Goal: Task Accomplishment & Management: Use online tool/utility

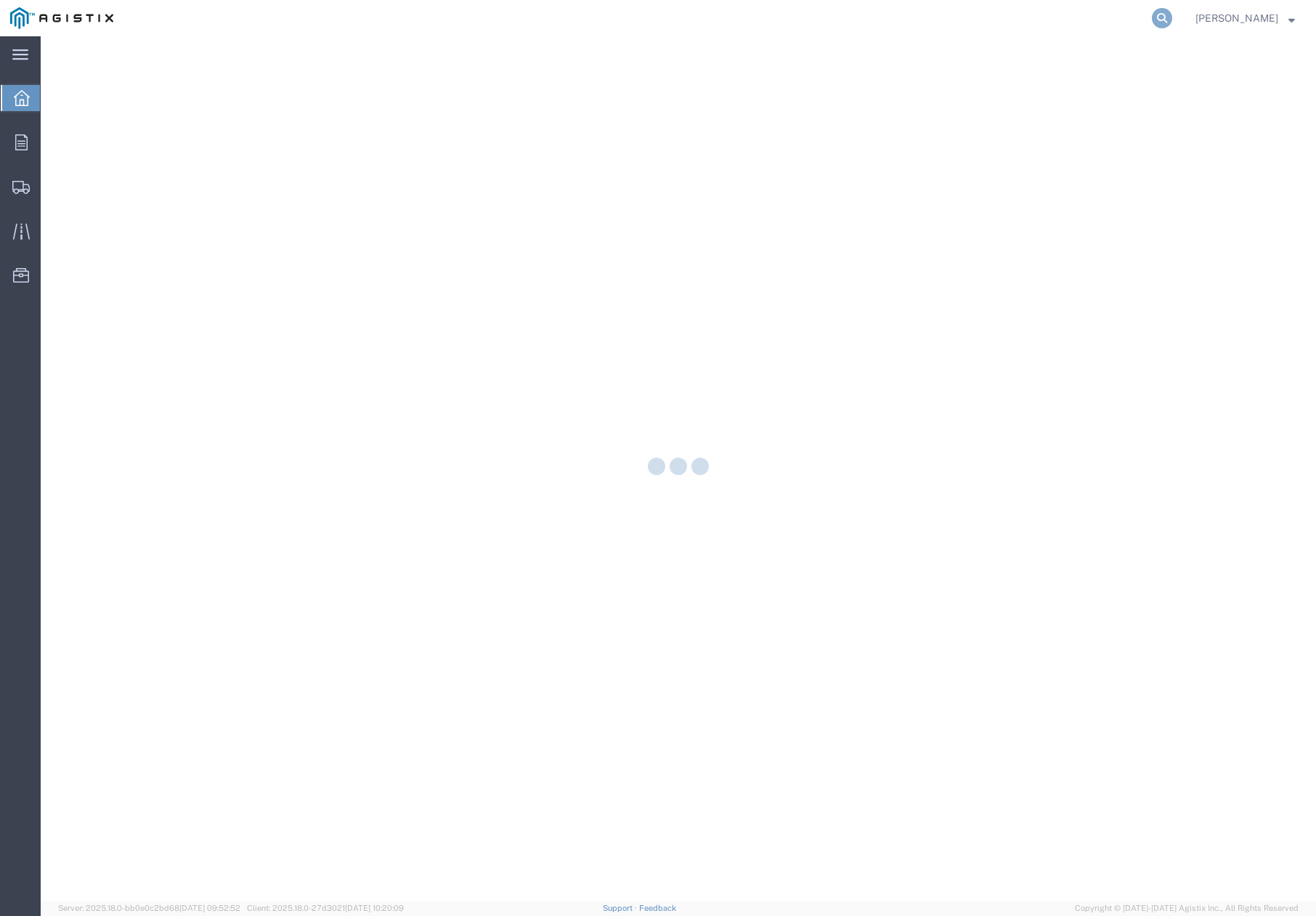
click at [1166, 21] on icon at bounding box center [1163, 18] width 21 height 21
paste input "56120312"
type input "56120312"
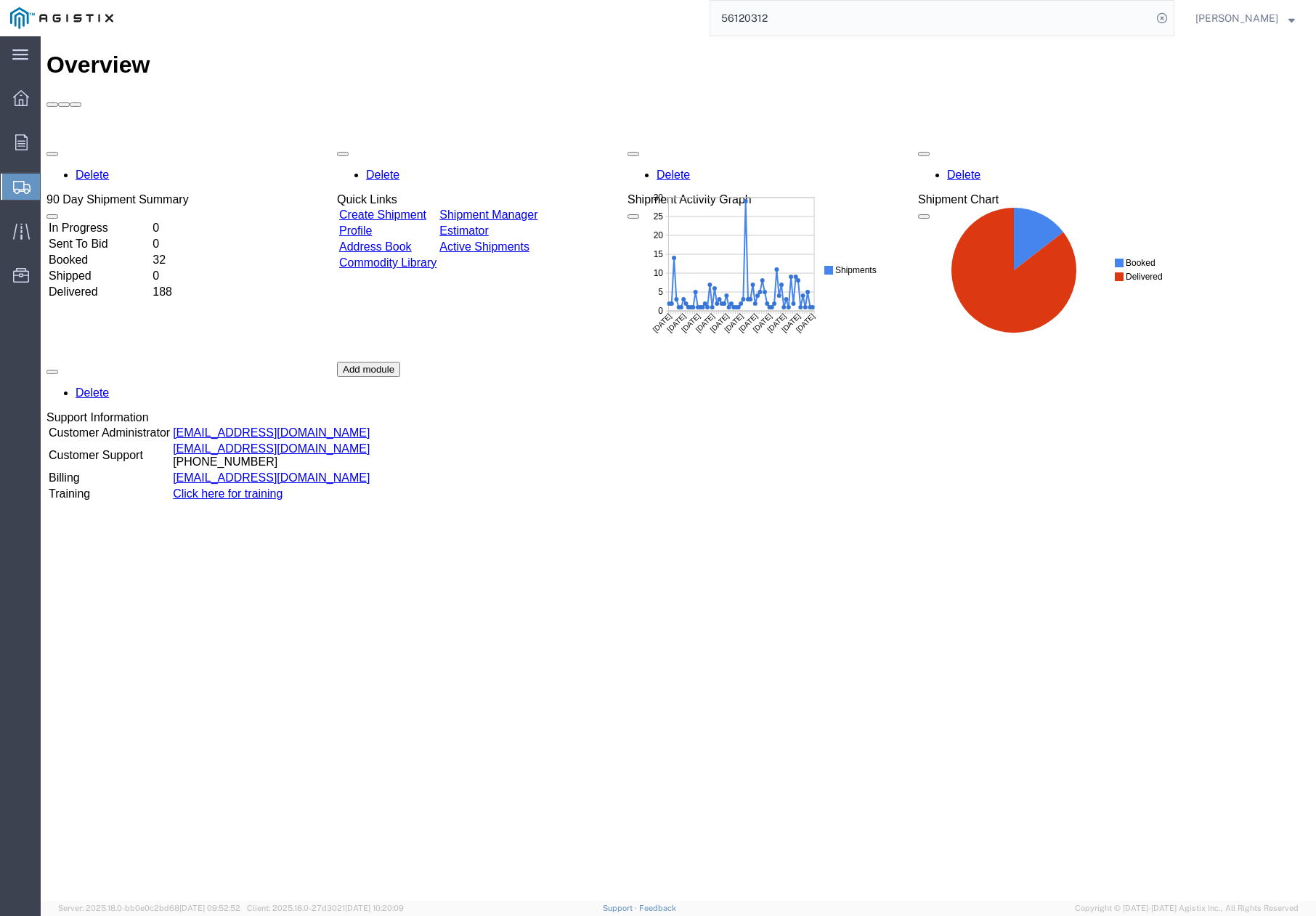
click at [1078, 18] on input "56120312" at bounding box center [931, 18] width 442 height 35
click at [1171, 15] on icon at bounding box center [1163, 18] width 21 height 21
click at [1172, 11] on icon at bounding box center [1163, 18] width 21 height 21
paste input "56120312"
type input "56120312"
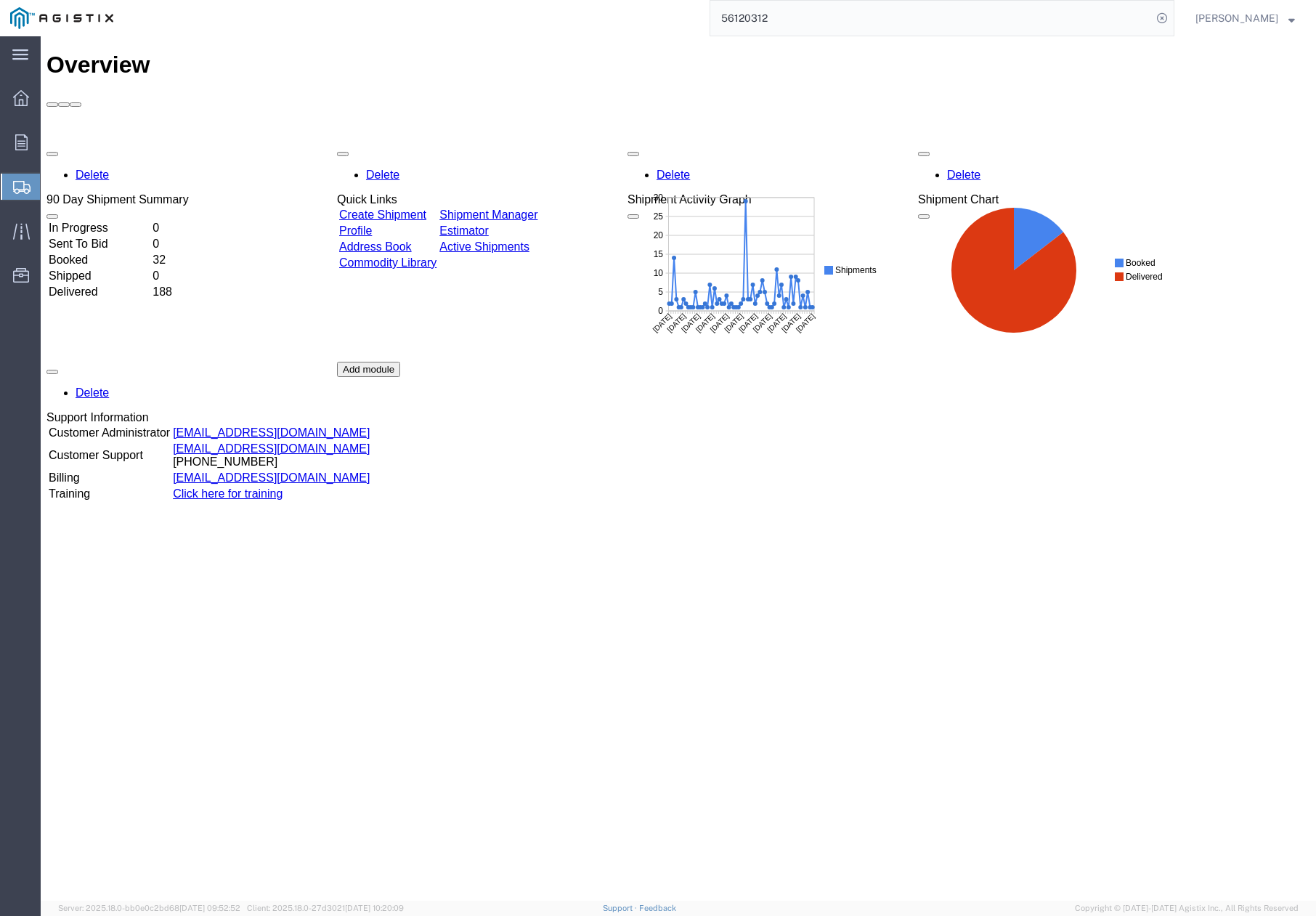
click at [1105, 18] on input "56120312" at bounding box center [931, 18] width 442 height 35
click at [863, 14] on input "56120312" at bounding box center [931, 18] width 442 height 35
click at [831, 18] on input "56120312" at bounding box center [931, 18] width 442 height 35
click at [64, 52] on h1 "Overview" at bounding box center [678, 65] width 1264 height 26
click at [21, 57] on icon at bounding box center [20, 55] width 16 height 11
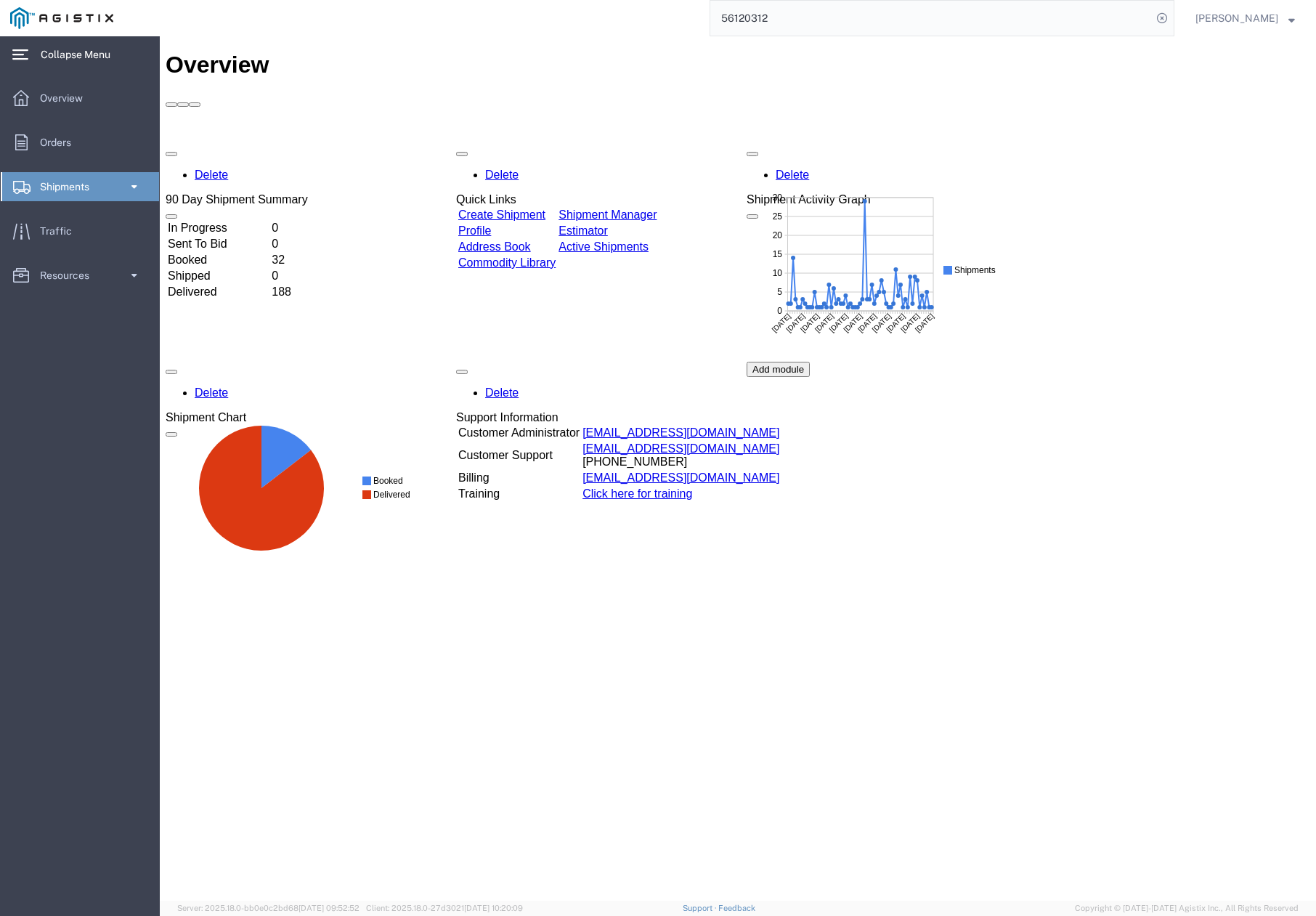
click at [68, 186] on span "Shipments" at bounding box center [69, 186] width 60 height 29
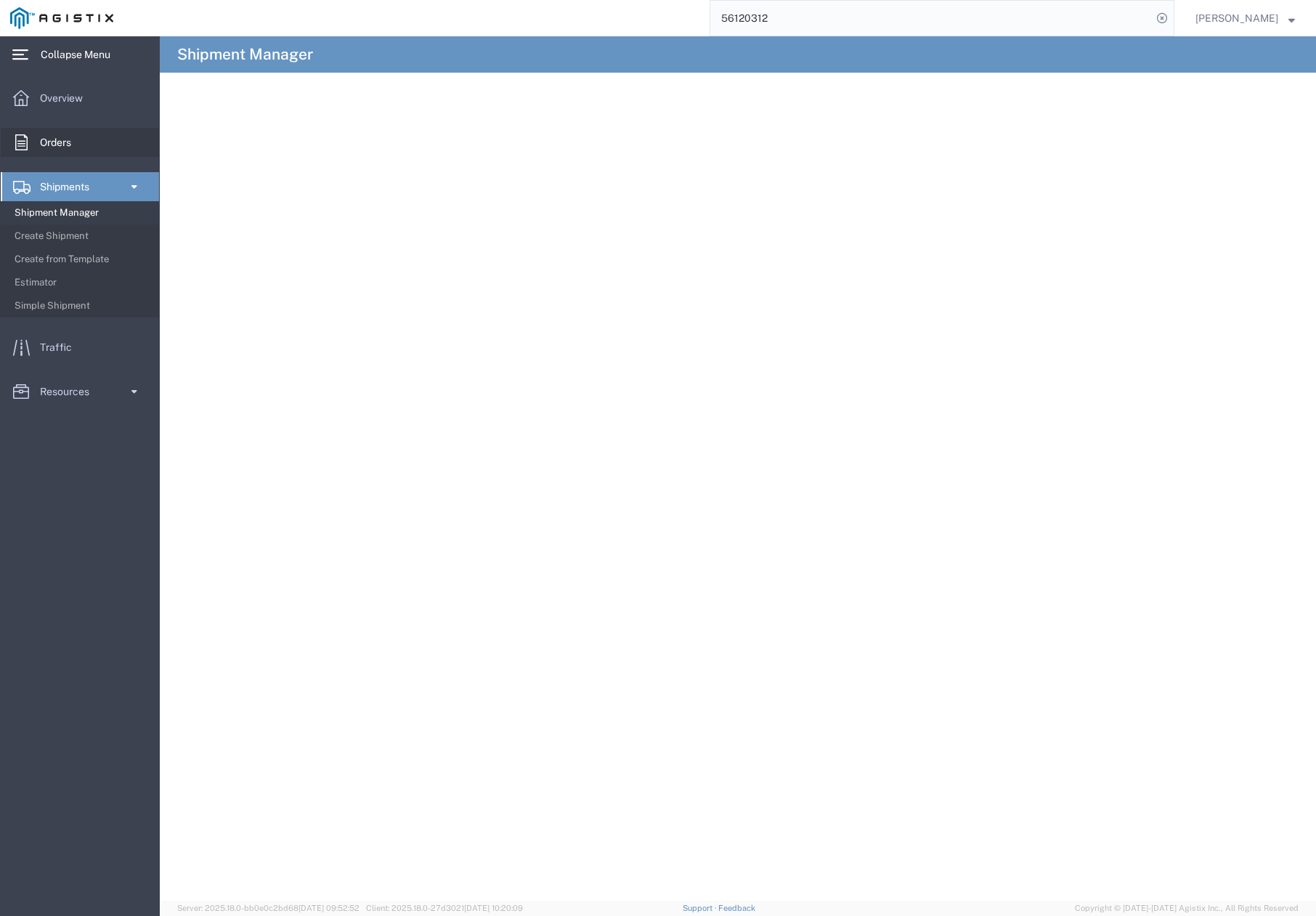
click at [74, 146] on span "Orders" at bounding box center [60, 142] width 42 height 29
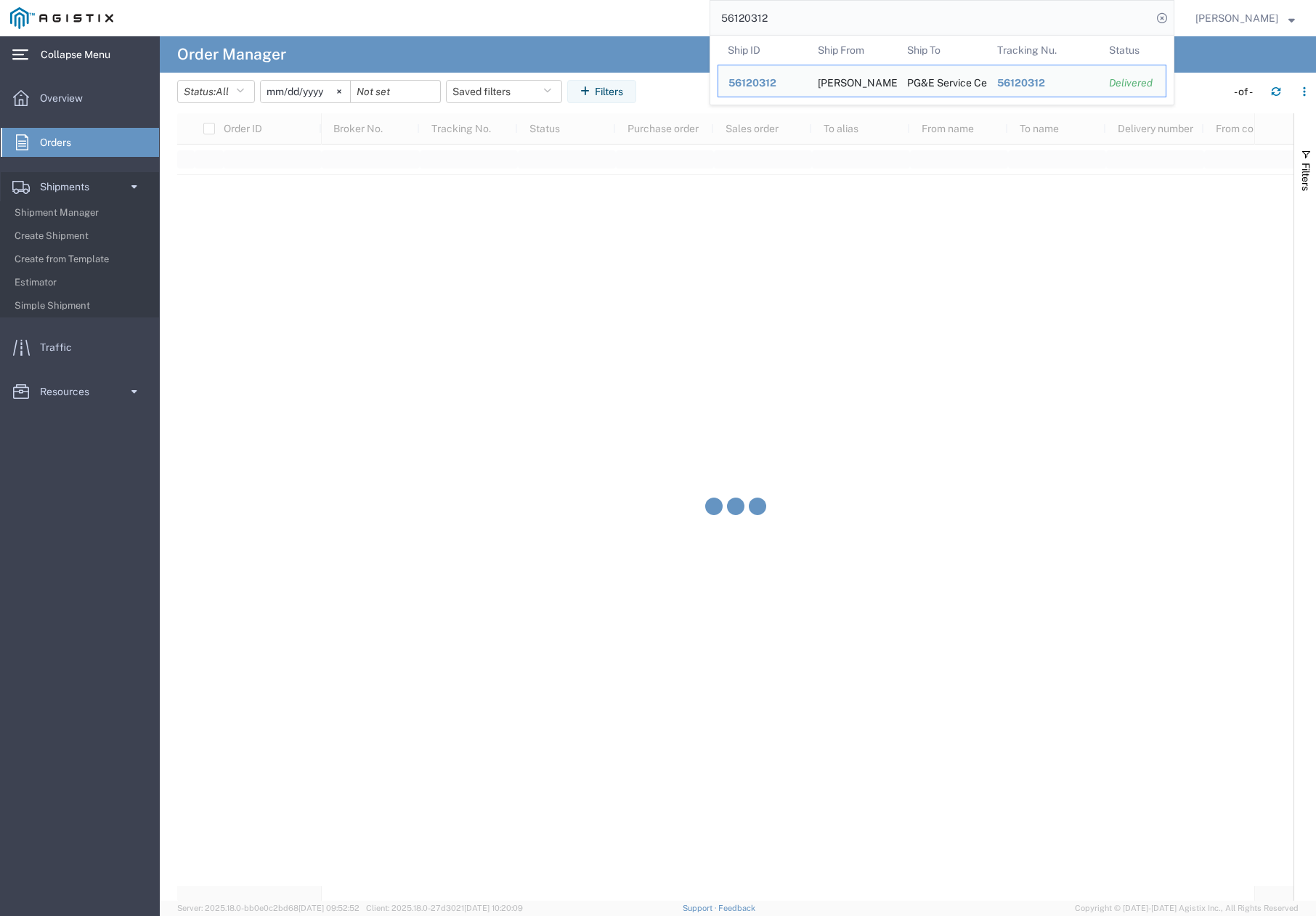
click at [829, 30] on input "56120312" at bounding box center [931, 18] width 442 height 35
click at [777, 85] on span "56120312" at bounding box center [752, 83] width 48 height 11
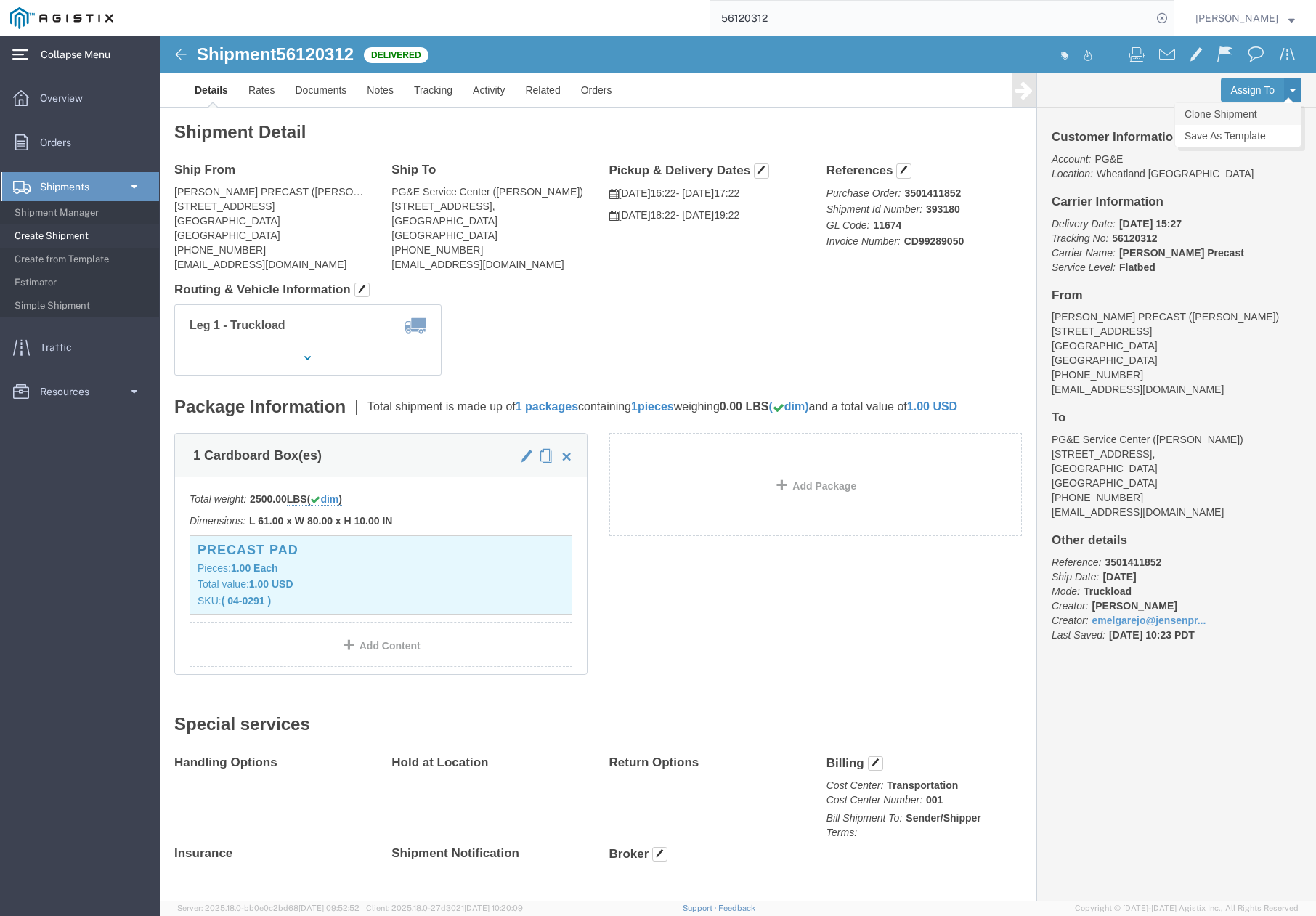
click link "Clone Shipment"
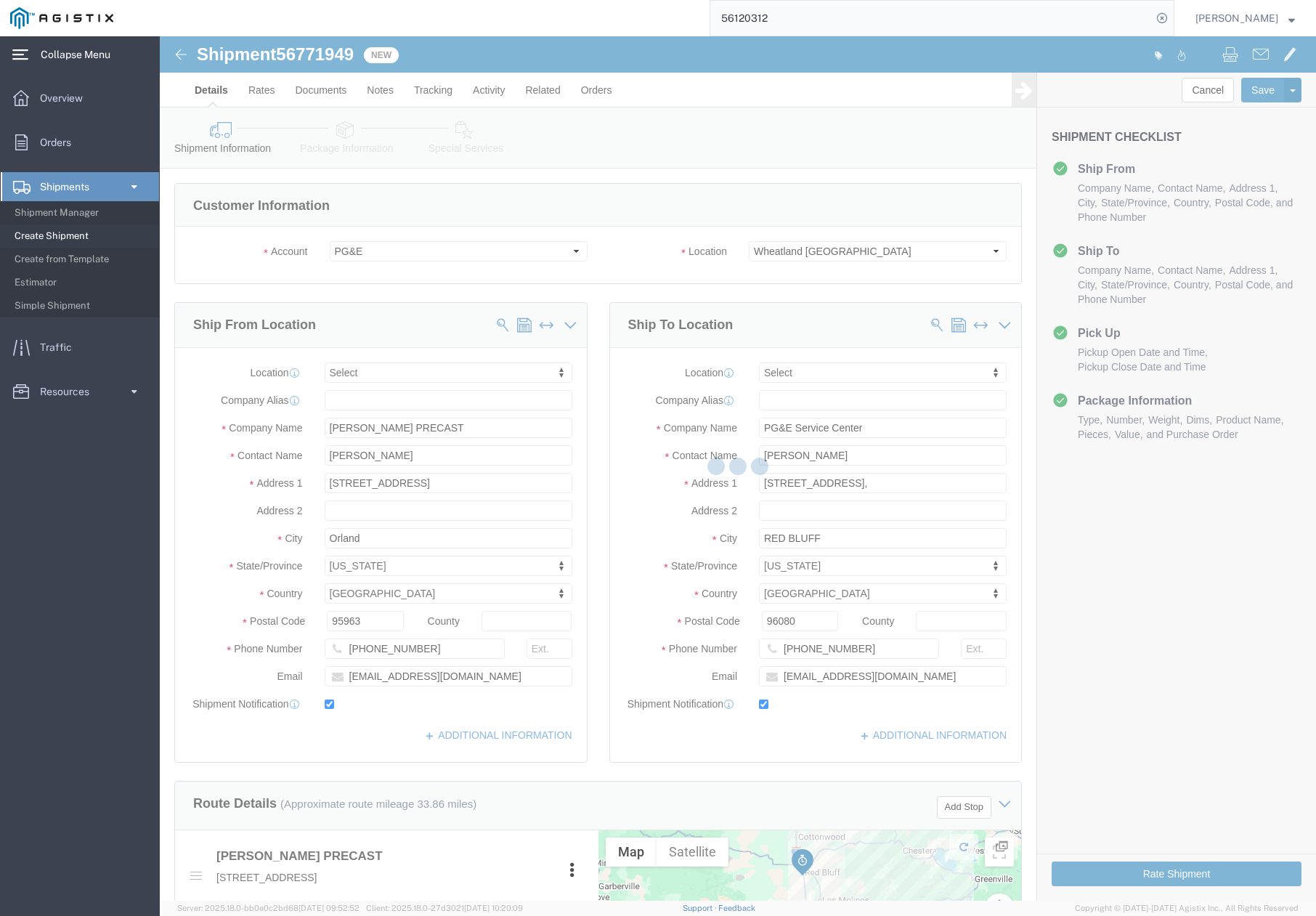
select select
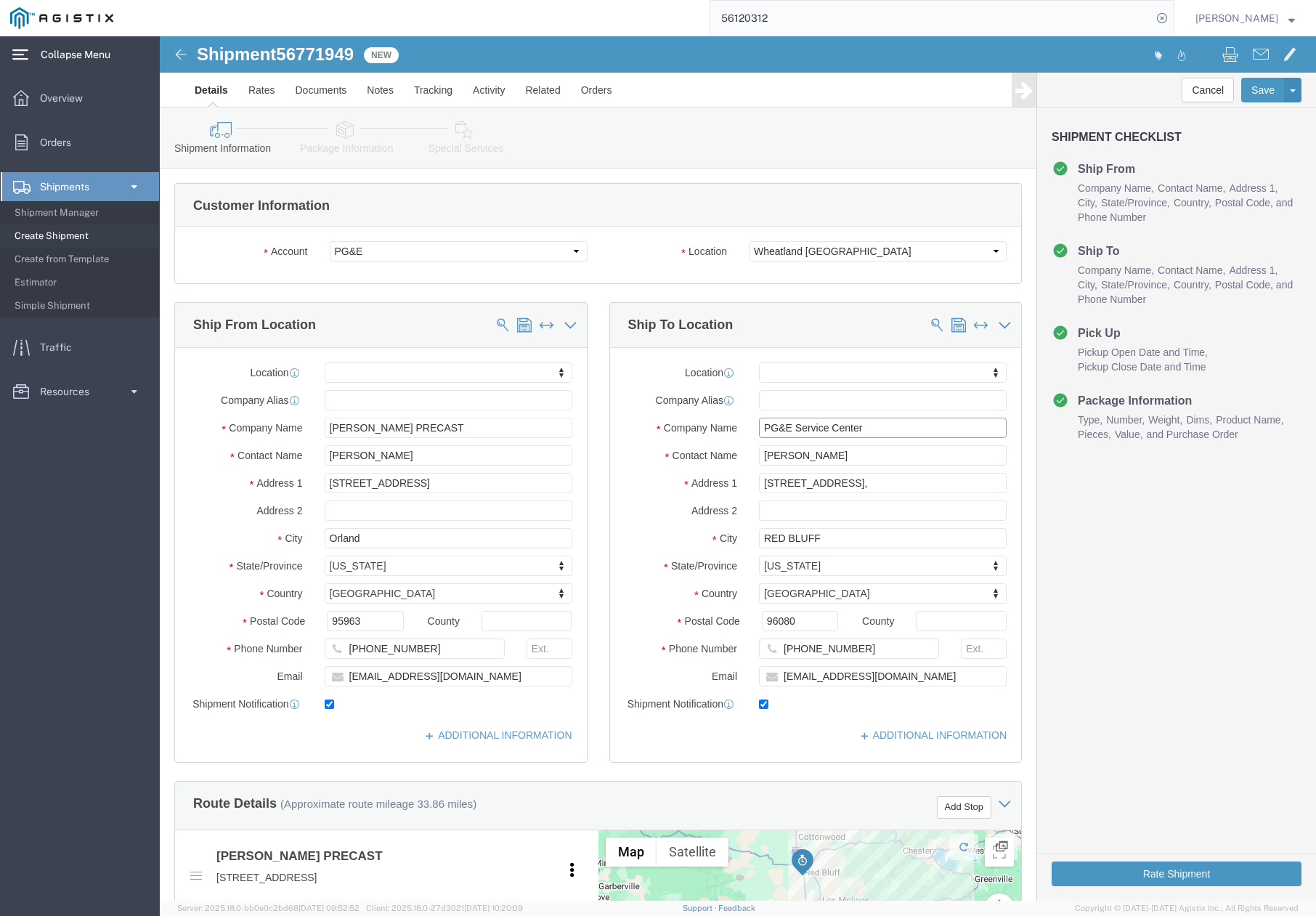
drag, startPoint x: 718, startPoint y: 391, endPoint x: 637, endPoint y: 385, distance: 81.2
click input "PG&E Service Center"
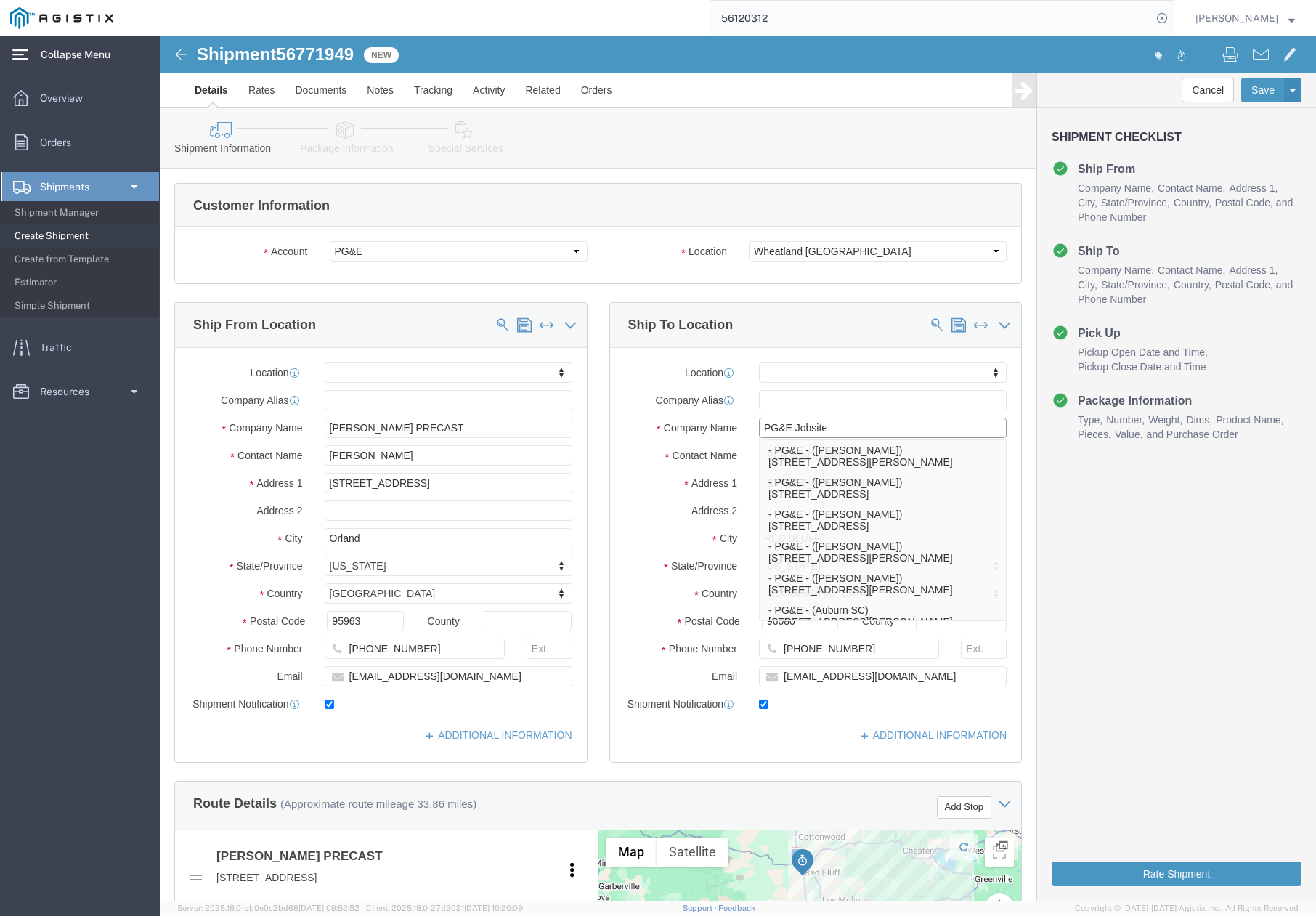
type input "PG&E Jobsite"
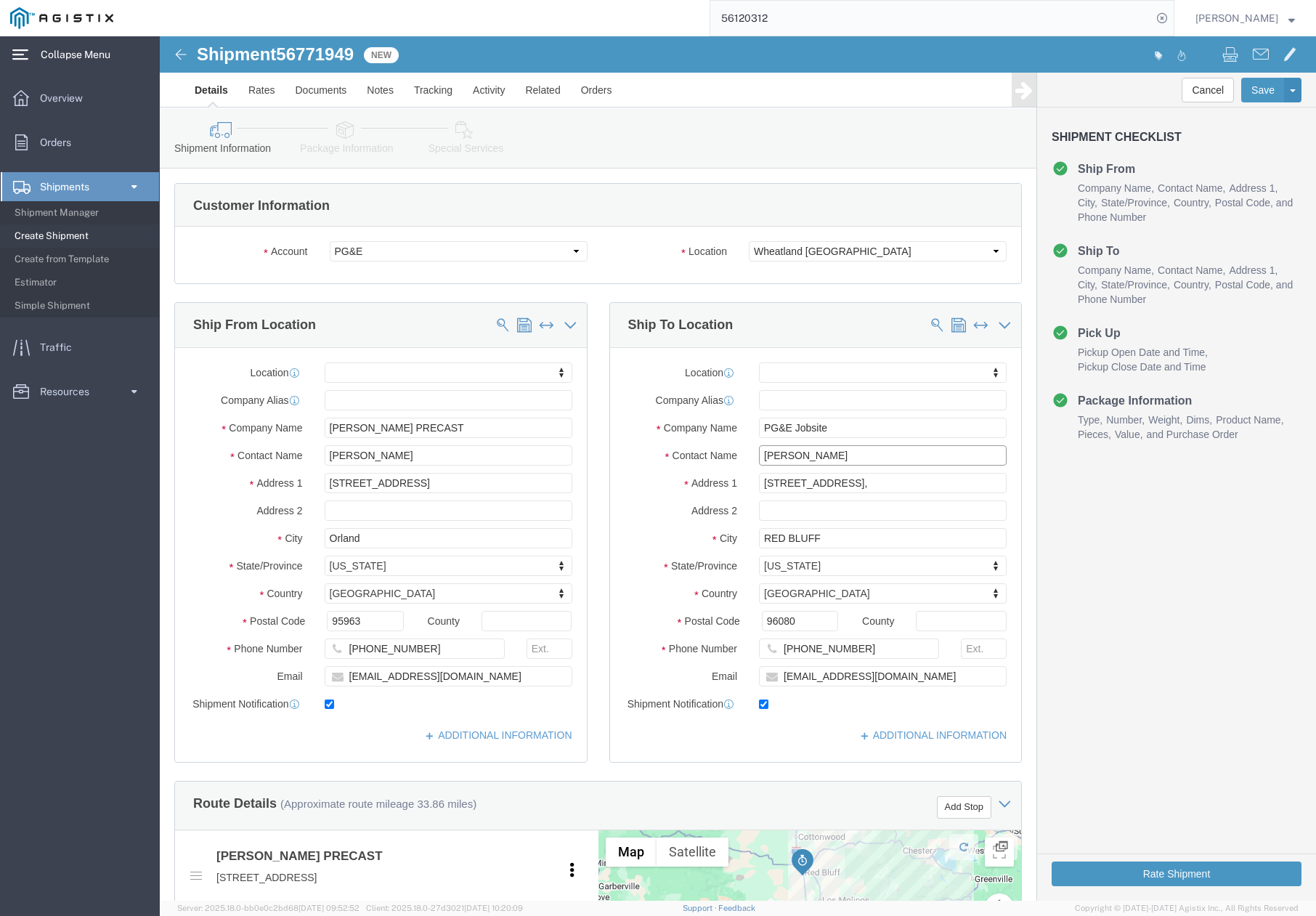
click input "DAVE OWEN"
drag, startPoint x: 611, startPoint y: 427, endPoint x: 576, endPoint y: 429, distance: 35.1
click div "Contact Name DAVE OWEN"
paste input "JOEL JAUREGUI"
type input "JOEL JAUREGUI"
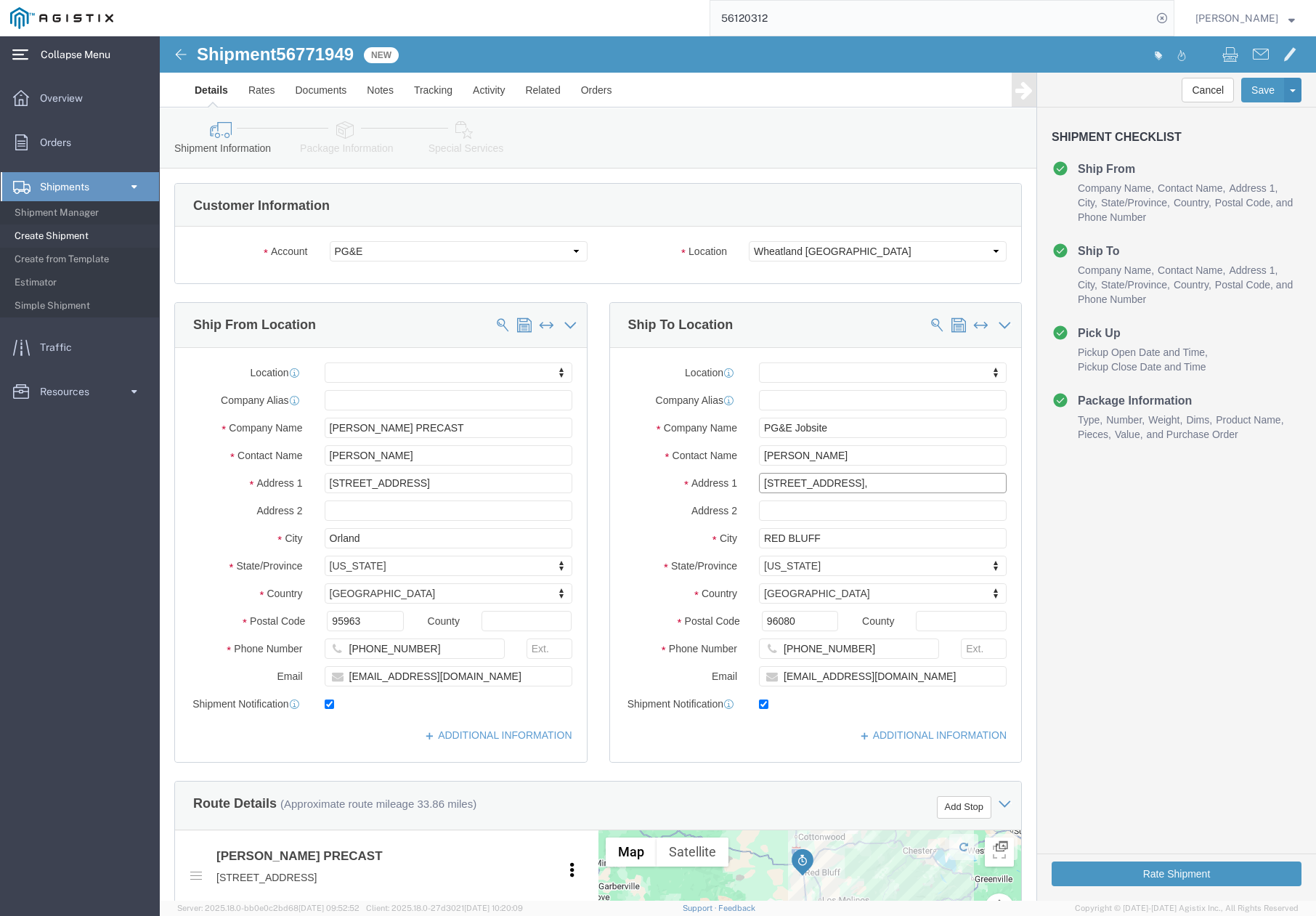
drag, startPoint x: 617, startPoint y: 450, endPoint x: 546, endPoint y: 448, distance: 71.0
click div "Address 1 745 LUTHER RD,"
paste input "515 LUTHER RD"
type input "515 LUTHER RD"
select select
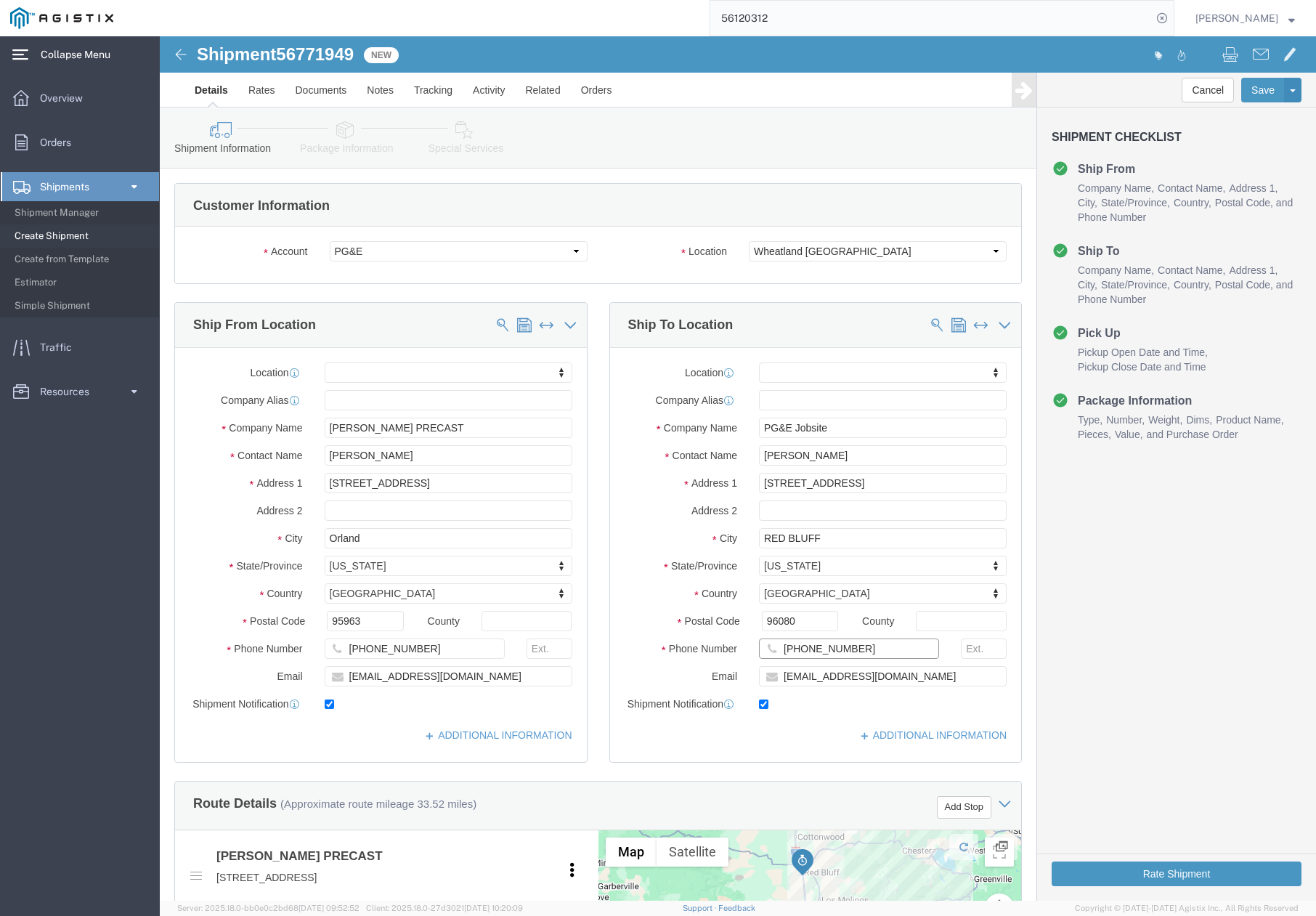
drag, startPoint x: 689, startPoint y: 619, endPoint x: 600, endPoint y: 621, distance: 89.0
click input "530-524-1552"
paste input "206-6608"
type input "530-206-6608"
drag, startPoint x: 607, startPoint y: 647, endPoint x: 588, endPoint y: 647, distance: 19.0
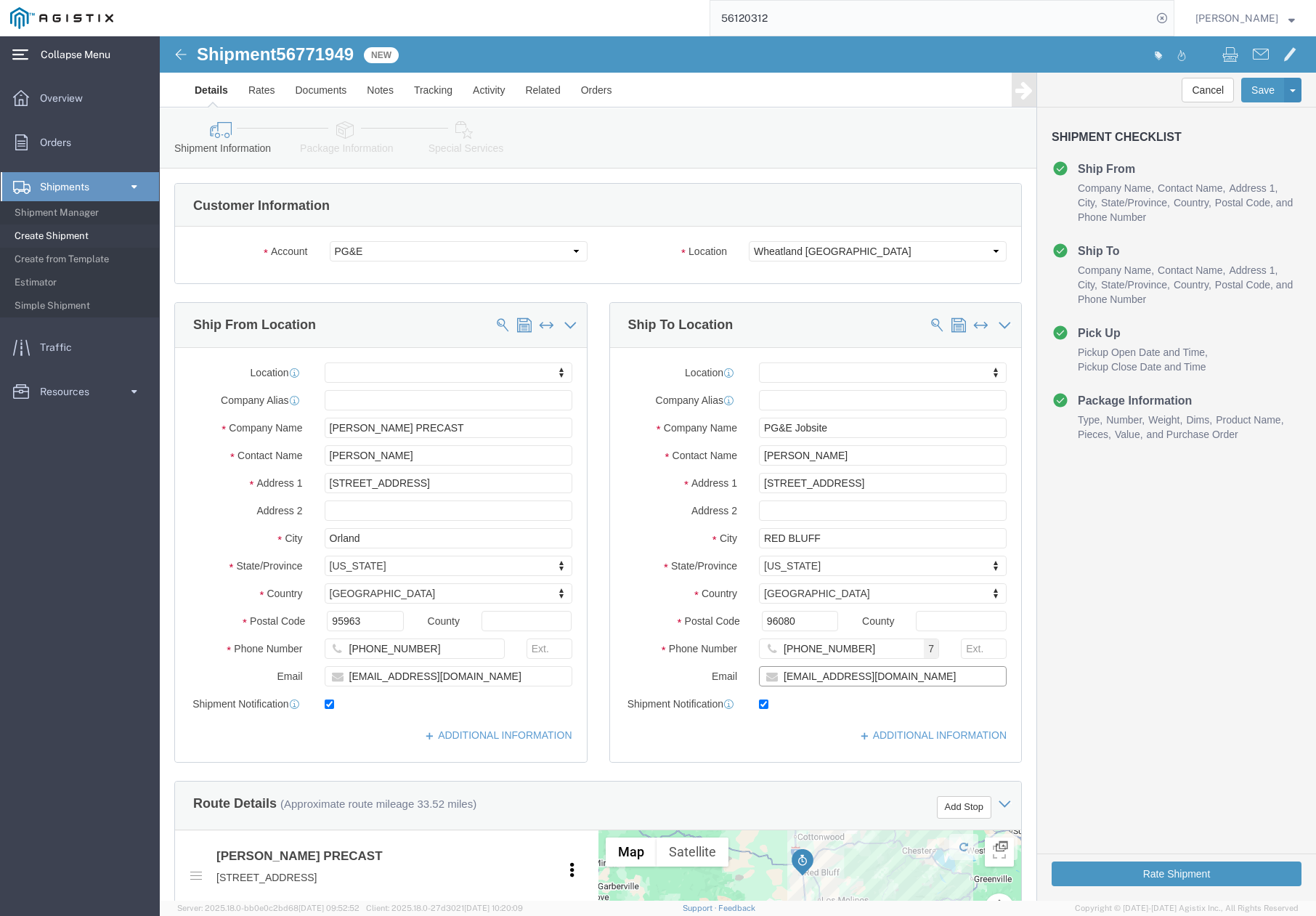
click div "daod@pge.com"
paste input "J7JZ"
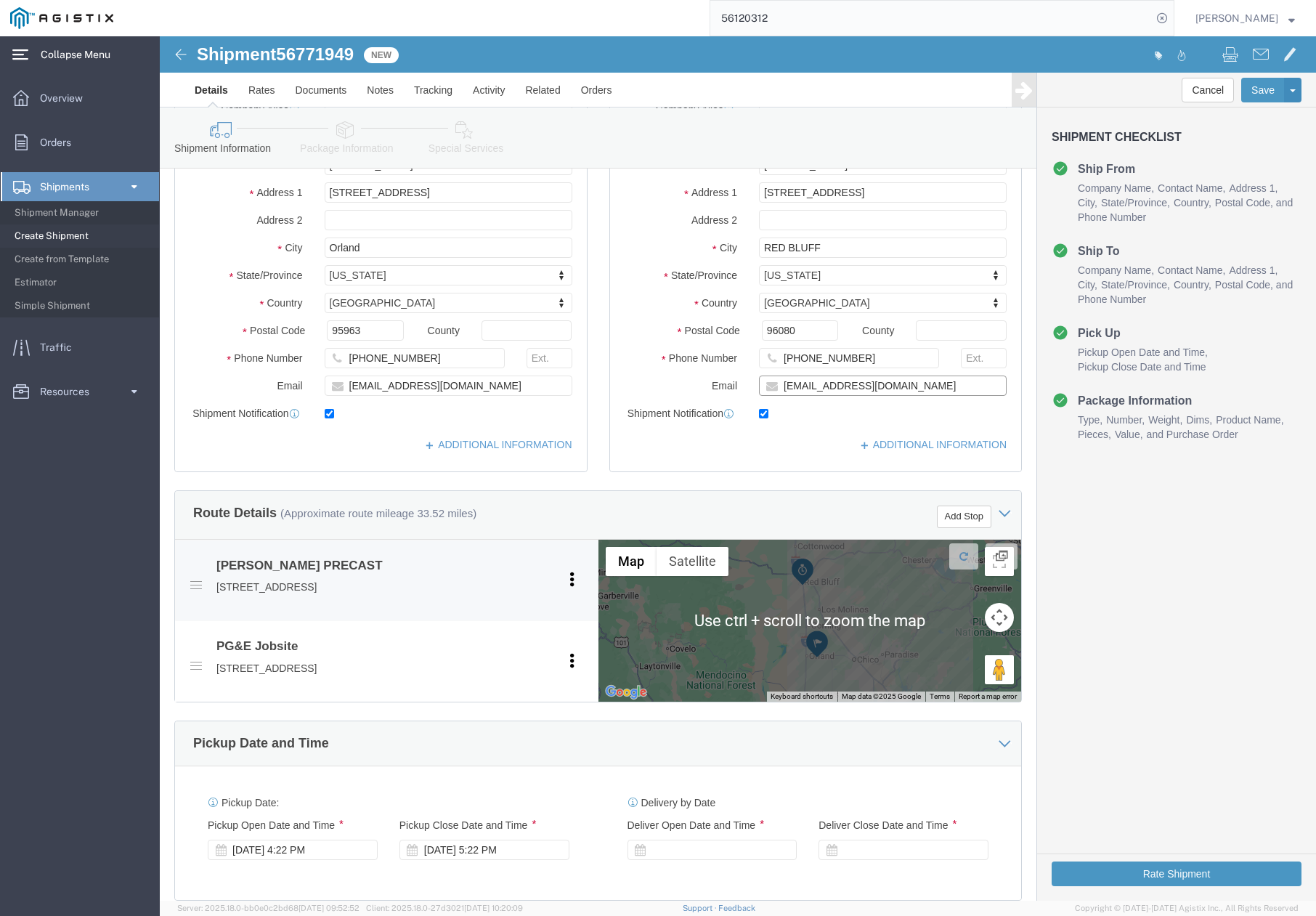
scroll to position [581, 0]
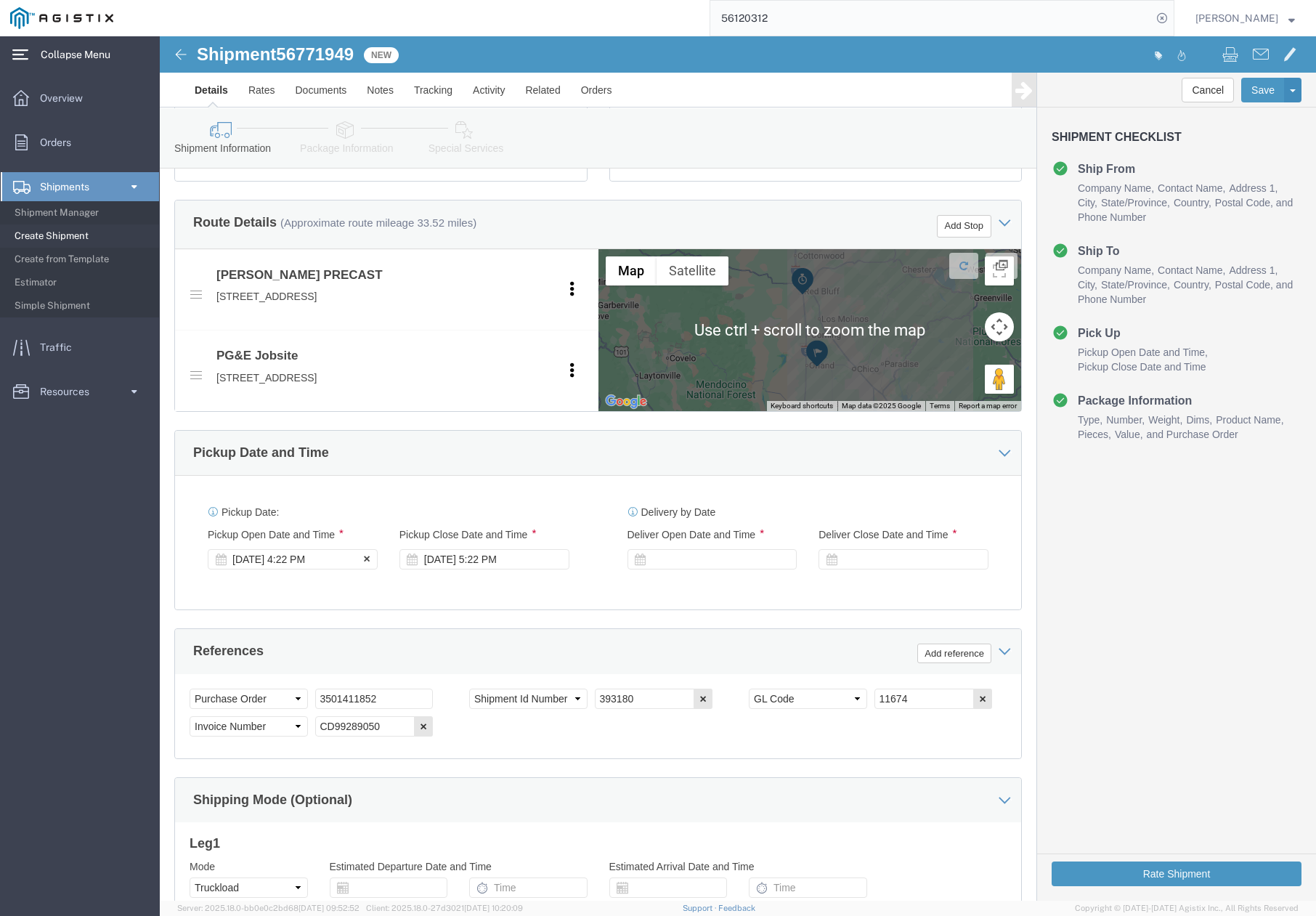
type input "J7JZ@pge.com"
click div "Sep 09 2025 4:22 PM"
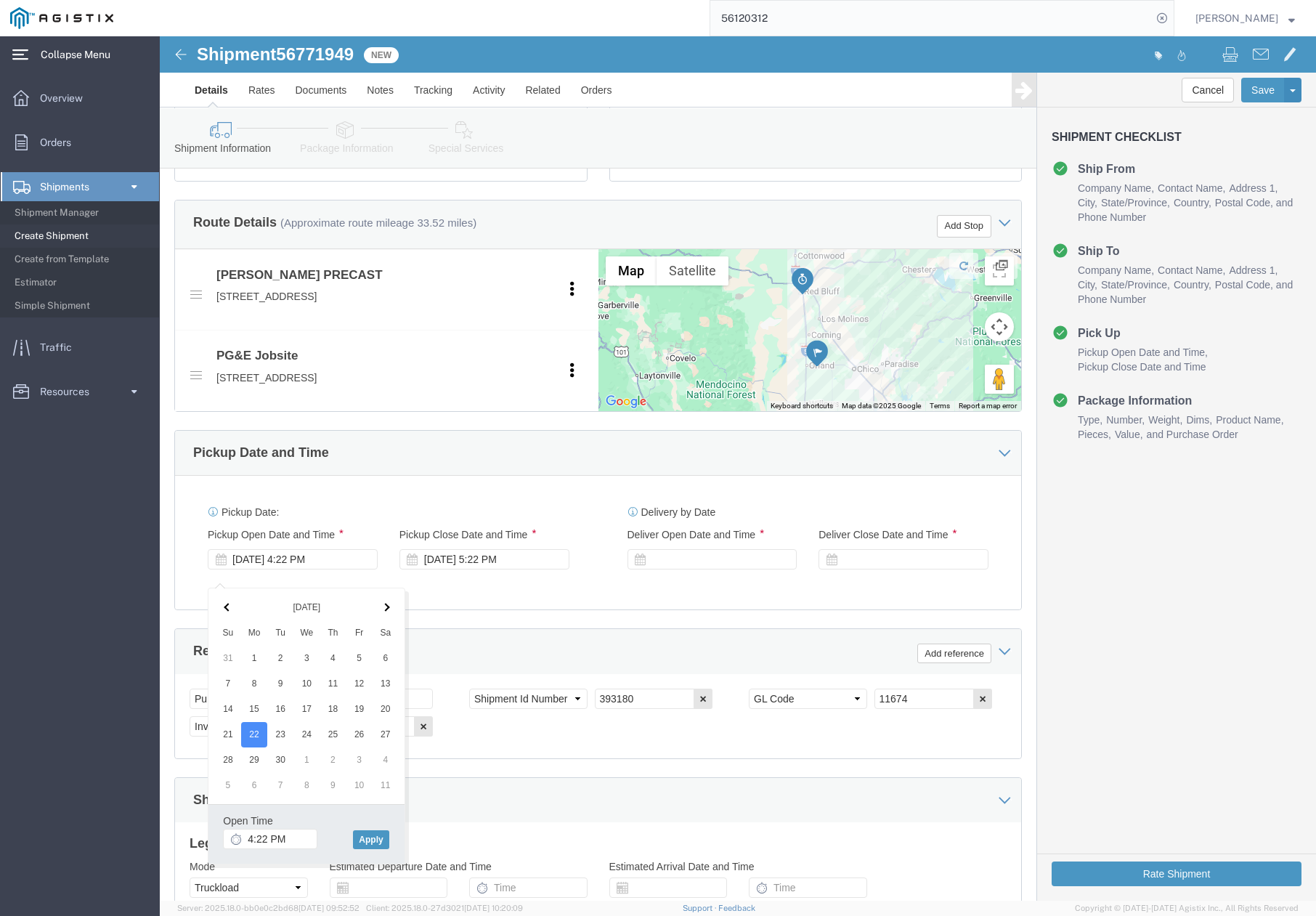
click div "Pickup Date: Pickup Start Date Pickup Start Time Pickup Open Date and Time Sep …"
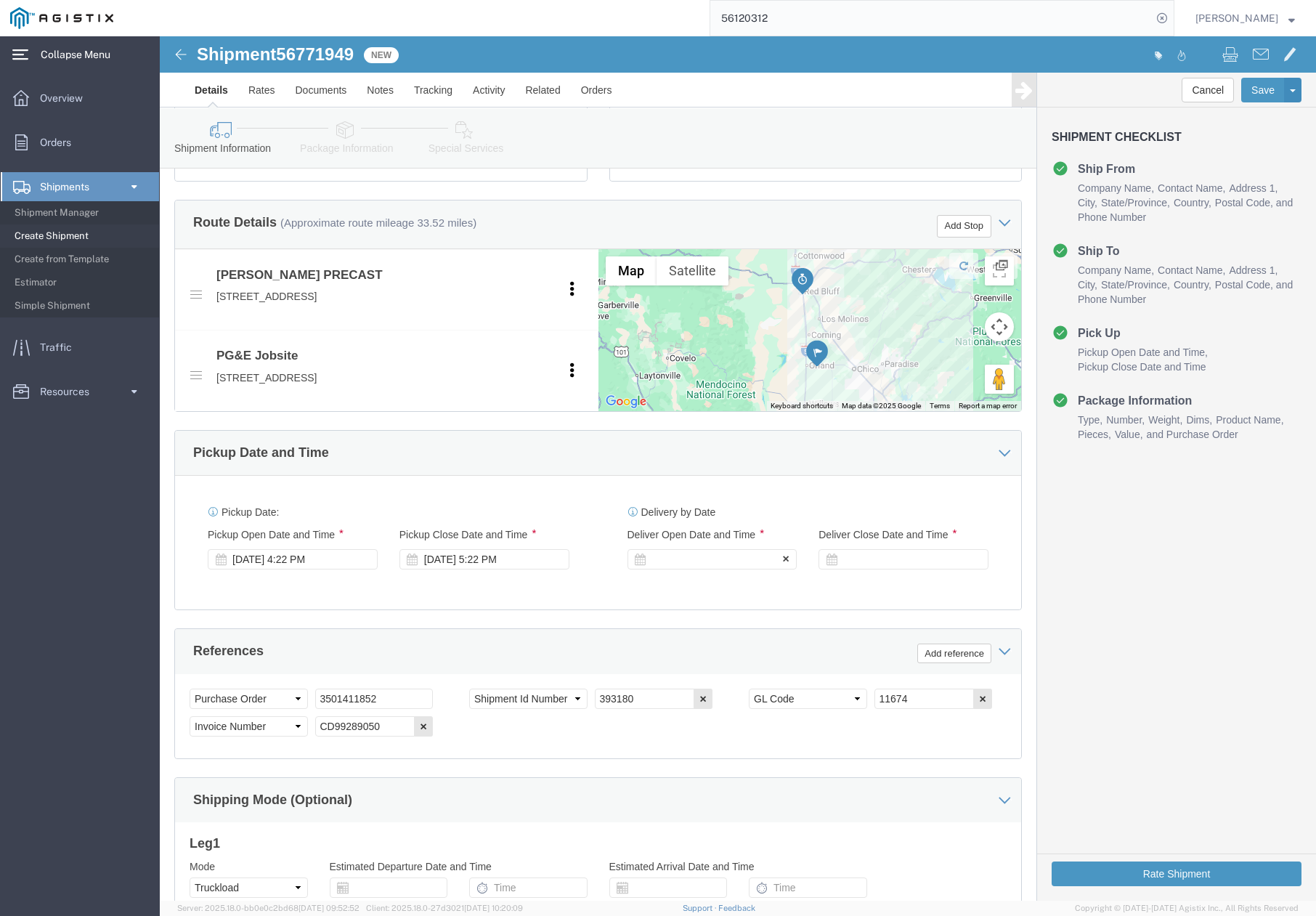
drag, startPoint x: 333, startPoint y: 584, endPoint x: 524, endPoint y: 536, distance: 196.9
click div
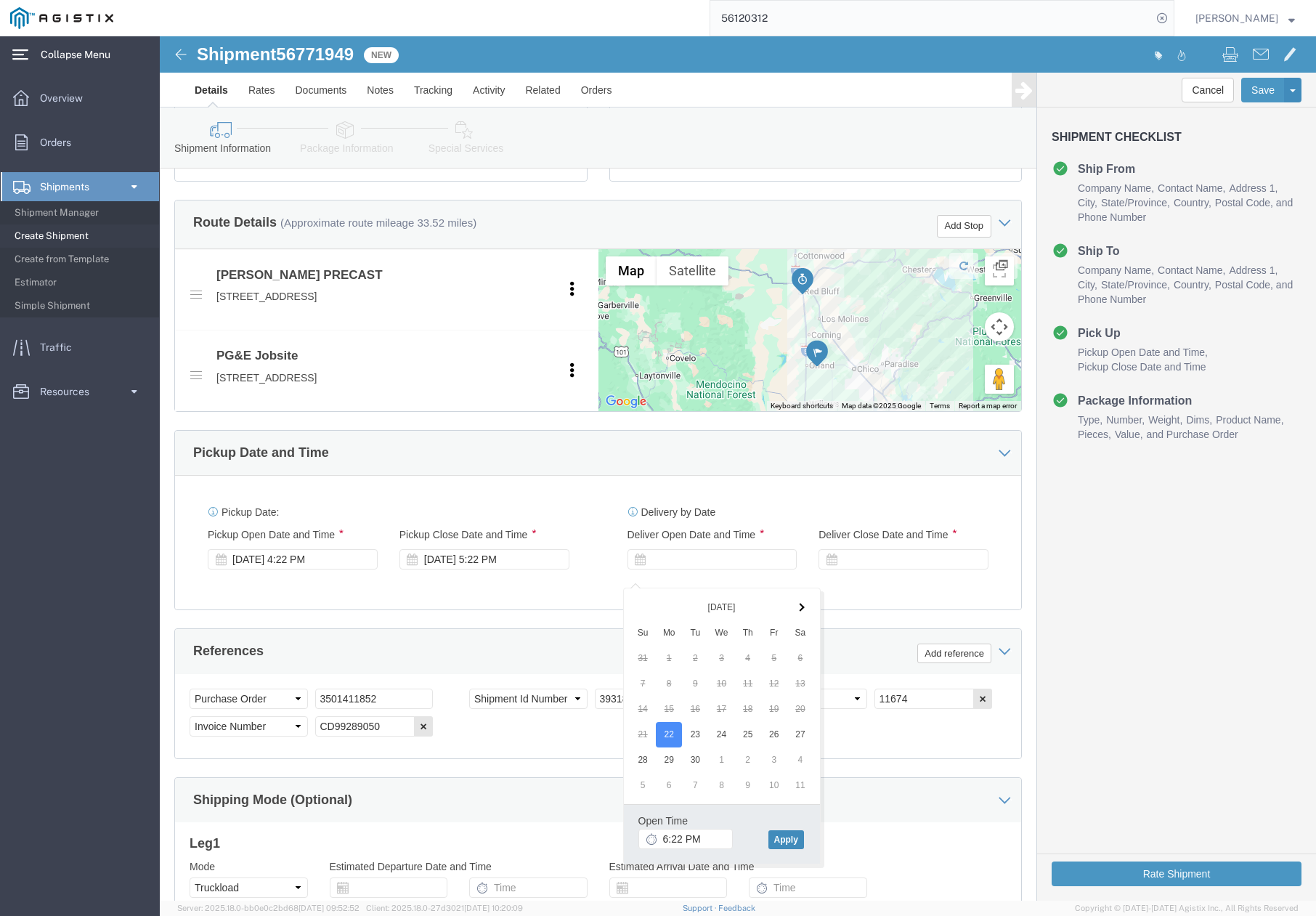
click button "Apply"
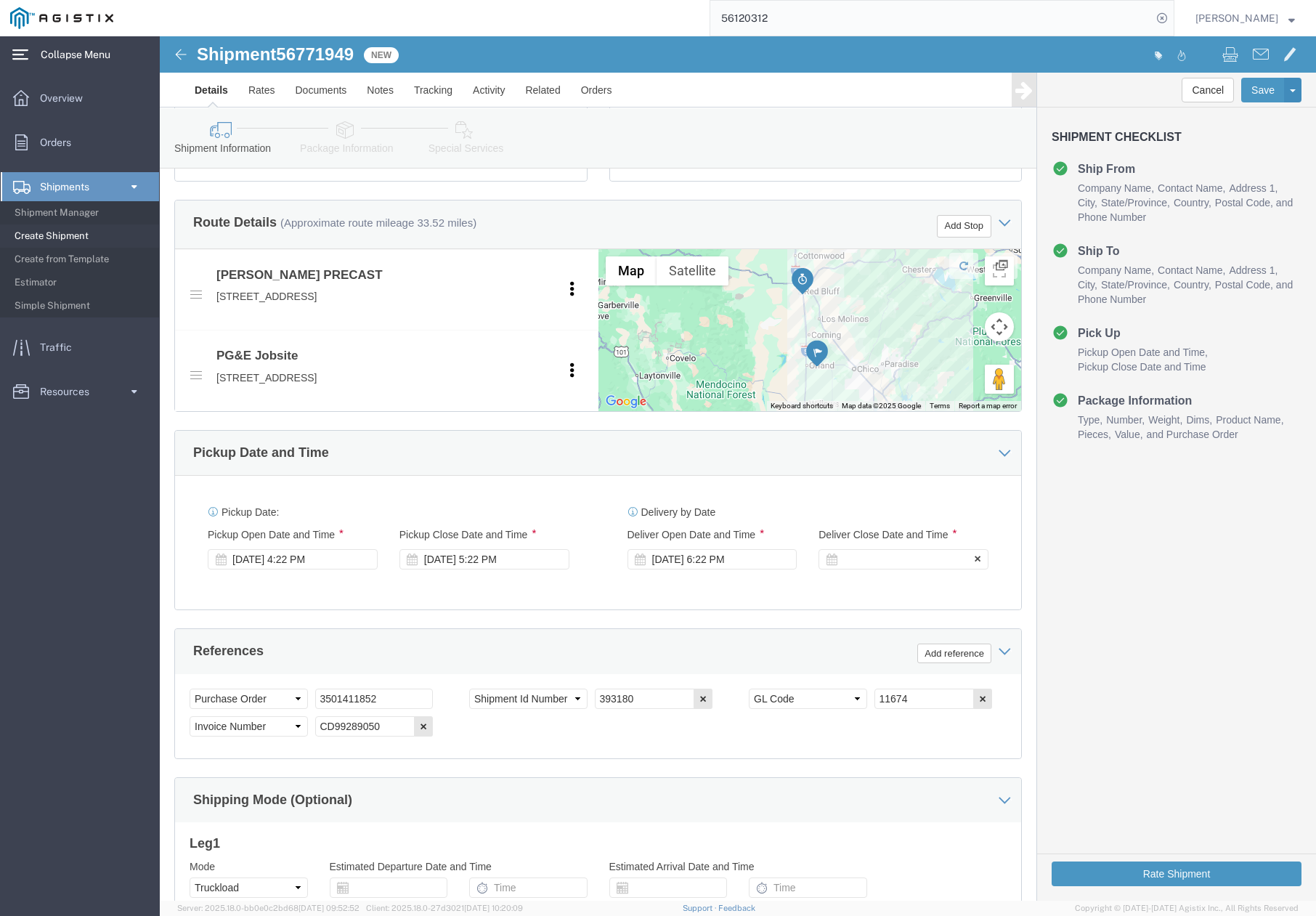
click div
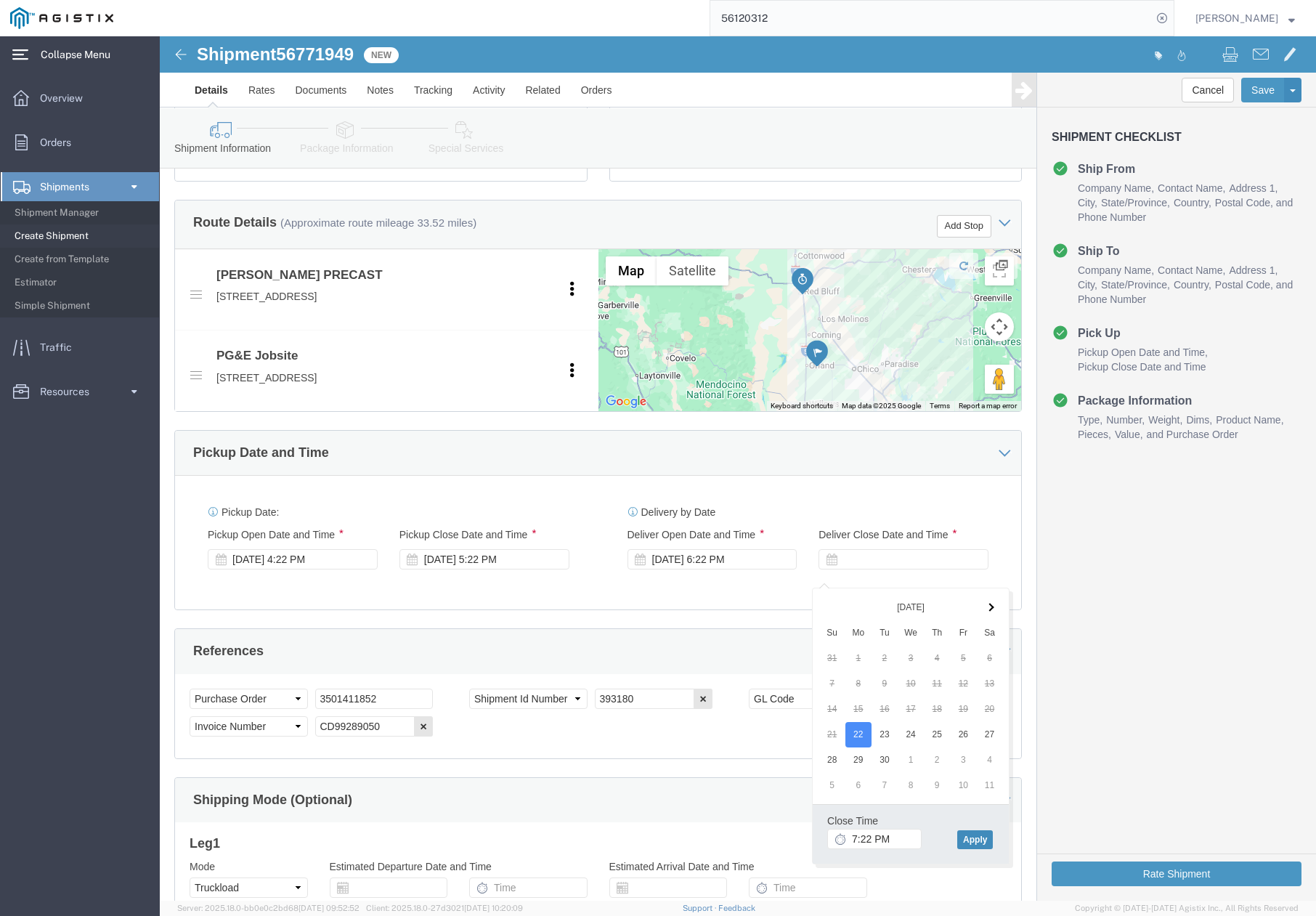
click button "Apply"
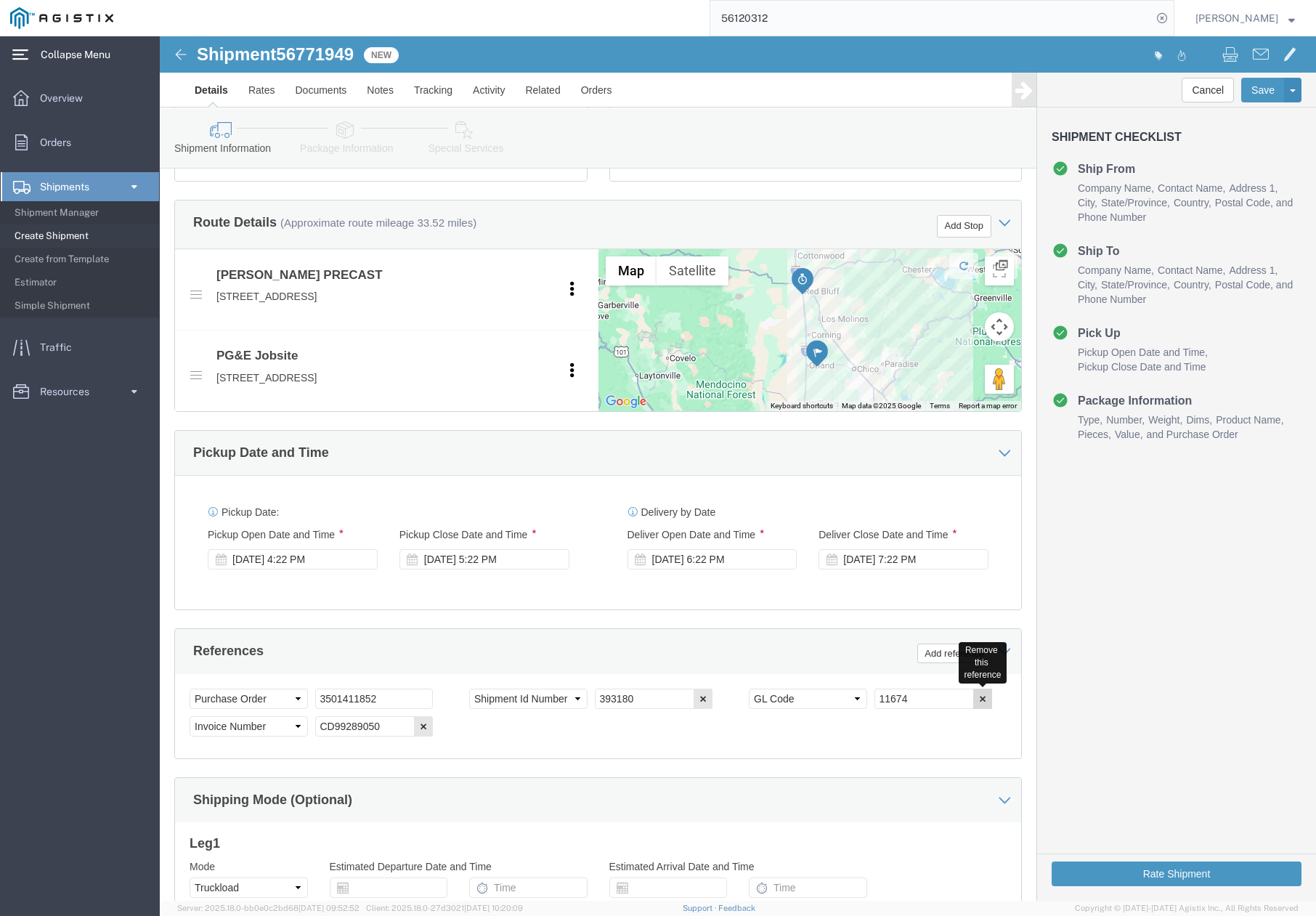
drag, startPoint x: 812, startPoint y: 680, endPoint x: 757, endPoint y: 677, distance: 55.1
click icon "button"
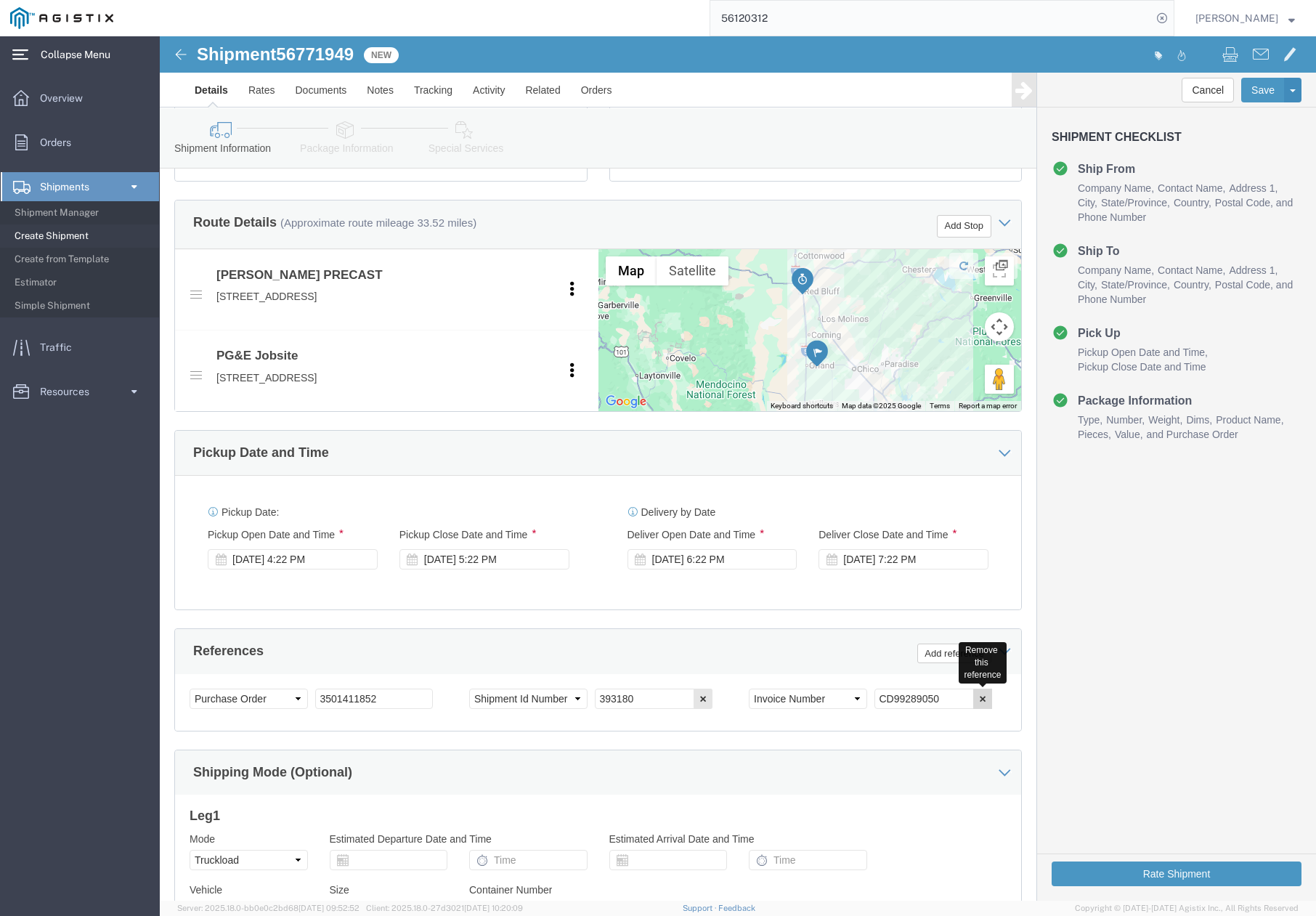
click button "button"
drag, startPoint x: 506, startPoint y: 683, endPoint x: 431, endPoint y: 676, distance: 75.3
click input "393180"
paste input "407868"
type input "407868"
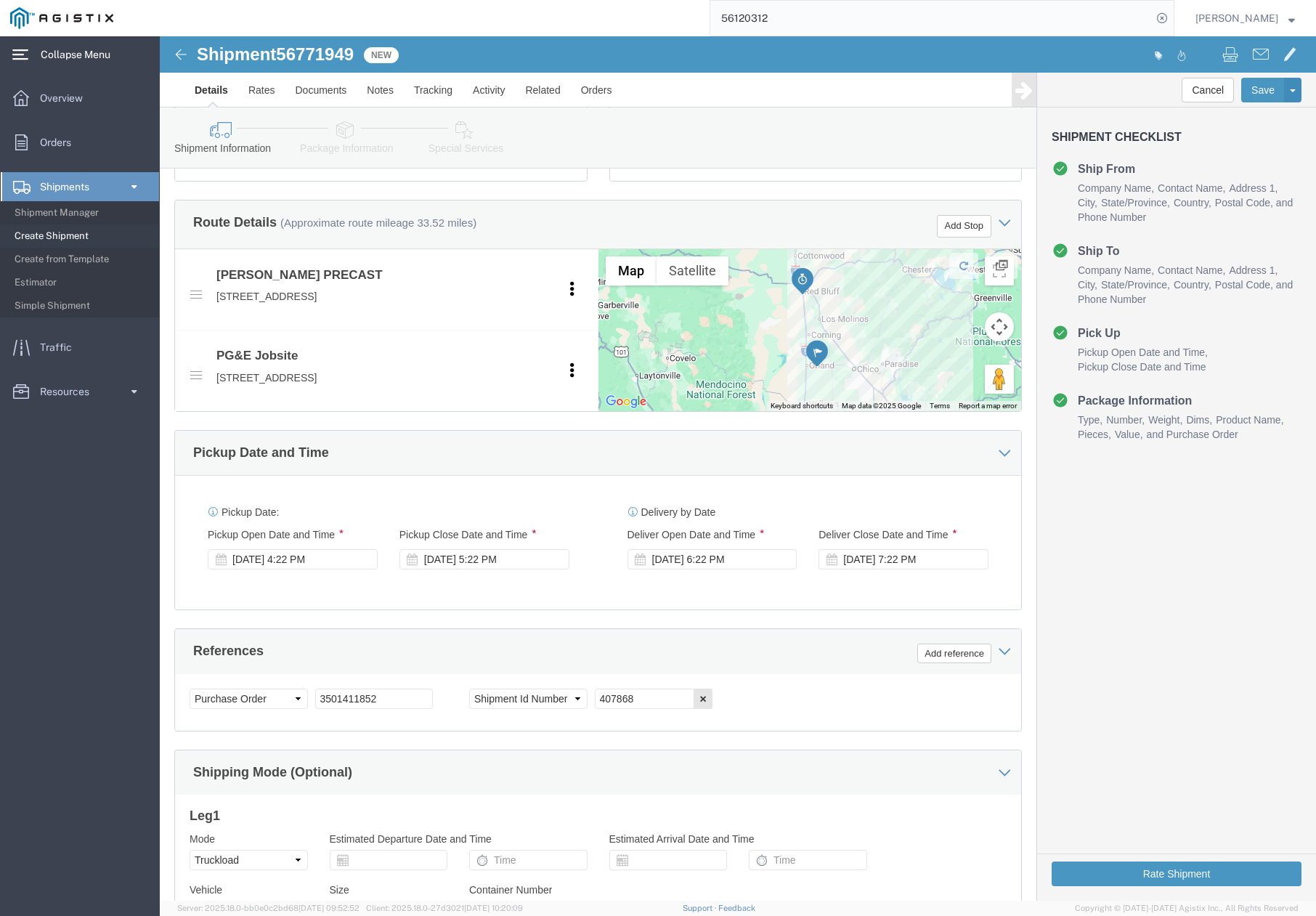
click div "References Add reference"
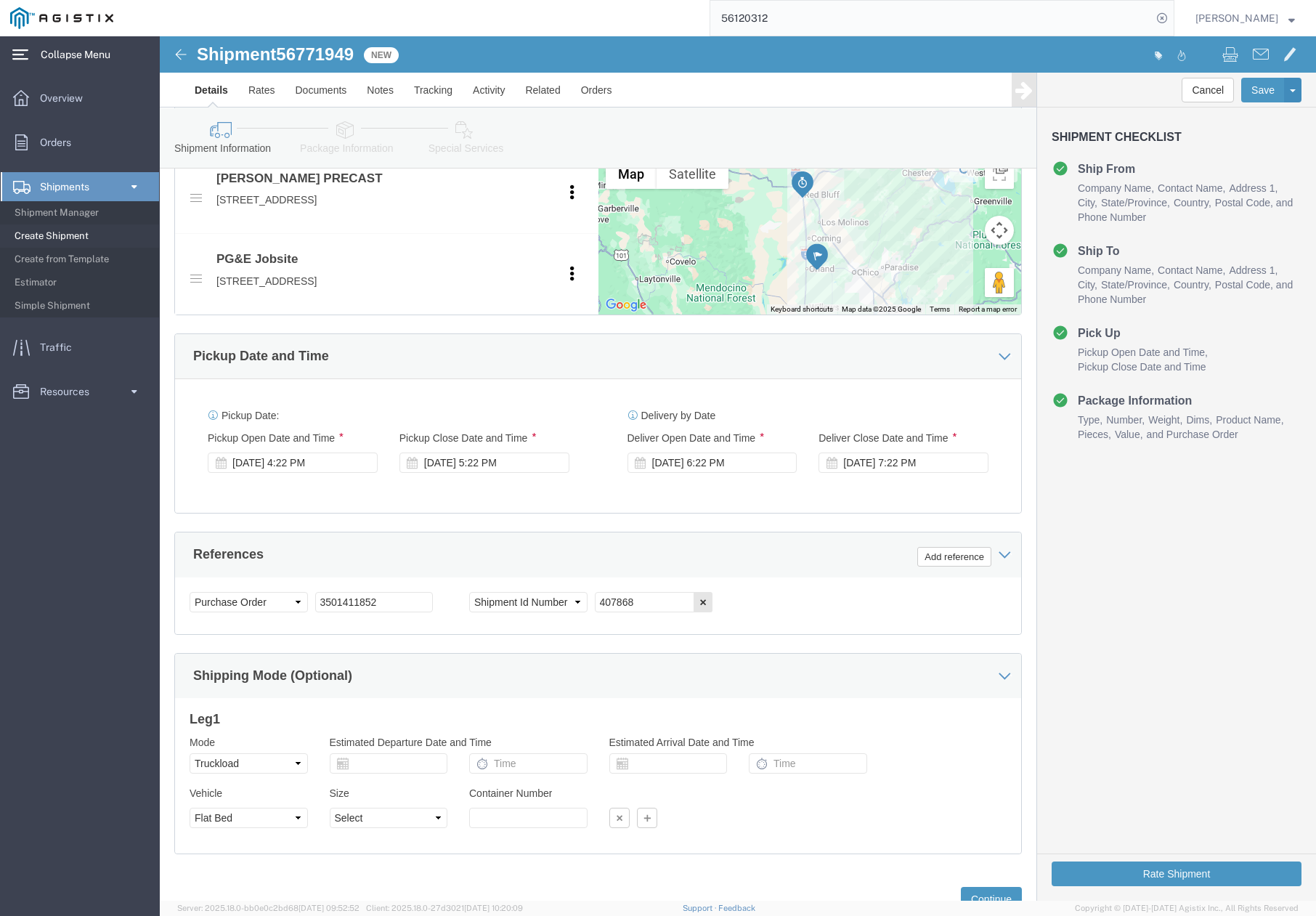
scroll to position [750, 0]
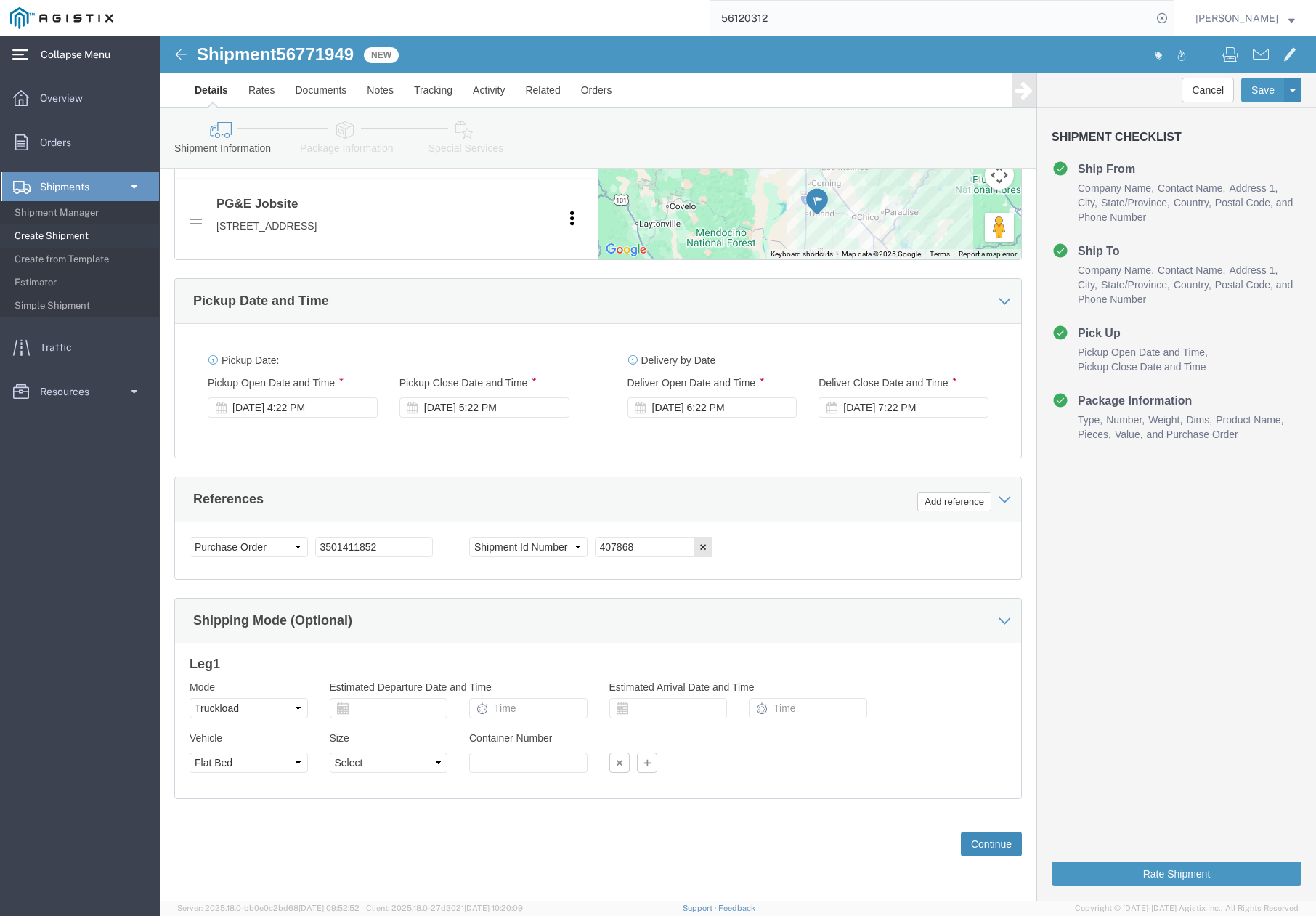
click div "Previous Continue"
click div "Customer Information Account Select JENSEN PRECAST PG&E Location Select All Oth…"
drag, startPoint x: 233, startPoint y: 510, endPoint x: 133, endPoint y: 518, distance: 100.3
click div "Select Account Type Activity ID Airline Appointment Number ASN Batch Request # …"
paste input "20336"
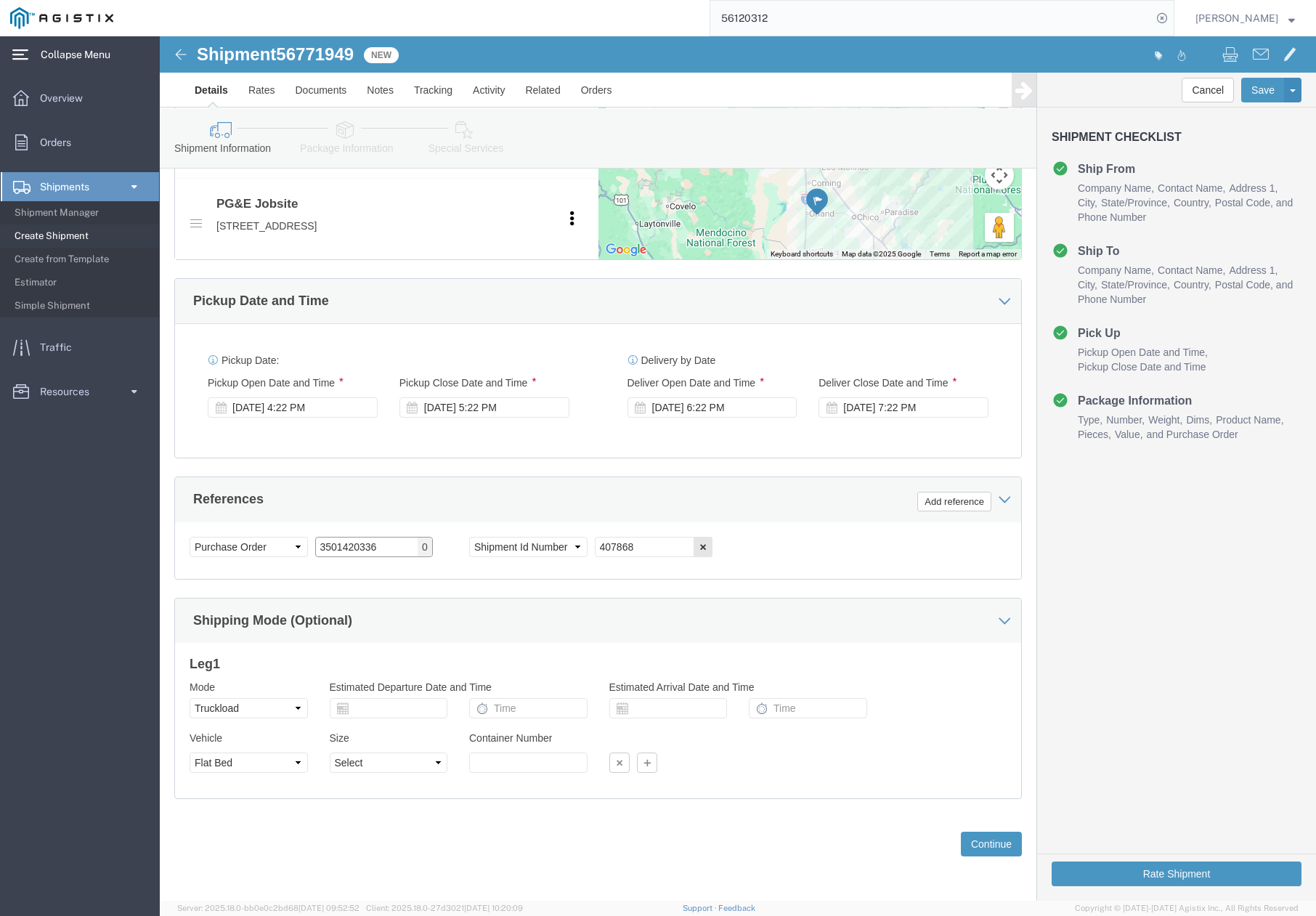
type input "3501420336"
drag, startPoint x: 480, startPoint y: 508, endPoint x: 435, endPoint y: 517, distance: 45.9
click input "407868"
click div "Select Account Type Activity ID Airline Appointment Number ASN Batch Request # …"
click button "Continue"
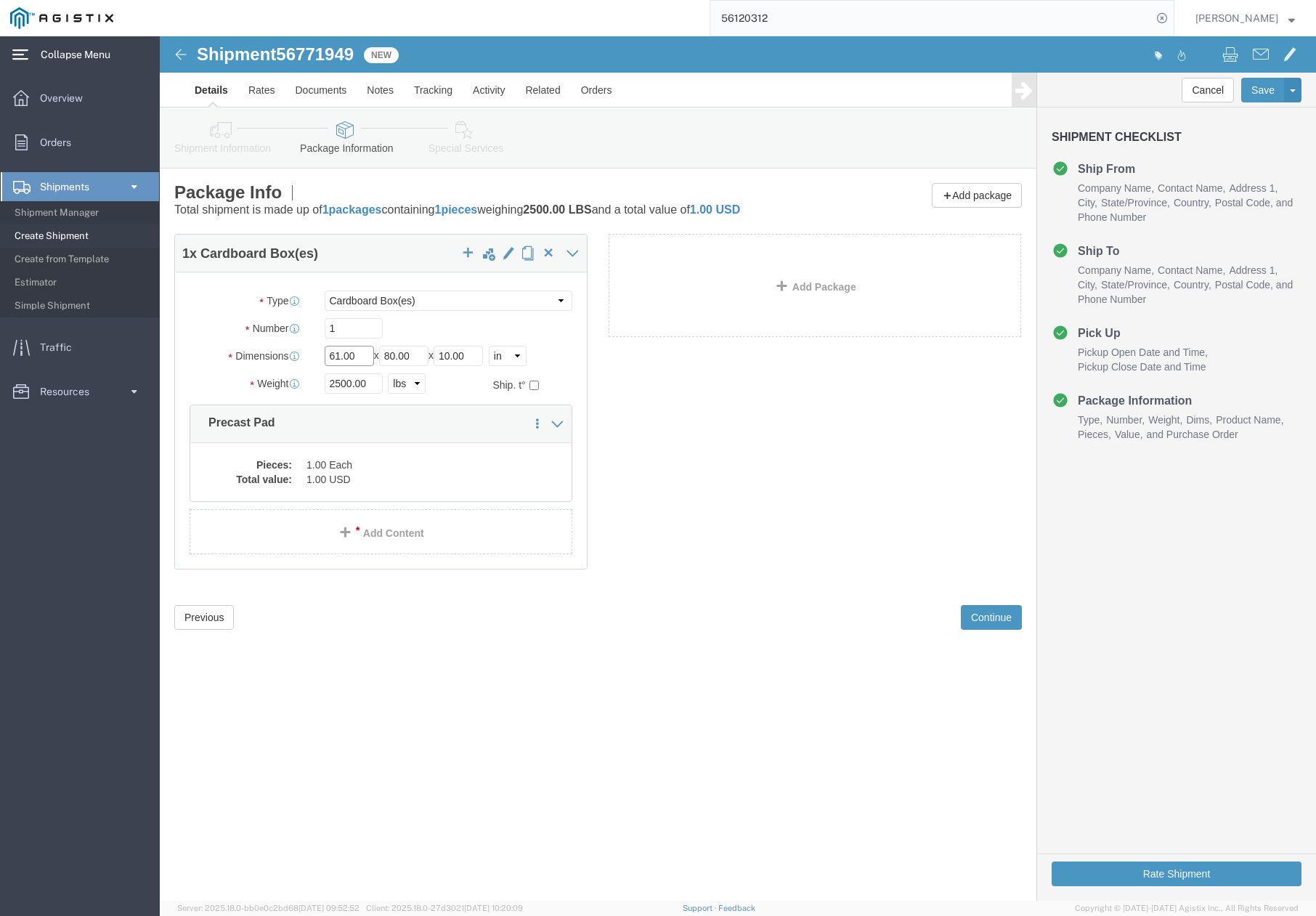
drag, startPoint x: 200, startPoint y: 316, endPoint x: 155, endPoint y: 325, distance: 45.9
click div "Length 61.00 x Width 80.00 x Height 10.00 Select cm ft in"
type input "90"
drag, startPoint x: 262, startPoint y: 319, endPoint x: 213, endPoint y: 329, distance: 50.0
click div "Length 90 x Width 80.00 x Height 10.00 Select cm ft in"
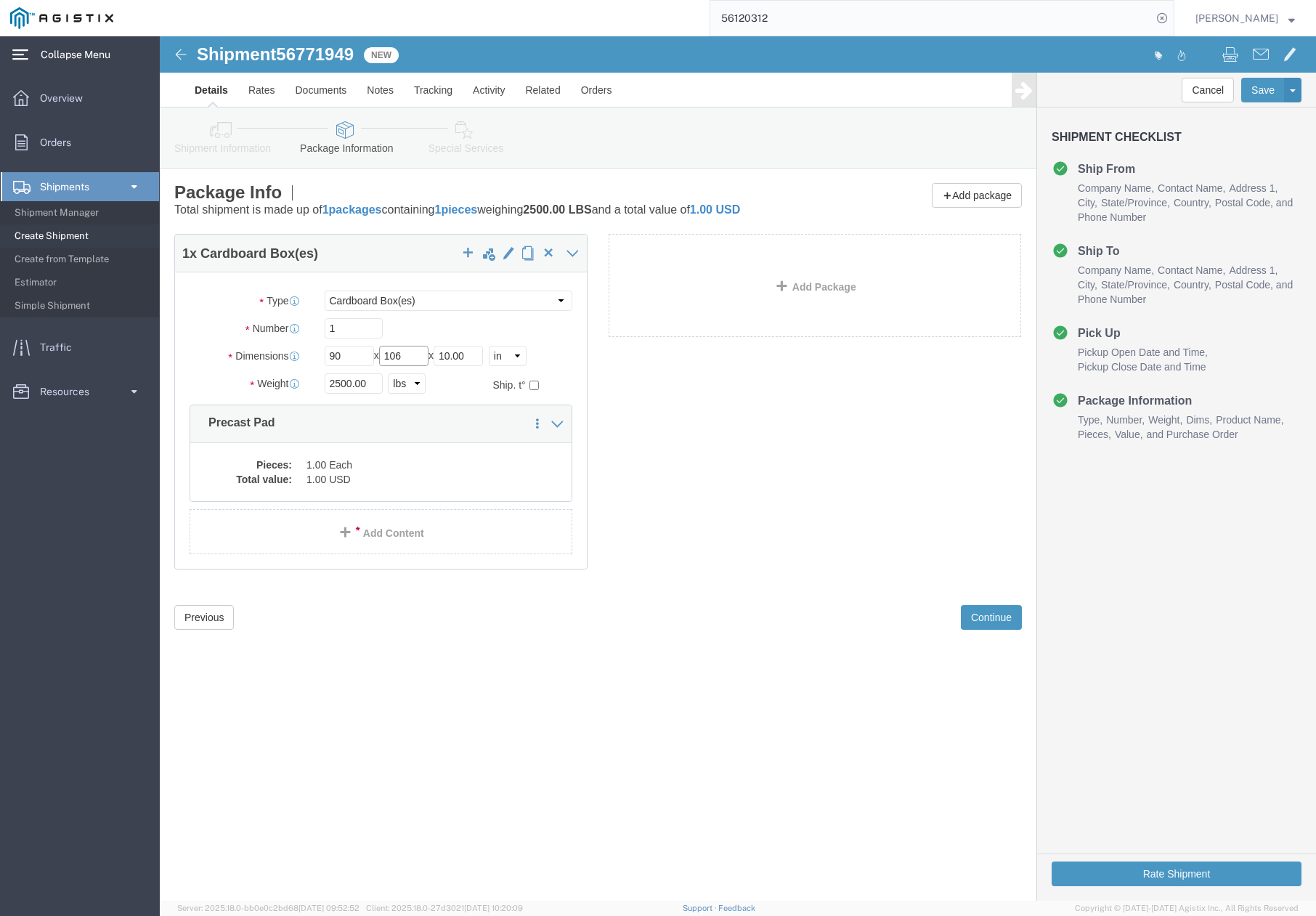
type input "106"
drag, startPoint x: 215, startPoint y: 351, endPoint x: 146, endPoint y: 346, distance: 69.2
click div "Weight 2500.00 Select kgs lbs Ship. t°"
type input "4800"
click dd "1.00 USD"
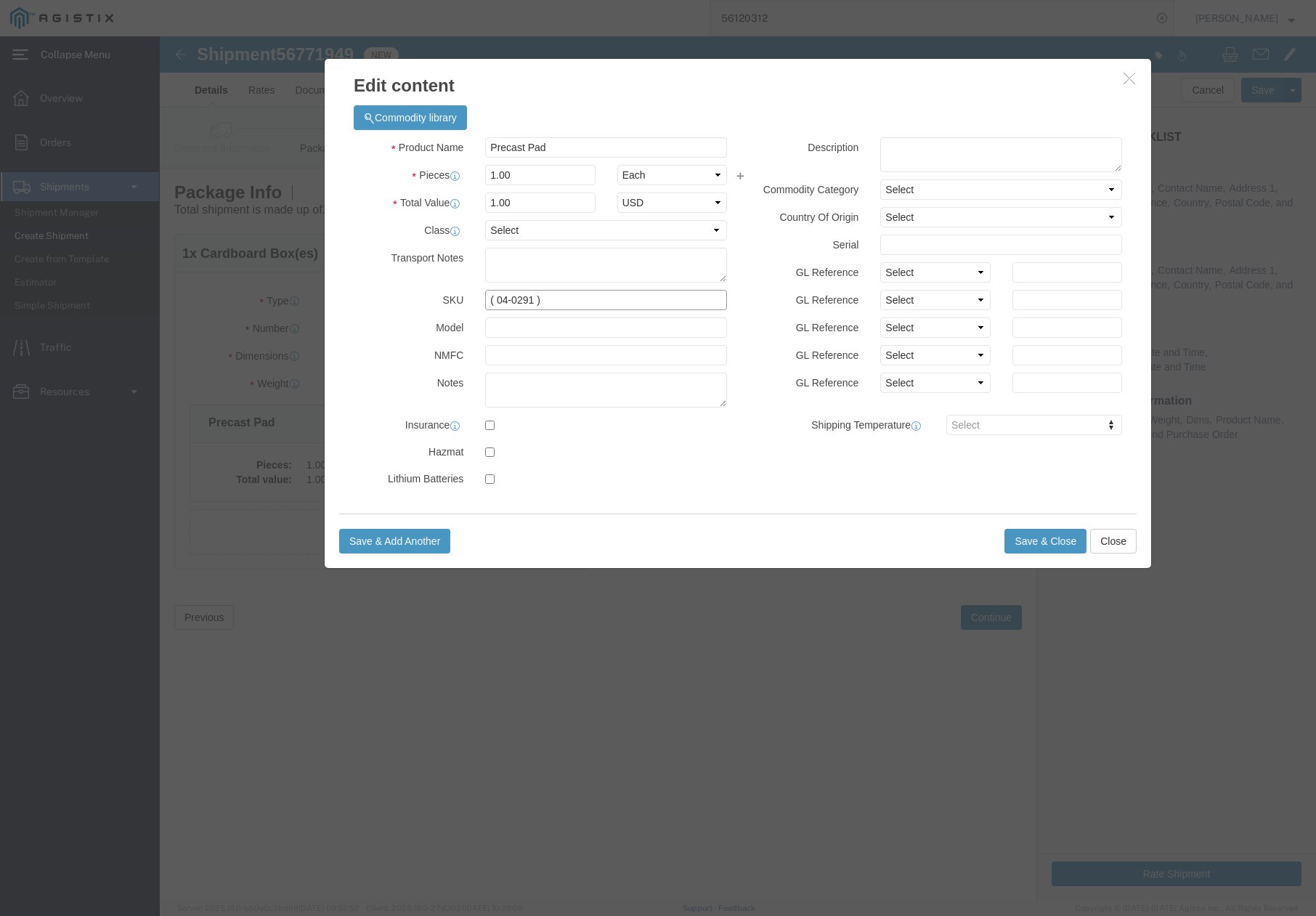
click input "( 04-0291 )"
type input "( 04-0292 )"
click button "Save & Close"
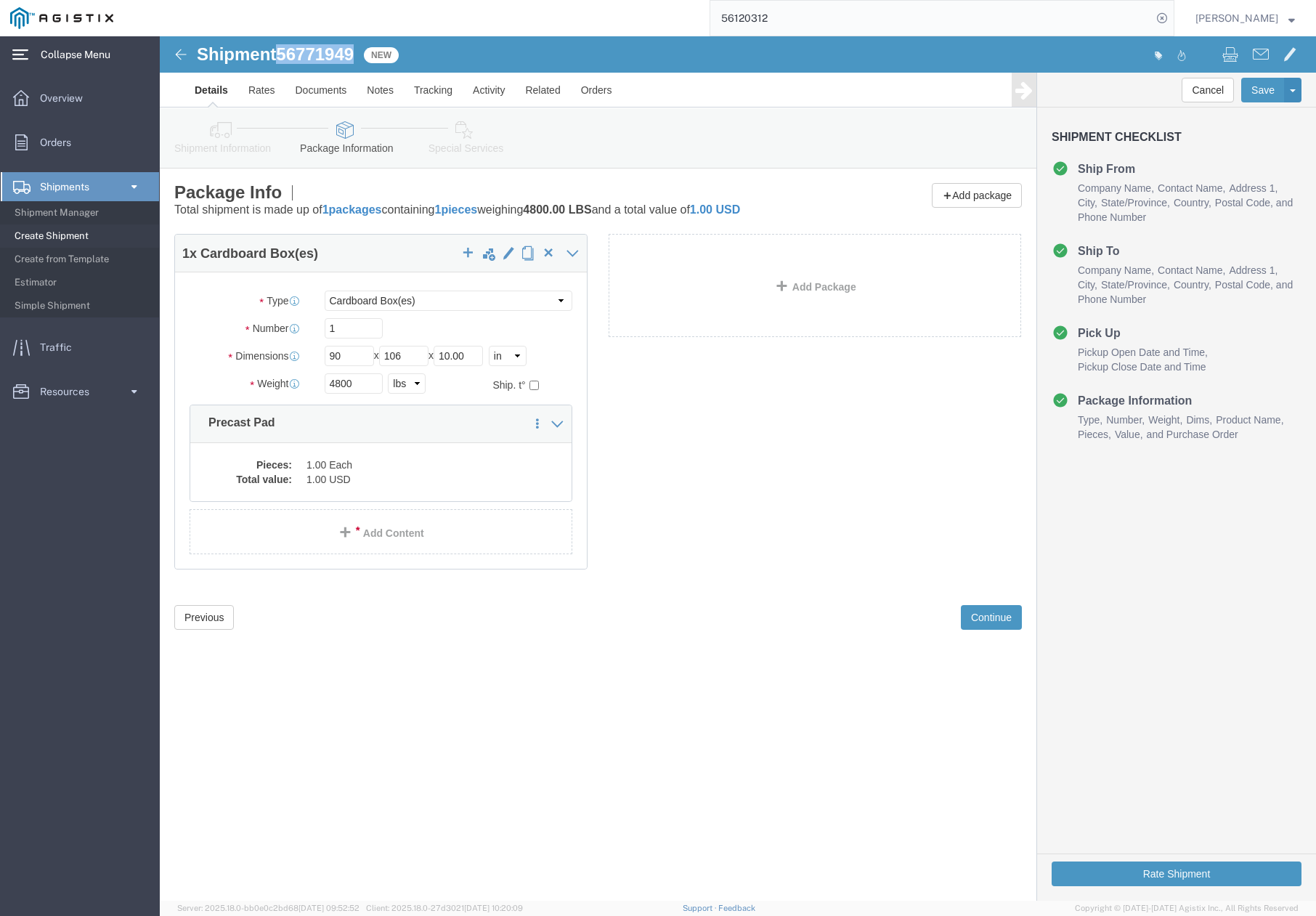
drag, startPoint x: 124, startPoint y: 17, endPoint x: 199, endPoint y: 14, distance: 75.1
click div "Shipment 56771949 New"
copy span "56771949"
click button "Rate Shipment"
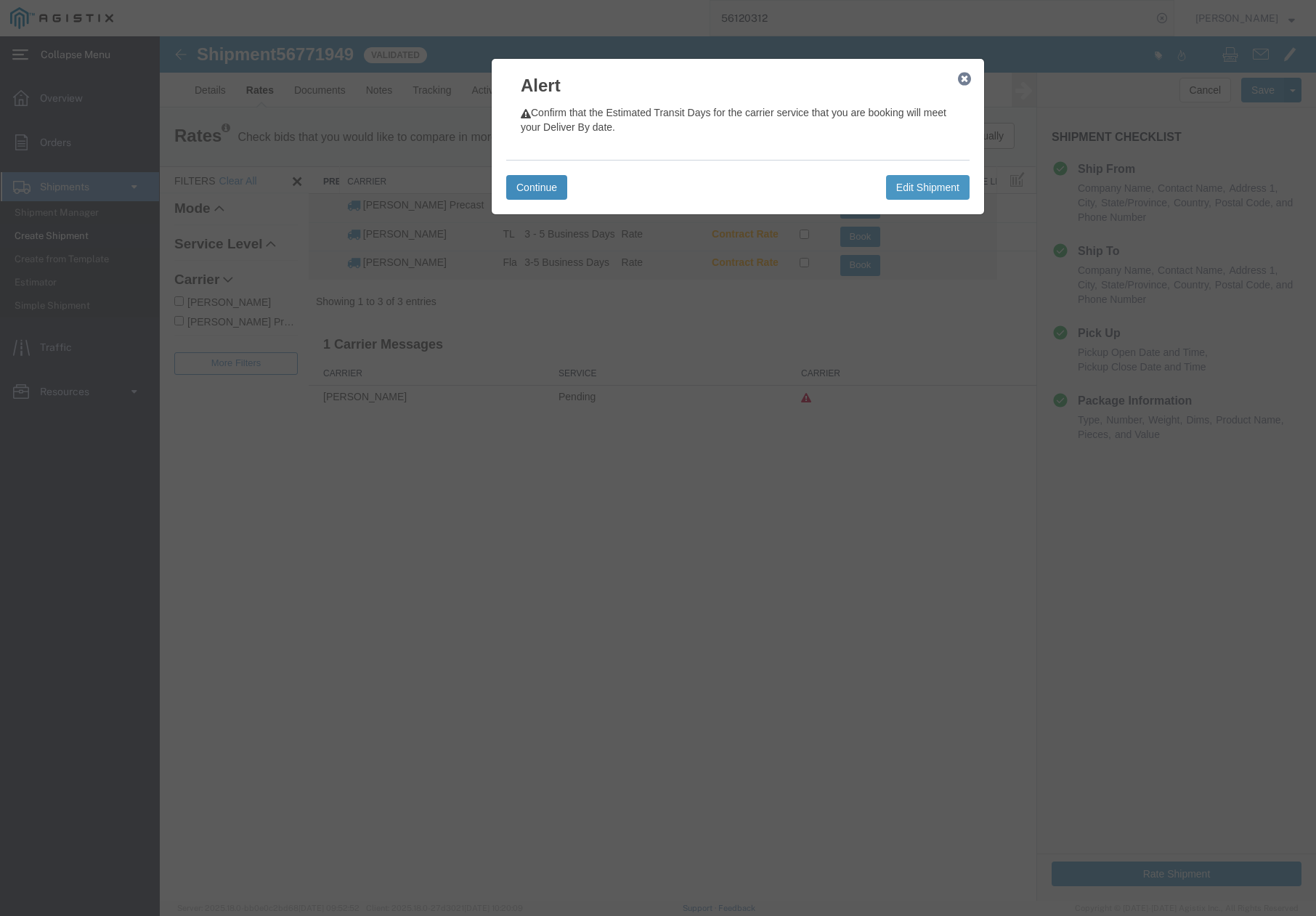
click at [555, 187] on button "Continue" at bounding box center [537, 187] width 61 height 25
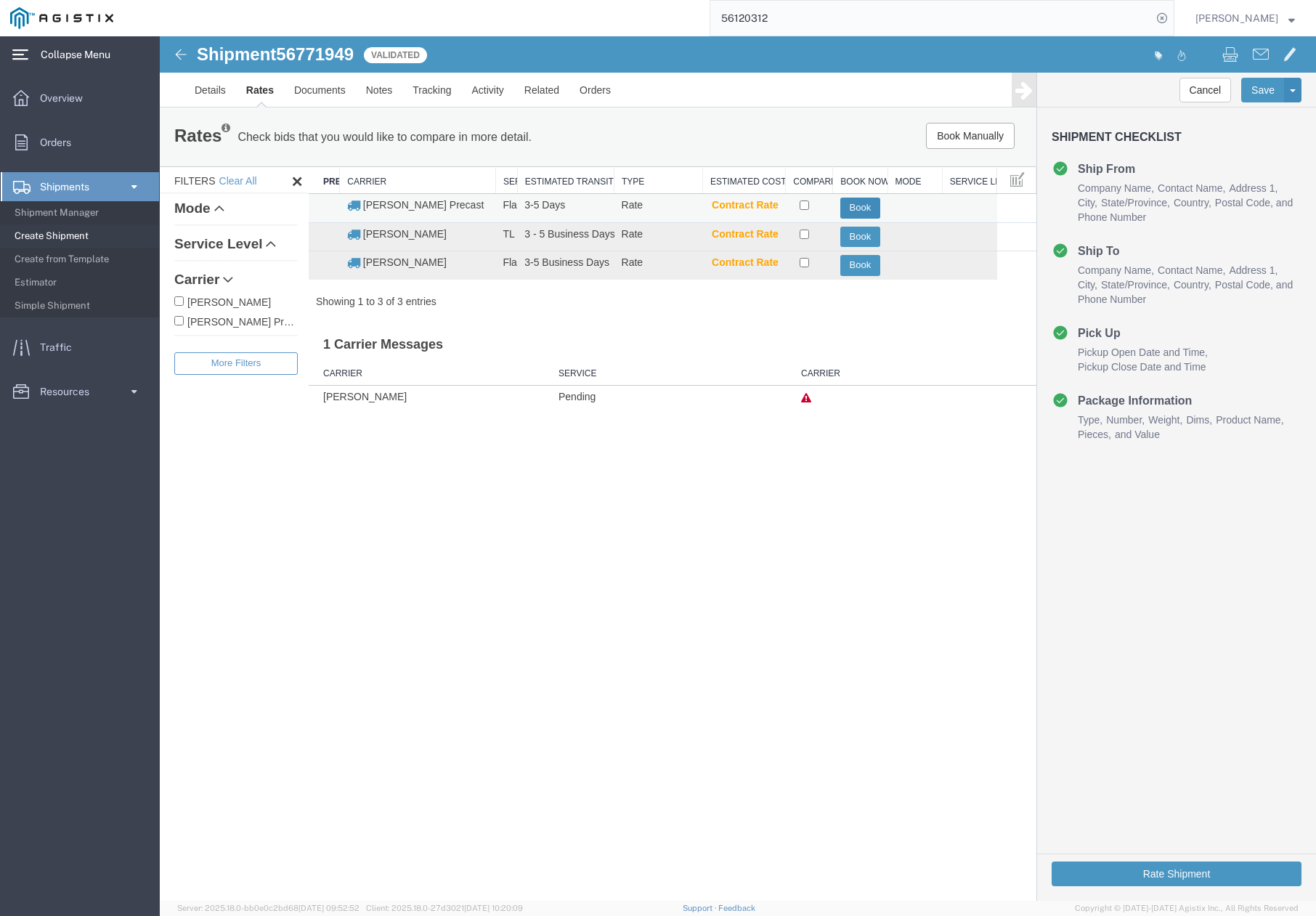
click at [844, 206] on button "Book" at bounding box center [861, 208] width 40 height 21
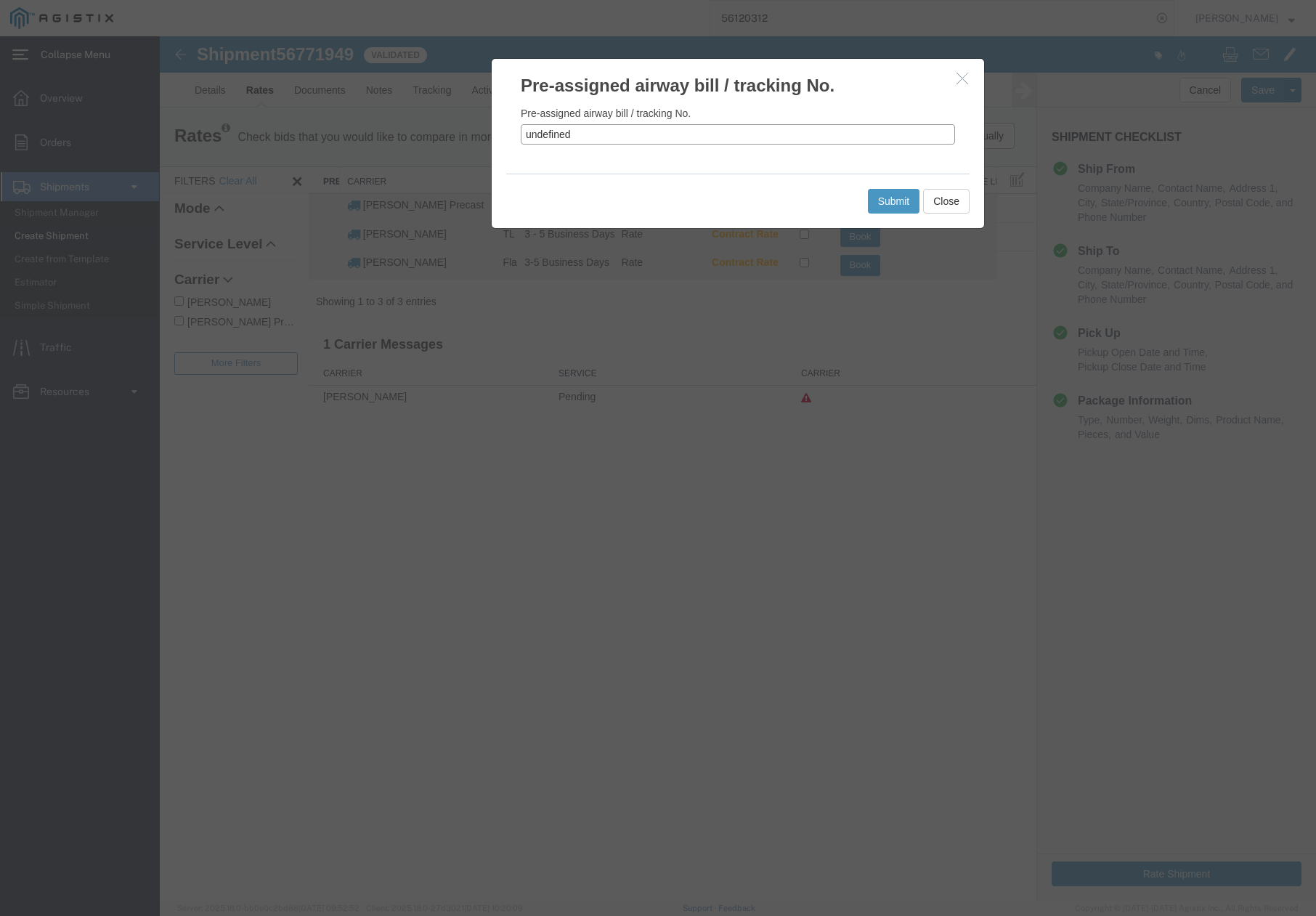
drag, startPoint x: 574, startPoint y: 148, endPoint x: 474, endPoint y: 148, distance: 100.0
click at [474, 148] on div "Pre-assigned airway bill / tracking No. Pre-assigned airway bill / tracking No.…" at bounding box center [738, 467] width 1156 height 864
paste input "56771949"
type input "56771949"
click at [887, 198] on button "Submit" at bounding box center [894, 201] width 52 height 25
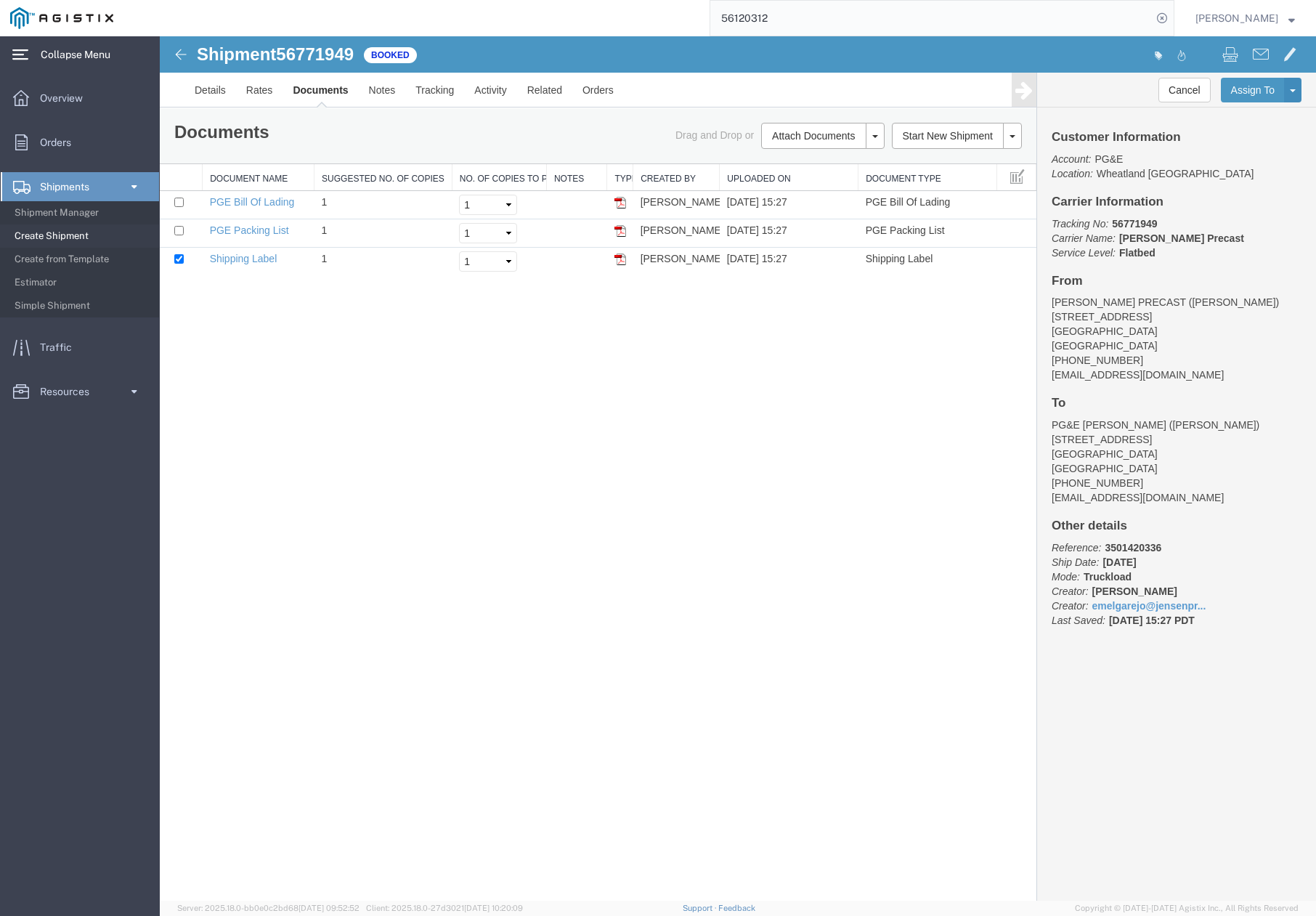
drag, startPoint x: 725, startPoint y: 498, endPoint x: 802, endPoint y: 410, distance: 116.9
click at [726, 497] on div "Shipment 56771949 3 of 3 Booked Details Rates Documents Notes Tracking Activity…" at bounding box center [738, 467] width 1156 height 864
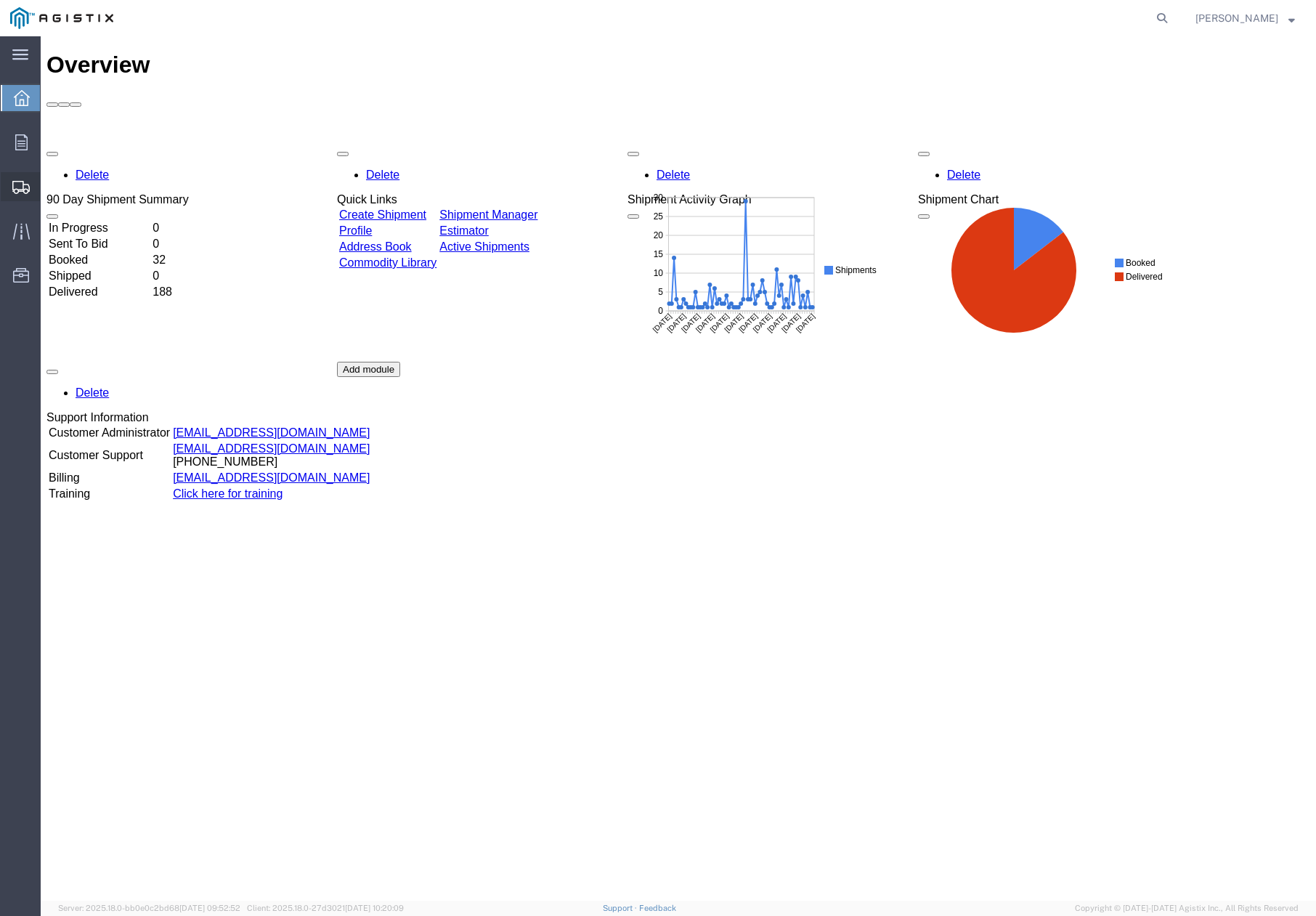
click at [0, 0] on span "Create Shipment" at bounding box center [0, 0] width 0 height 0
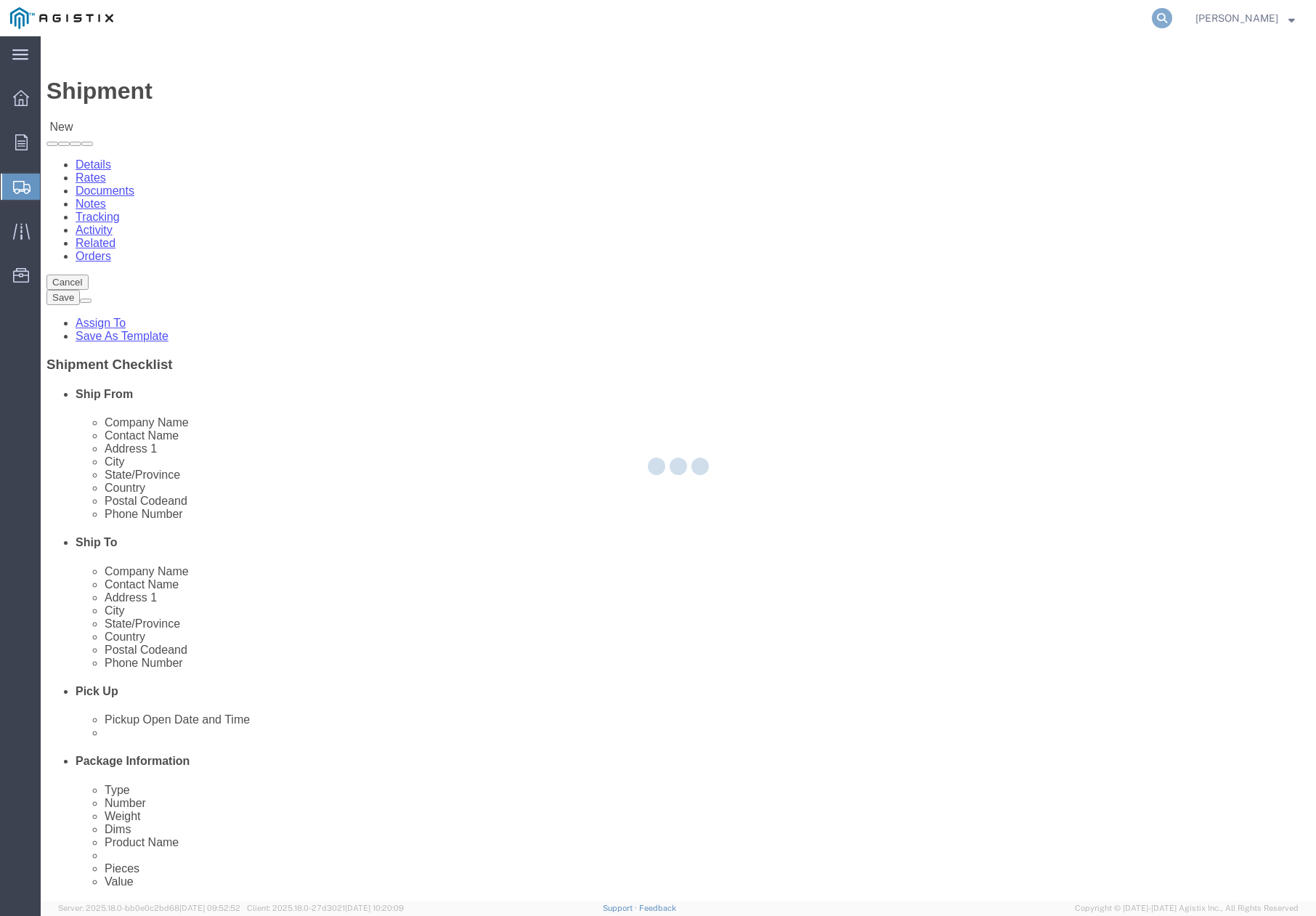
click at [1172, 22] on icon at bounding box center [1163, 18] width 21 height 21
paste input "56363539"
type input "56363539"
select select
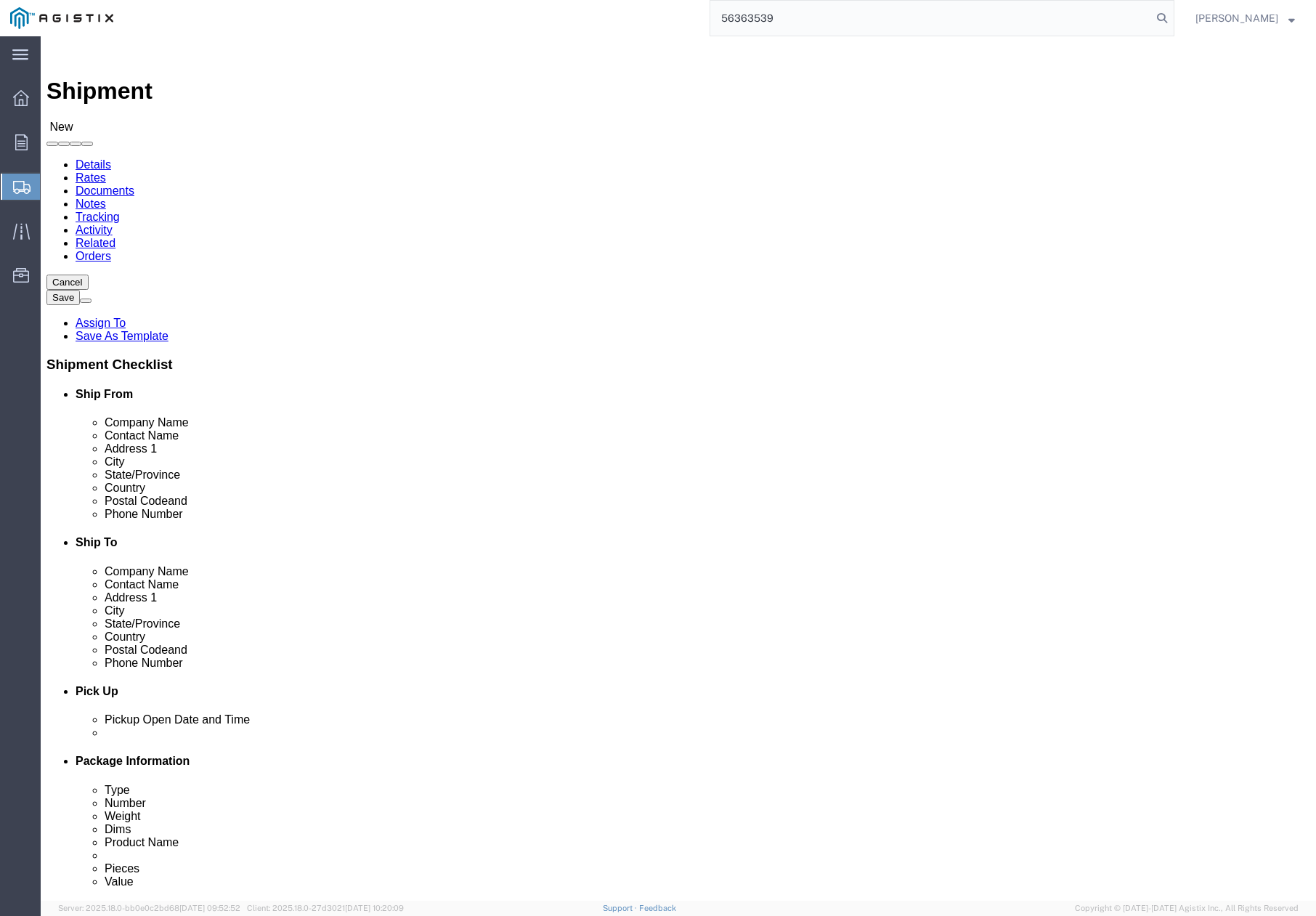
type input "56363539"
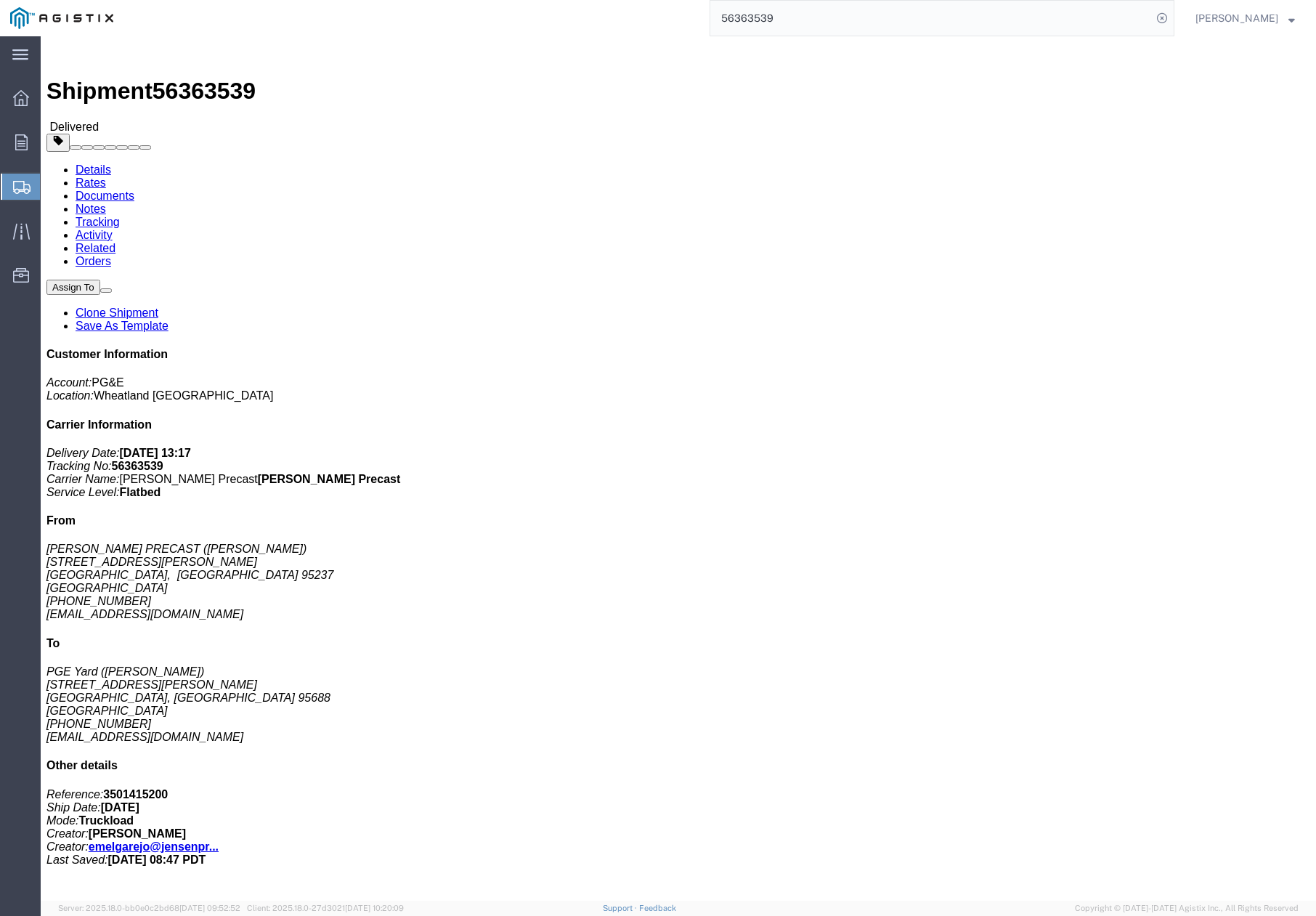
click link "Clone Shipment"
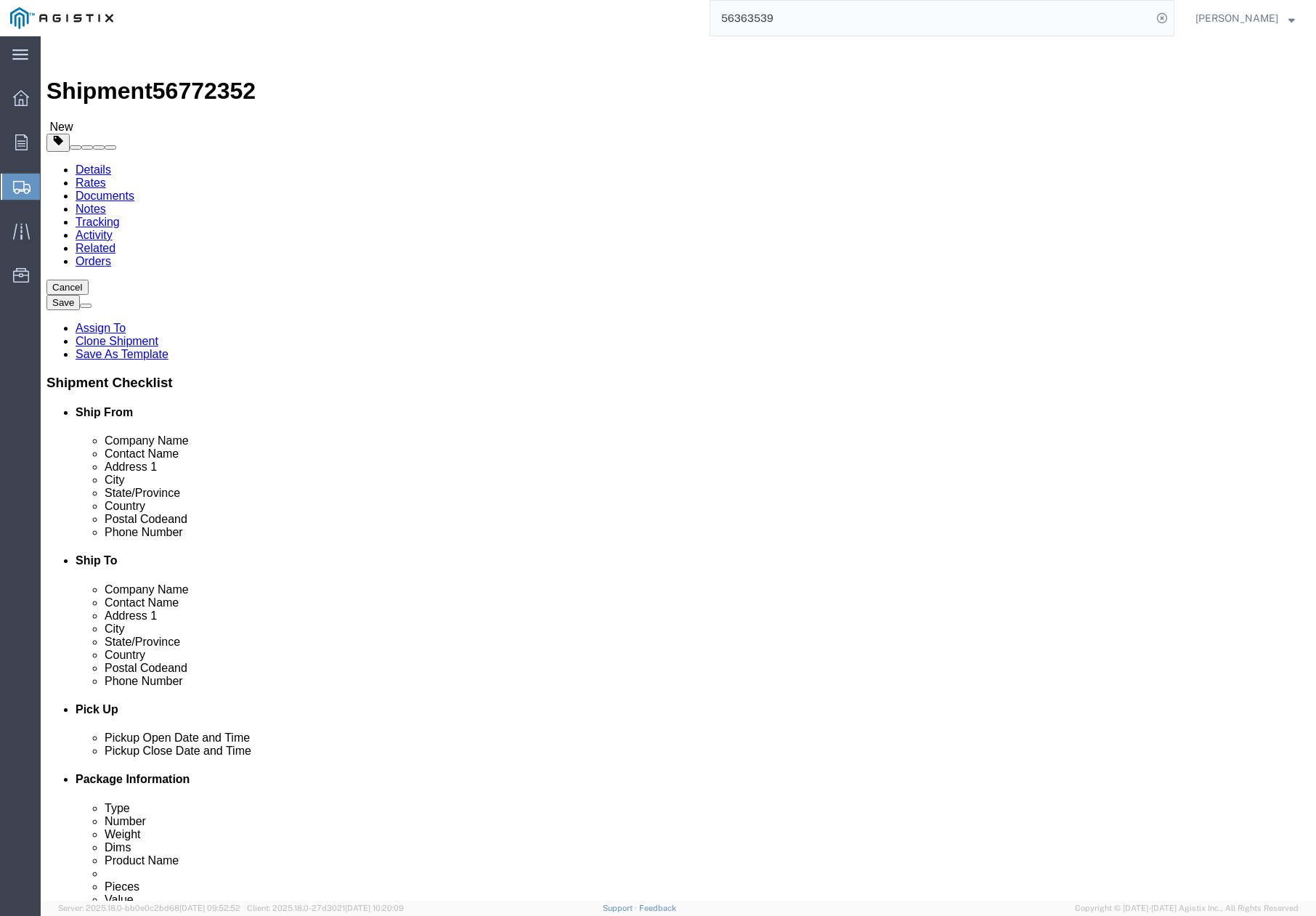
drag, startPoint x: 735, startPoint y: 395, endPoint x: 706, endPoint y: 395, distance: 29.0
click input "PGE Yard"
type input "PGE Jobsite"
drag, startPoint x: 733, startPoint y: 426, endPoint x: 642, endPoint y: 433, distance: 91.3
click div "Location Select Select My Profile Location (OBSOLETE) [GEOGRAPHIC_DATA] SC - GC…"
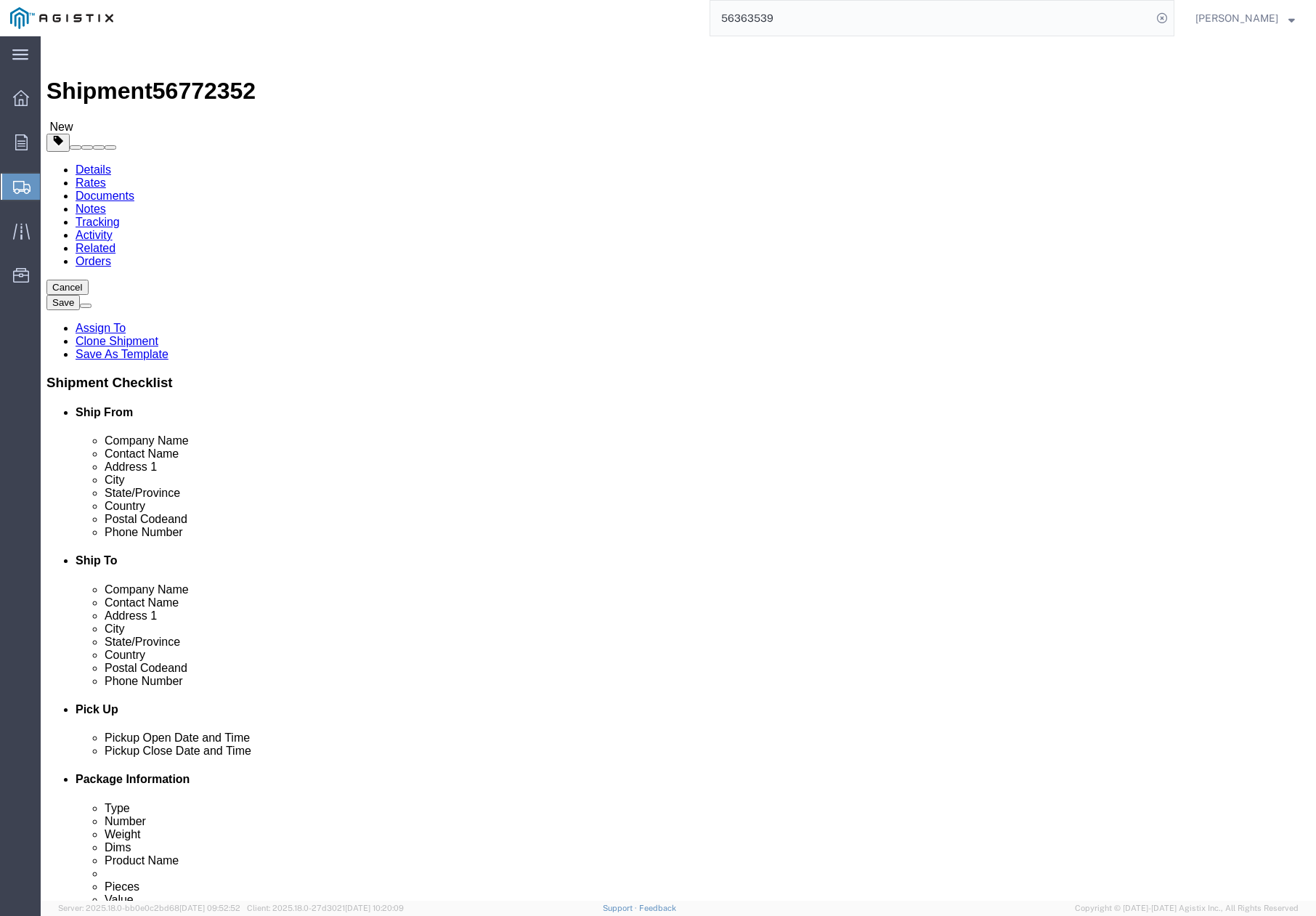
paste input "[PERSON_NAME]"
type input "[PERSON_NAME]"
drag, startPoint x: 761, startPoint y: 455, endPoint x: 666, endPoint y: 456, distance: 95.0
click div "[STREET_ADDRESS][PERSON_NAME]"
paste input "[STREET_ADDRESS]"
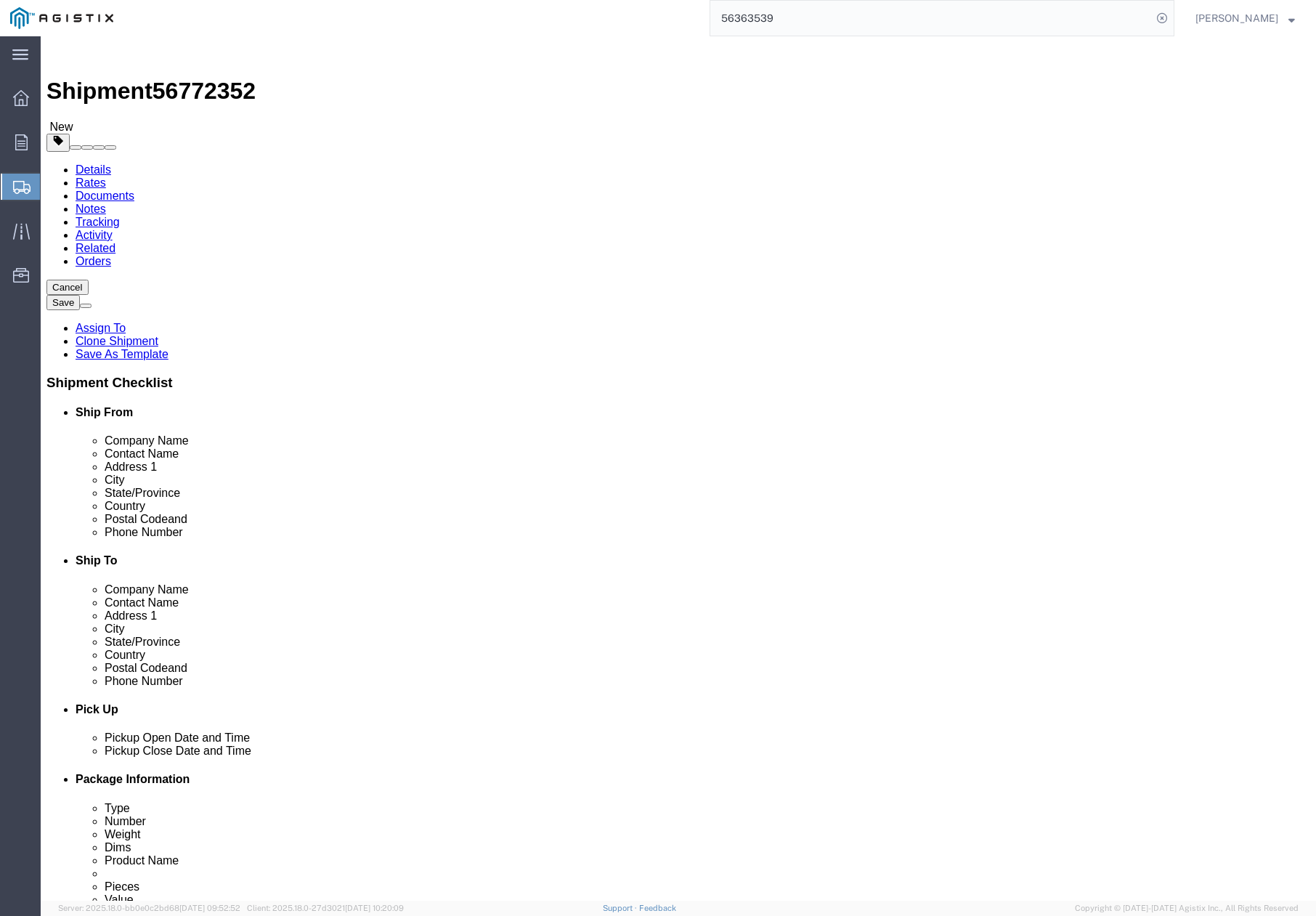
type input "[STREET_ADDRESS]"
drag, startPoint x: 757, startPoint y: 501, endPoint x: 631, endPoint y: 508, distance: 126.2
click div "City [GEOGRAPHIC_DATA]"
paste input "ROCKLIN"
type input "ROCKLIN"
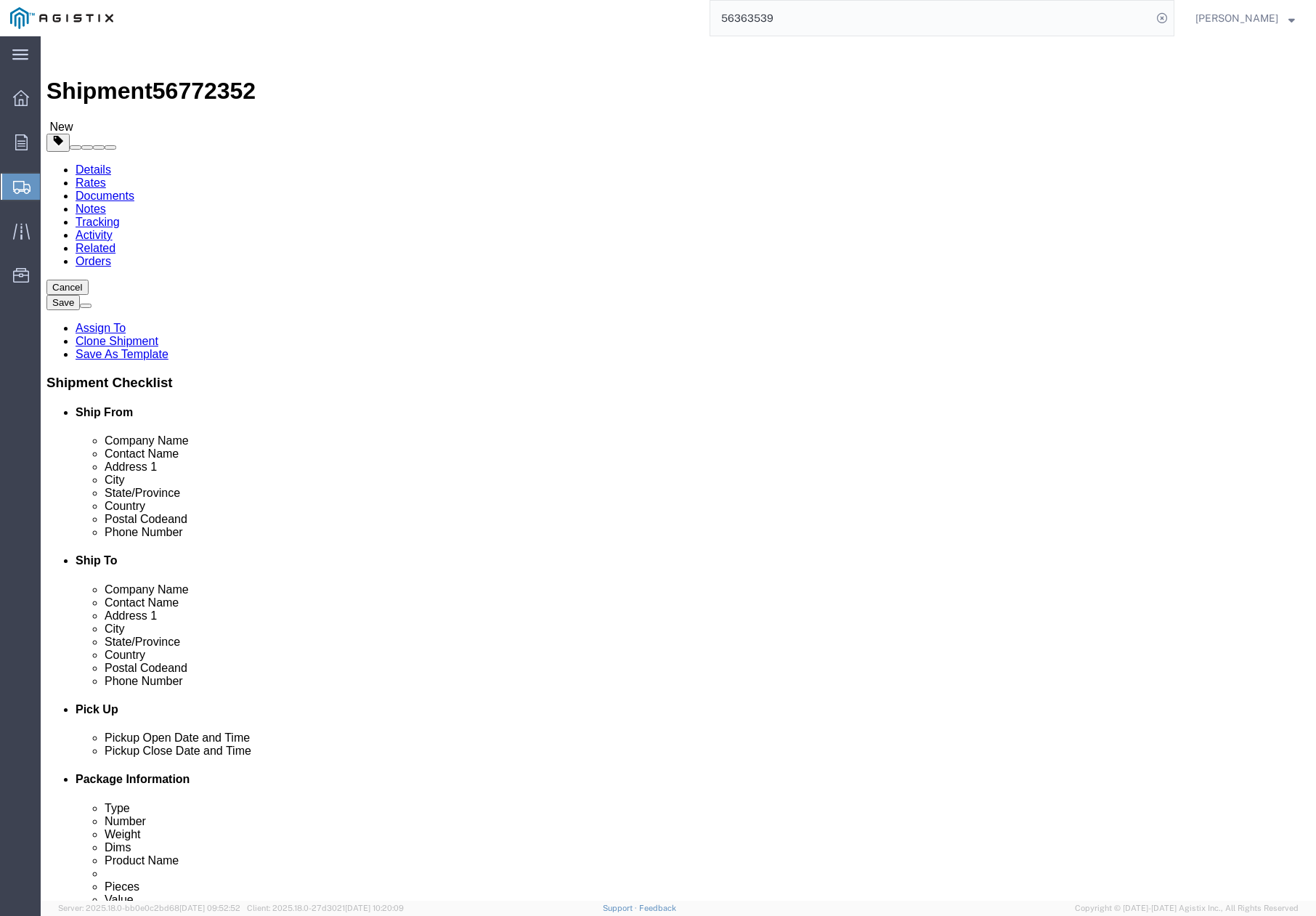
drag, startPoint x: 702, startPoint y: 586, endPoint x: 640, endPoint y: 592, distance: 62.3
click div "Postal Code 95688"
paste input "765"
type input "95765"
drag, startPoint x: 769, startPoint y: 615, endPoint x: 691, endPoint y: 612, distance: 78.1
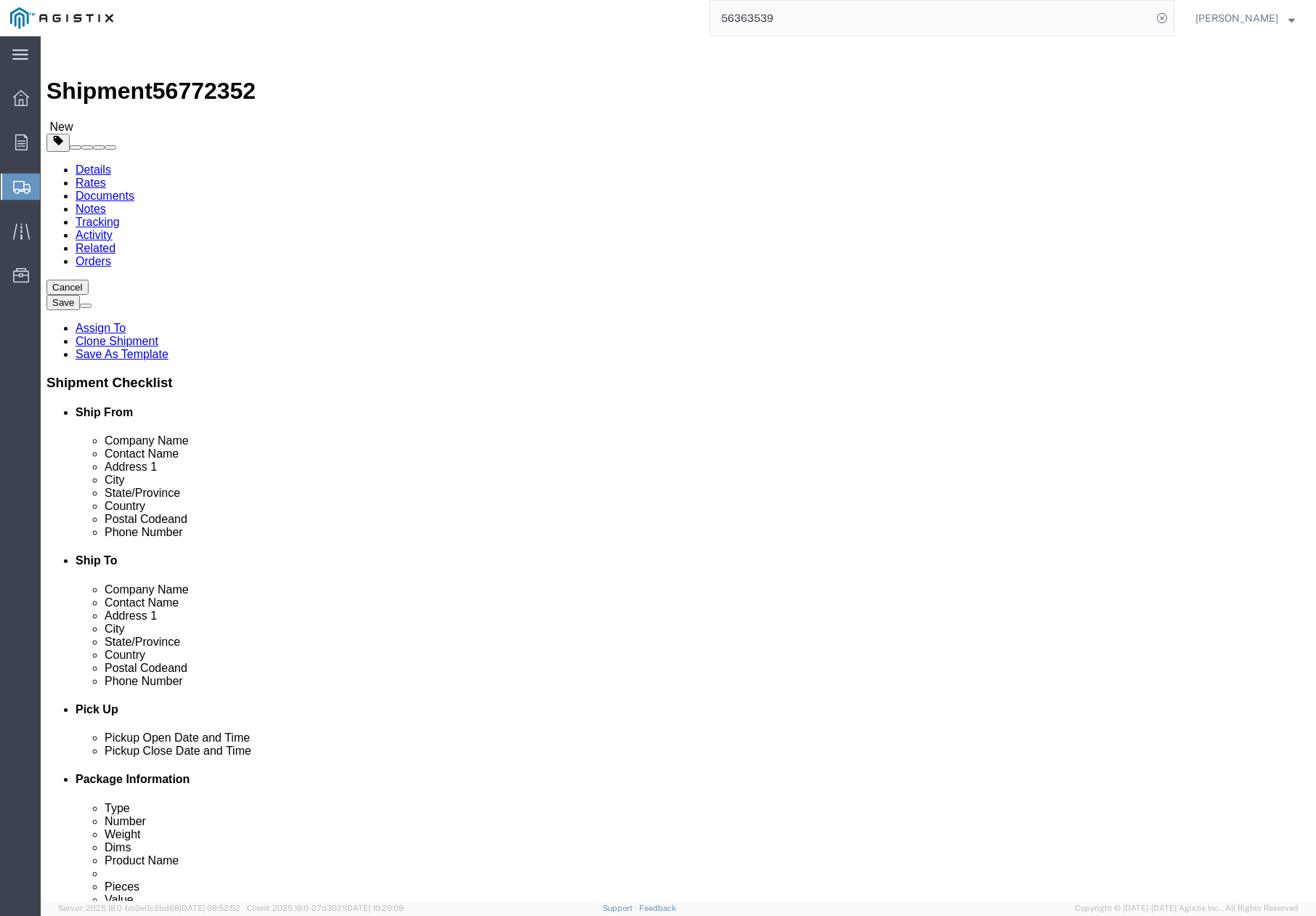
click div "[PHONE_NUMBER]"
paste input "[PHONE_NUMBER]"
type input "[PHONE_NUMBER]"
drag, startPoint x: 820, startPoint y: 645, endPoint x: 681, endPoint y: 653, distance: 139.2
click div "Location Select Select My Profile Location (OBSOLETE) [GEOGRAPHIC_DATA] SC - GC…"
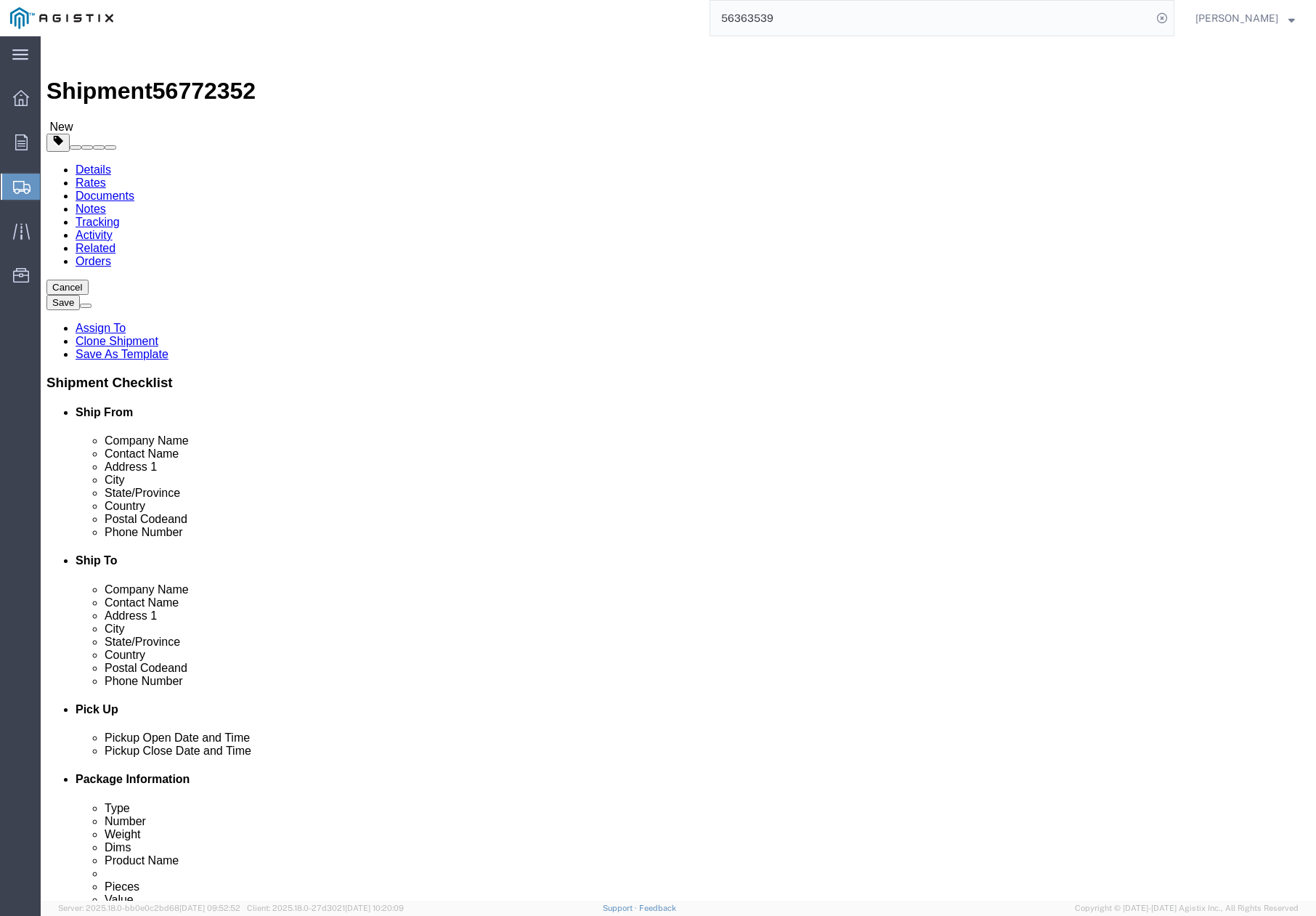
paste input "GDSF"
type input "[EMAIL_ADDRESS][DOMAIN_NAME]"
click label "Phone Number"
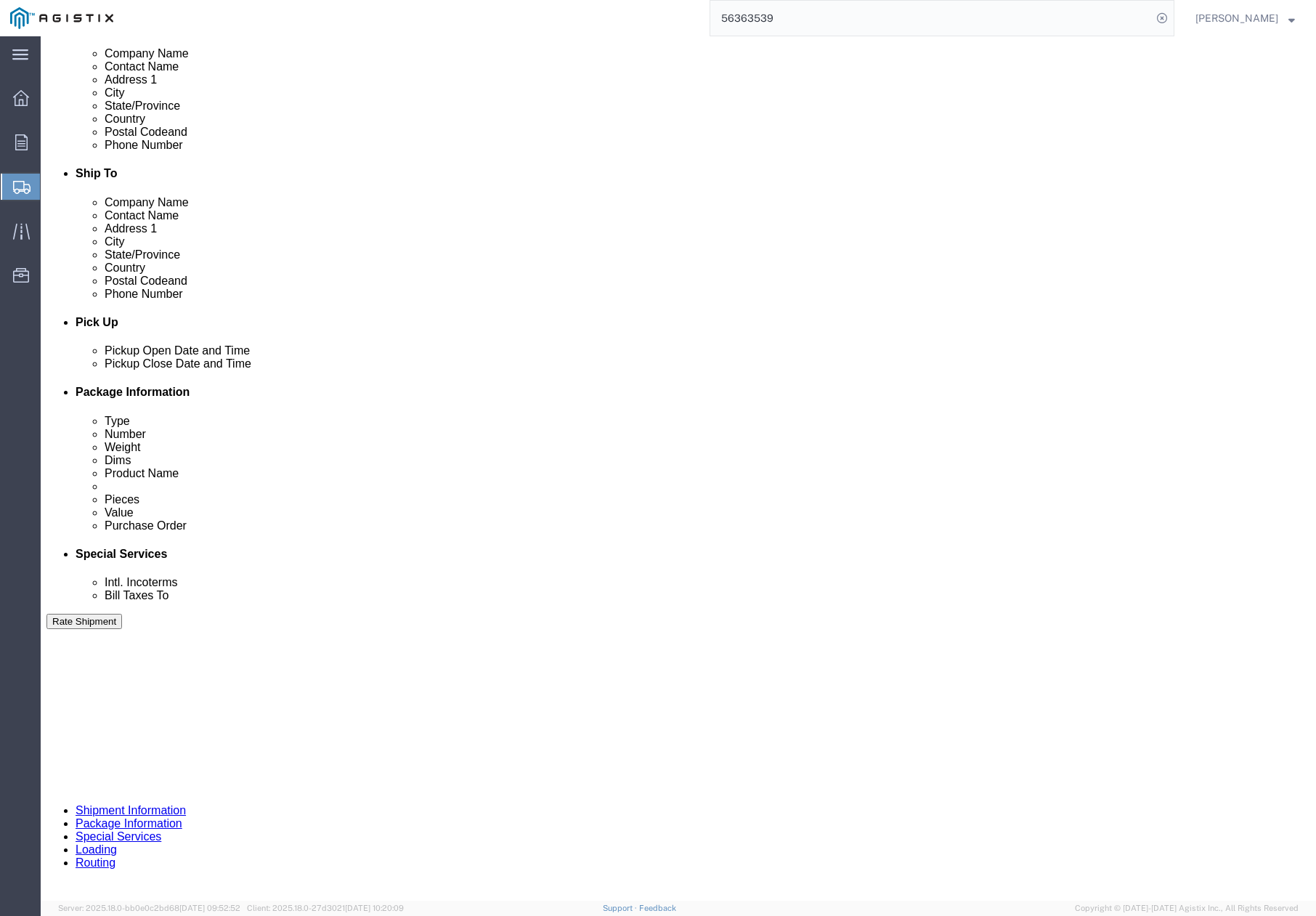
scroll to position [581, 0]
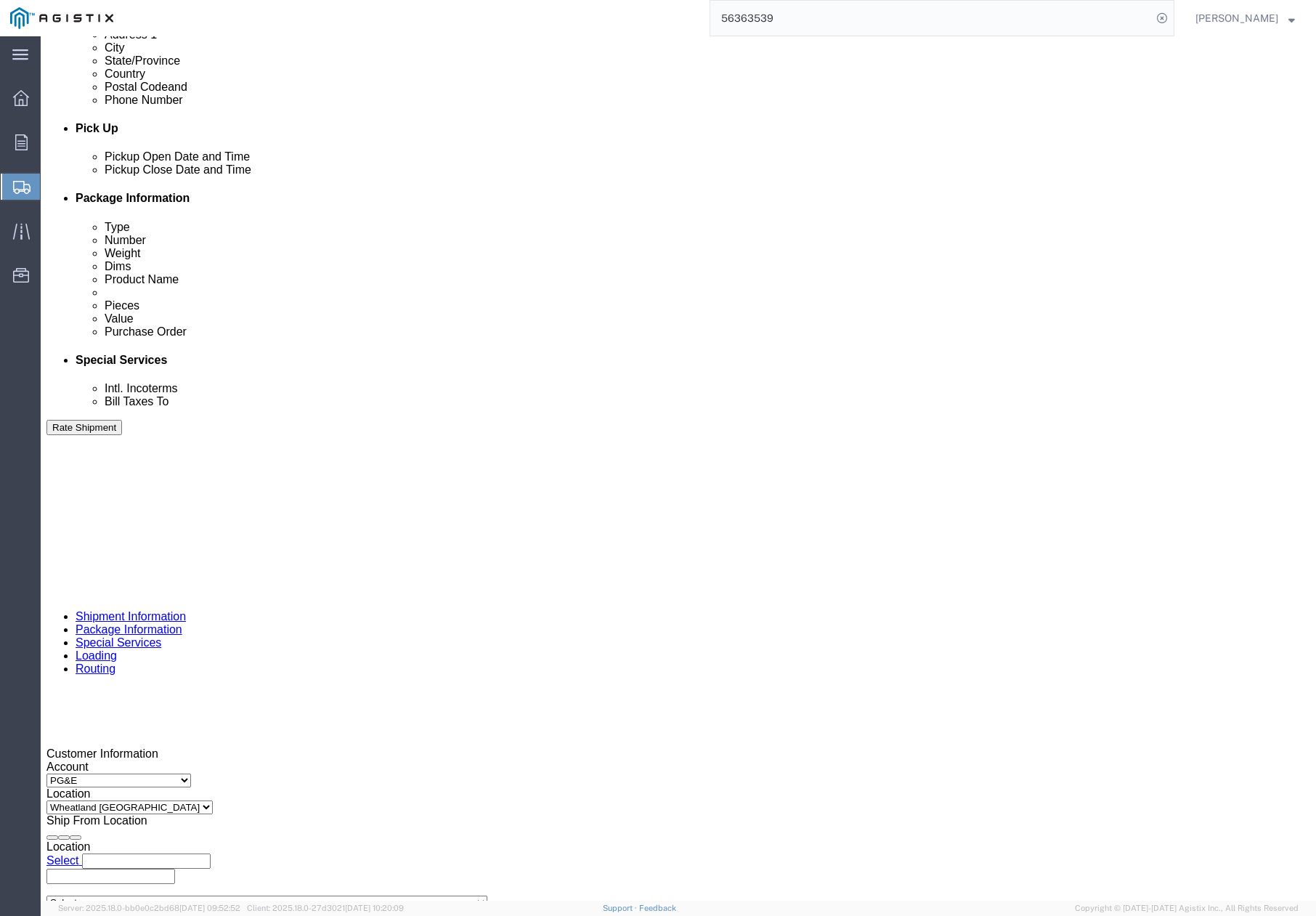
click div "Select Account Type Activity ID Airline Appointment Number ASN Batch Request # …"
click div "[DATE] 4:34 PM"
click div "Pickup Date: Pickup Start Date Pickup Start Time Pickup Open Date and Time [DAT…"
click div
click button "Apply"
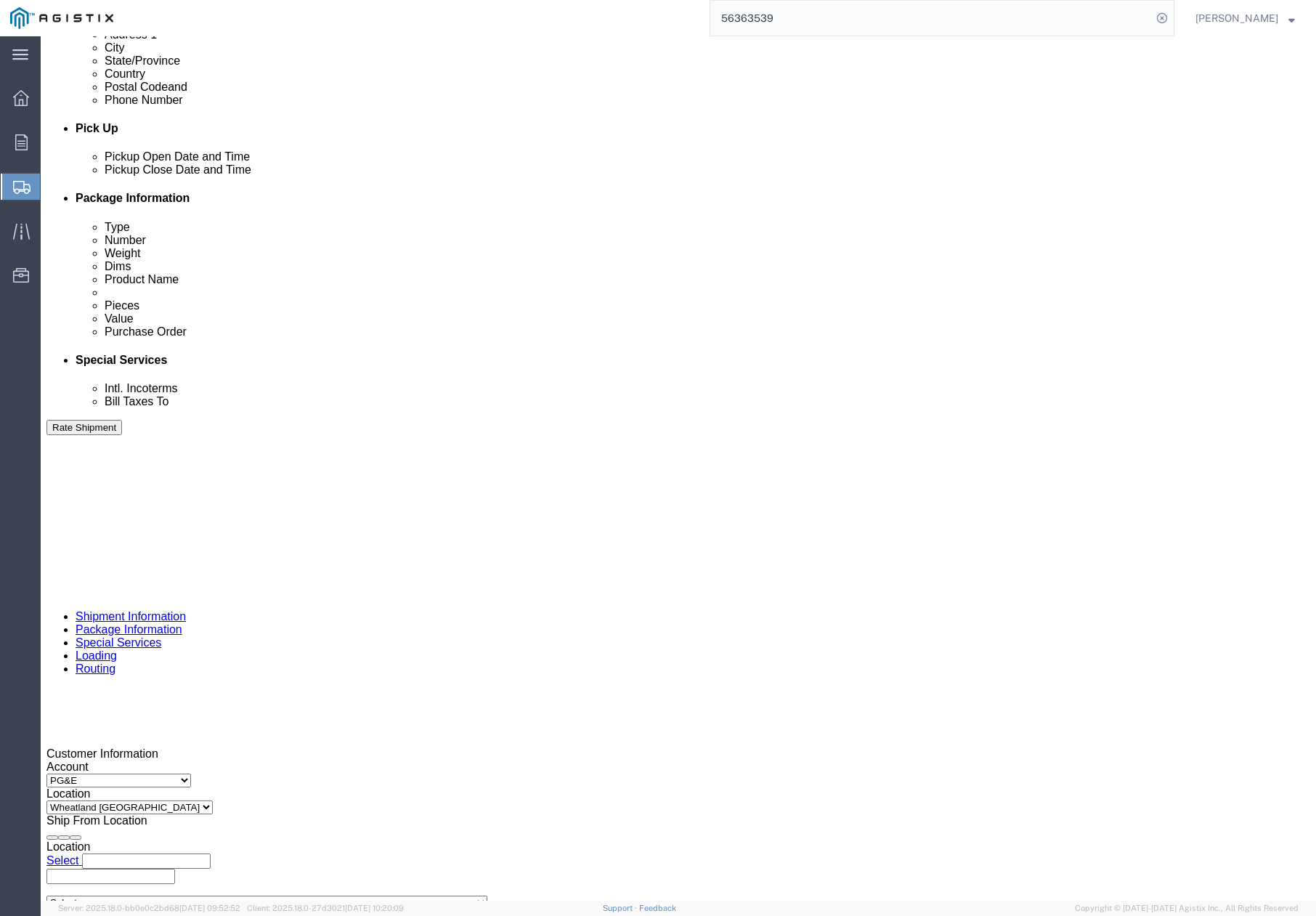
click div
click button "Apply"
drag, startPoint x: 260, startPoint y: 675, endPoint x: 162, endPoint y: 685, distance: 98.5
click div "Select Account Type Activity ID Airline Appointment Number ASN Batch Request # …"
click input "3501415200"
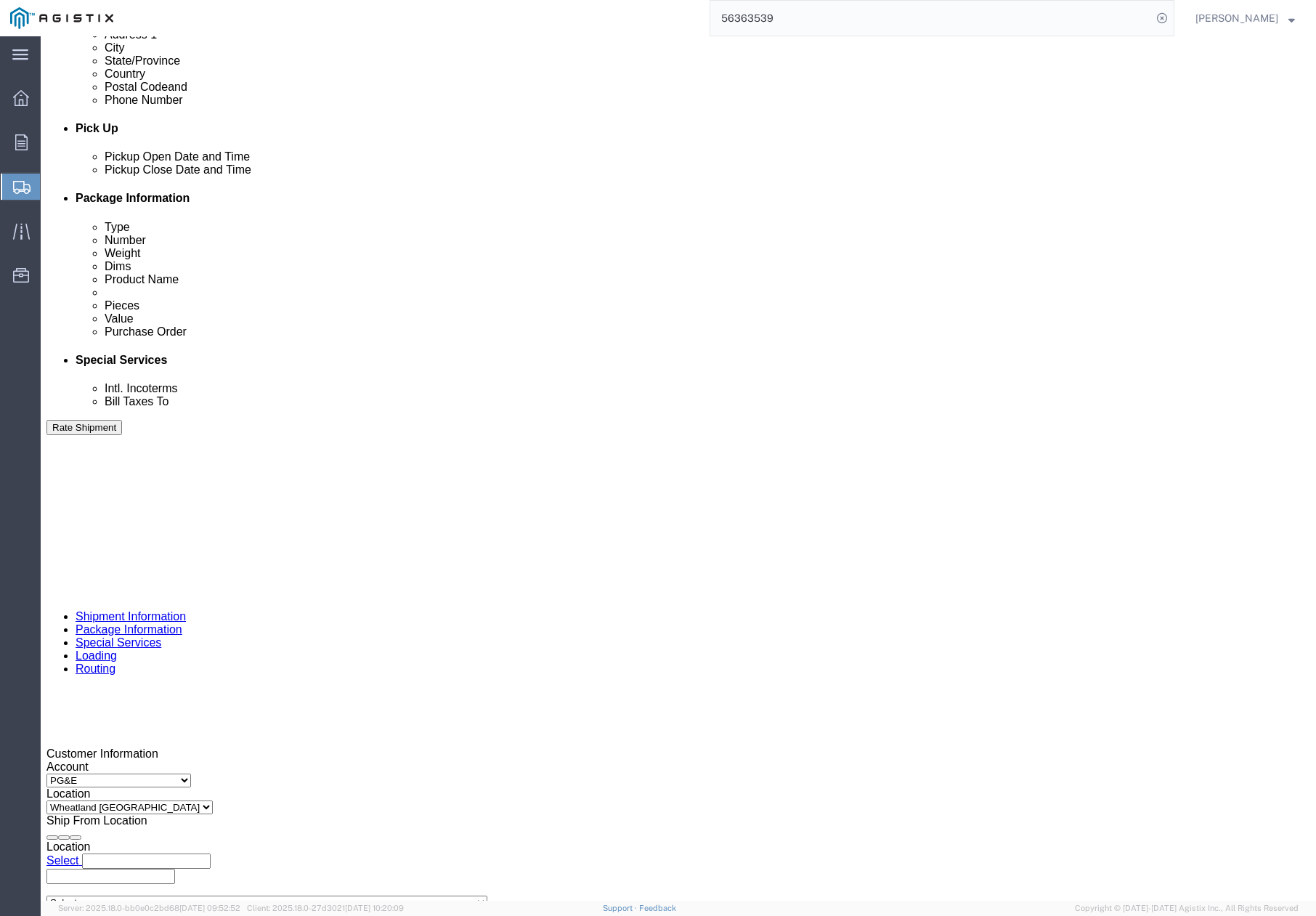
paste input "text"
click input "3501415200"
paste input "3501420337"
type input "3501420337"
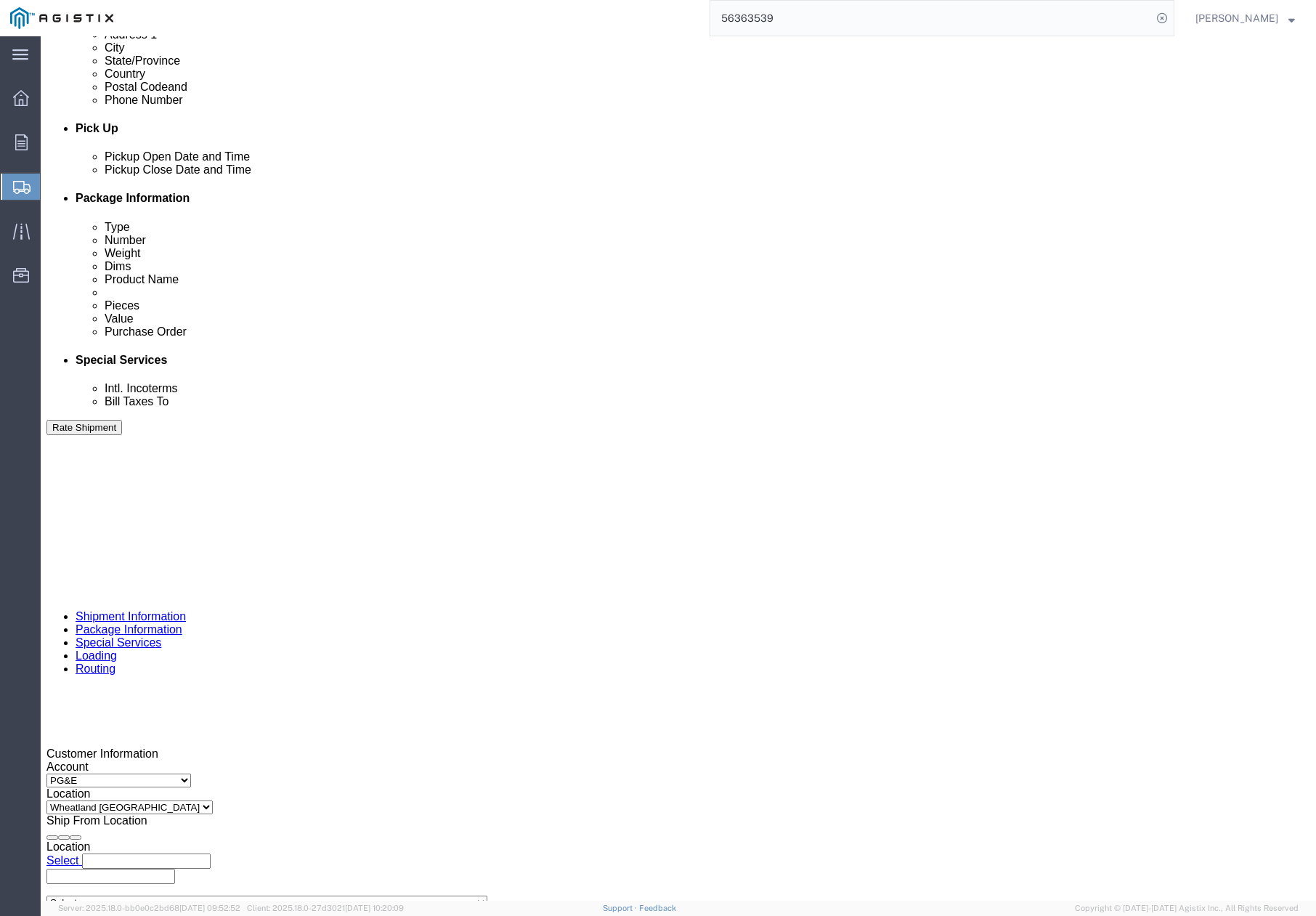
drag, startPoint x: 502, startPoint y: 672, endPoint x: 465, endPoint y: 672, distance: 37.0
click div "Select Account Type Activity ID Airline Appointment Number ASN Batch Request # …"
paste input "40817"
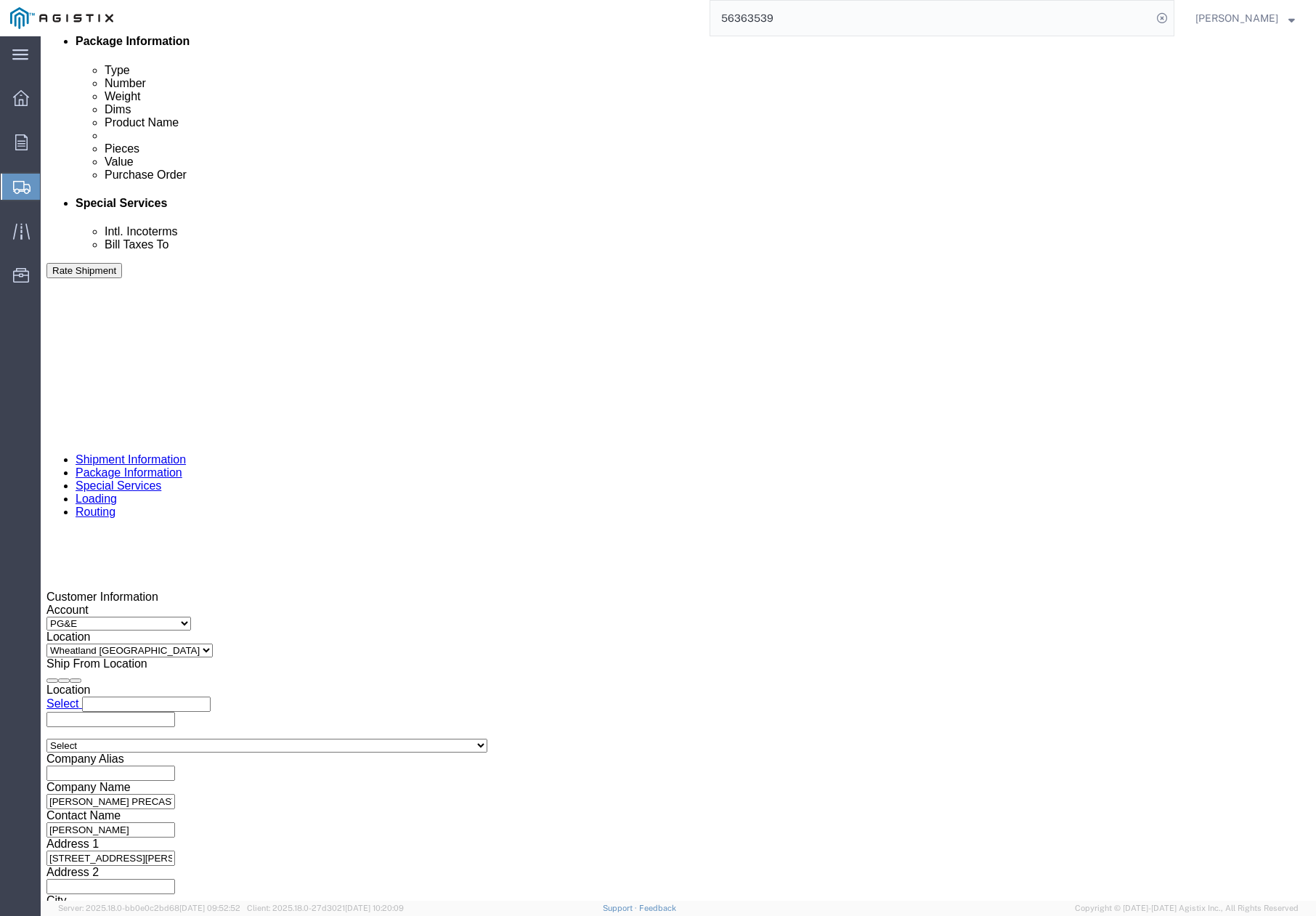
type input "408178"
click button "Continue"
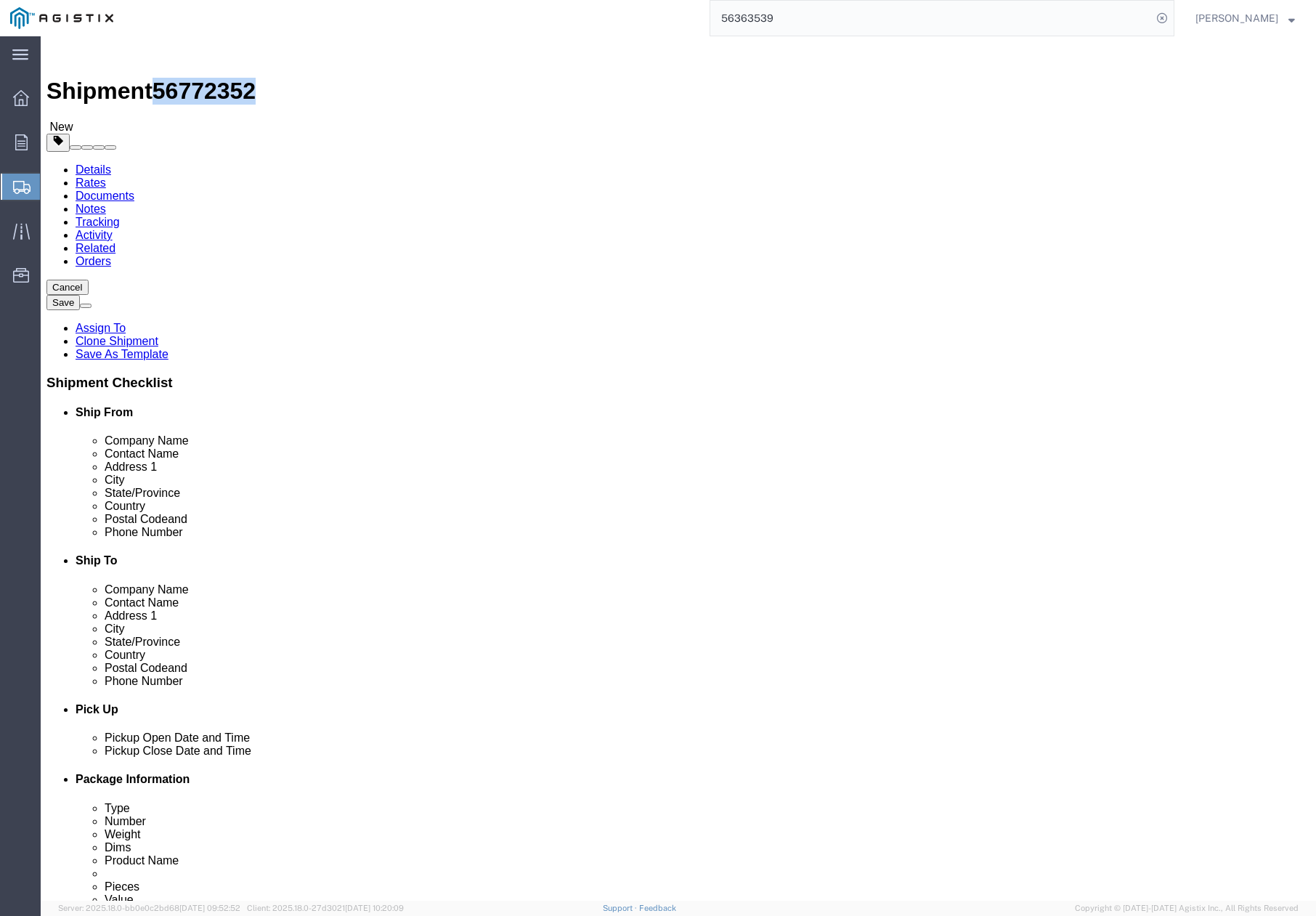
drag, startPoint x: 123, startPoint y: 24, endPoint x: 195, endPoint y: 13, distance: 72.8
click span "56772352"
drag, startPoint x: 183, startPoint y: 20, endPoint x: 197, endPoint y: 24, distance: 14.6
click span "56772352"
click div "Shipment 56772352 New"
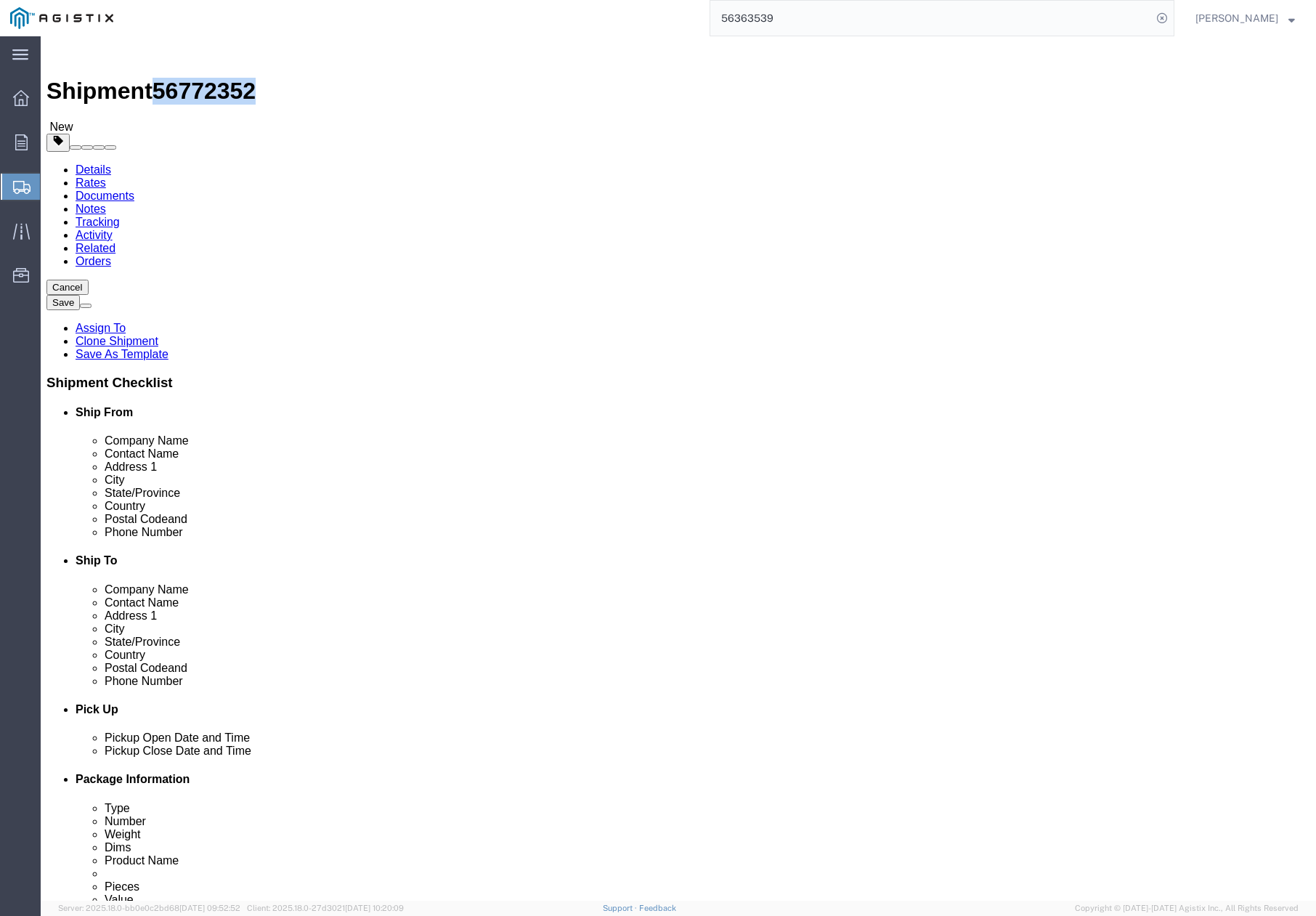
drag, startPoint x: 203, startPoint y: 17, endPoint x: 123, endPoint y: 22, distance: 80.2
click div "Shipment 56772352 New"
copy span "56772352"
drag, startPoint x: 1117, startPoint y: 831, endPoint x: 533, endPoint y: 404, distance: 723.5
click button "Rate Shipment"
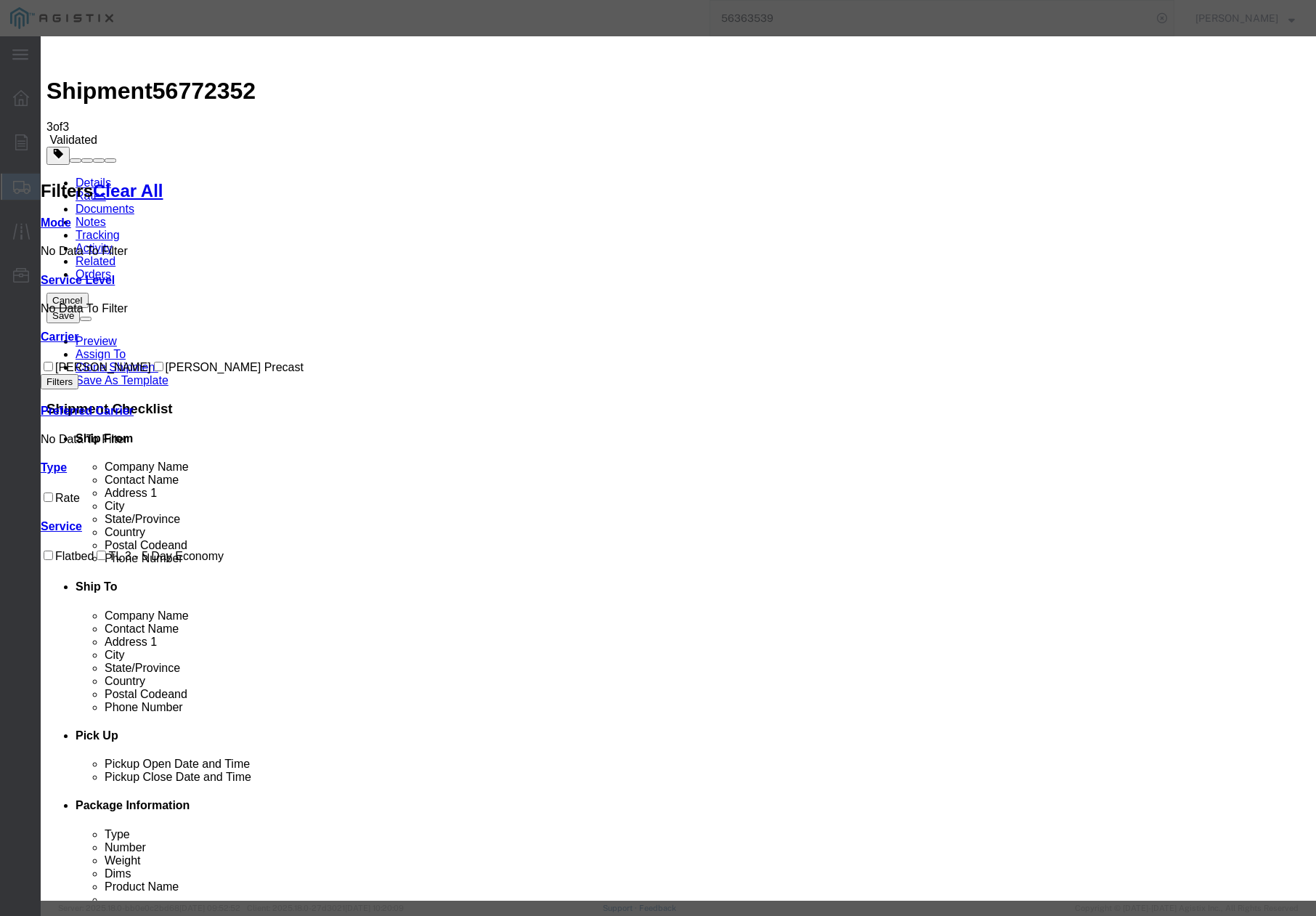
drag, startPoint x: 529, startPoint y: 140, endPoint x: 460, endPoint y: 138, distance: 69.0
paste input "56772352"
type input "56772352"
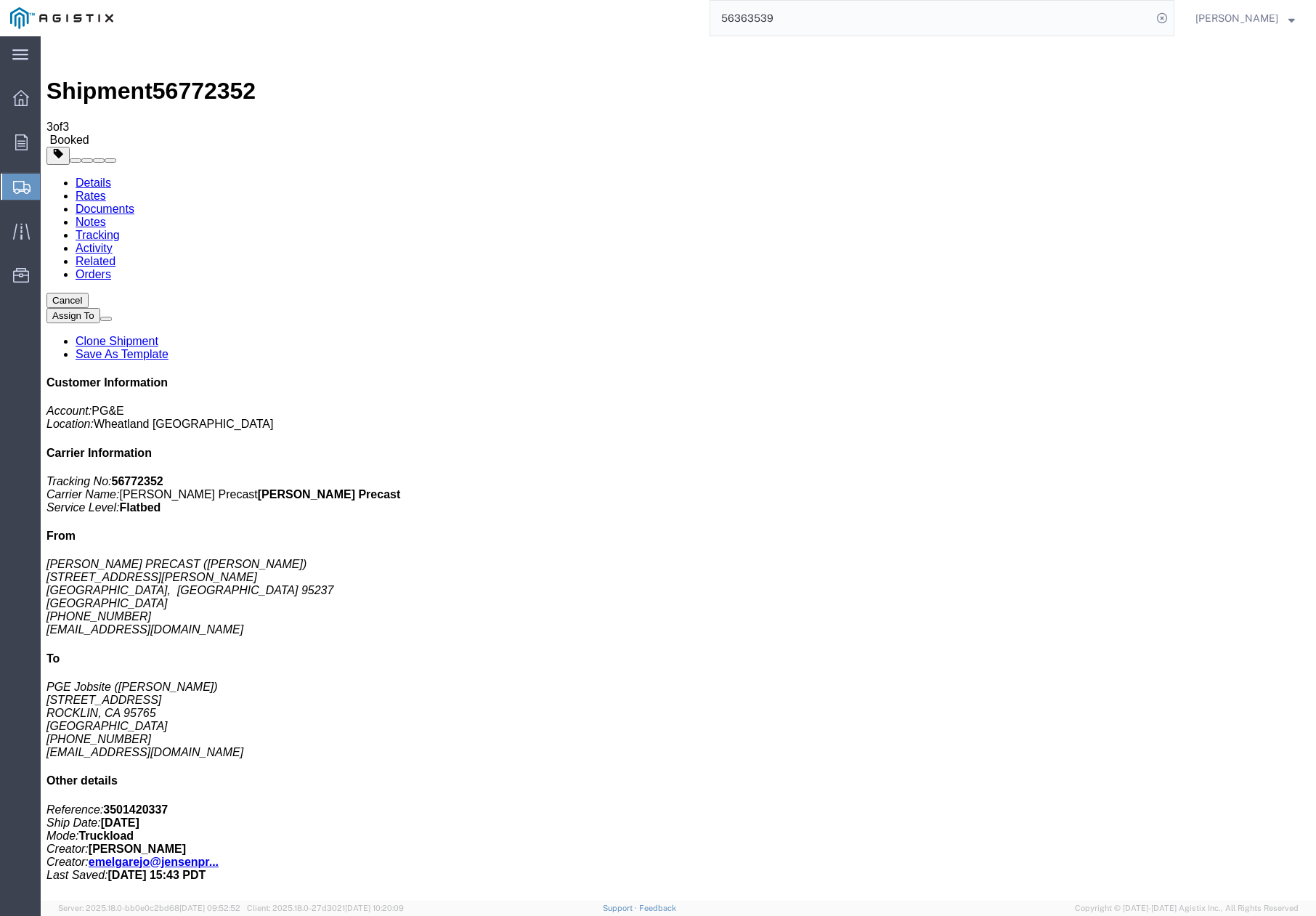
drag, startPoint x: 978, startPoint y: 492, endPoint x: 1105, endPoint y: 159, distance: 356.4
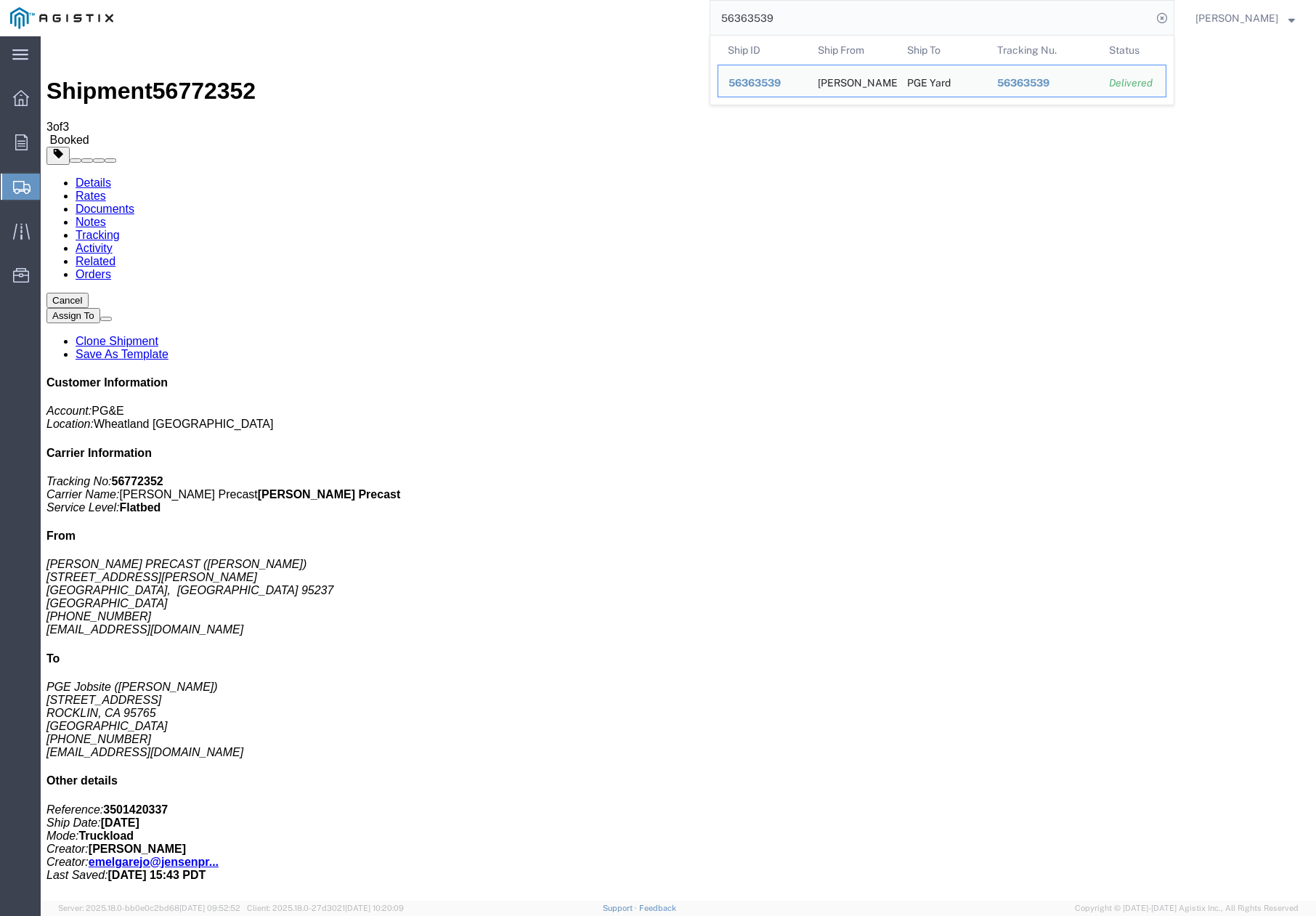
drag, startPoint x: 817, startPoint y: 21, endPoint x: 722, endPoint y: 19, distance: 95.0
click at [722, 19] on input "56363539" at bounding box center [931, 18] width 442 height 35
paste input "04255"
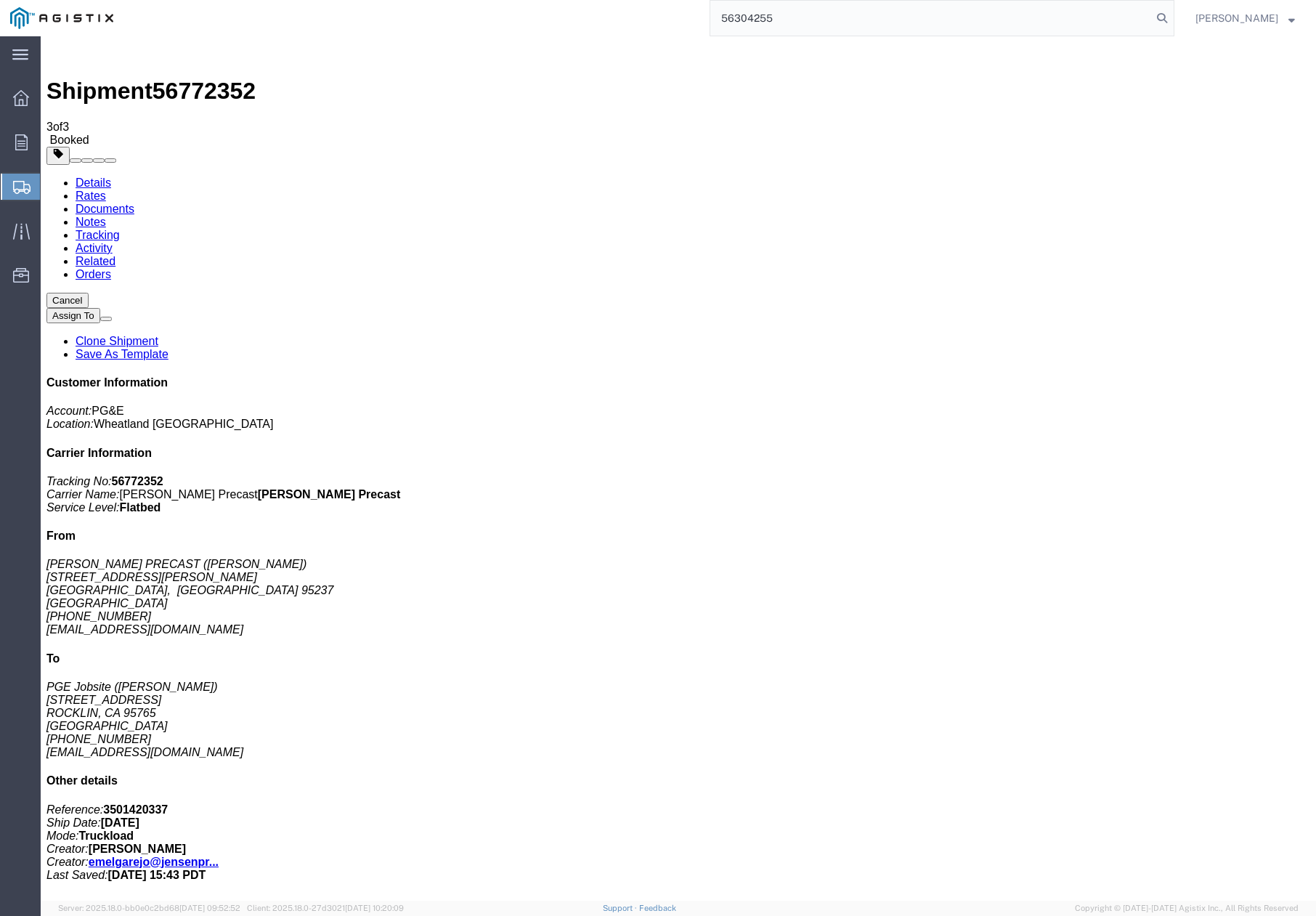
type input "56304255"
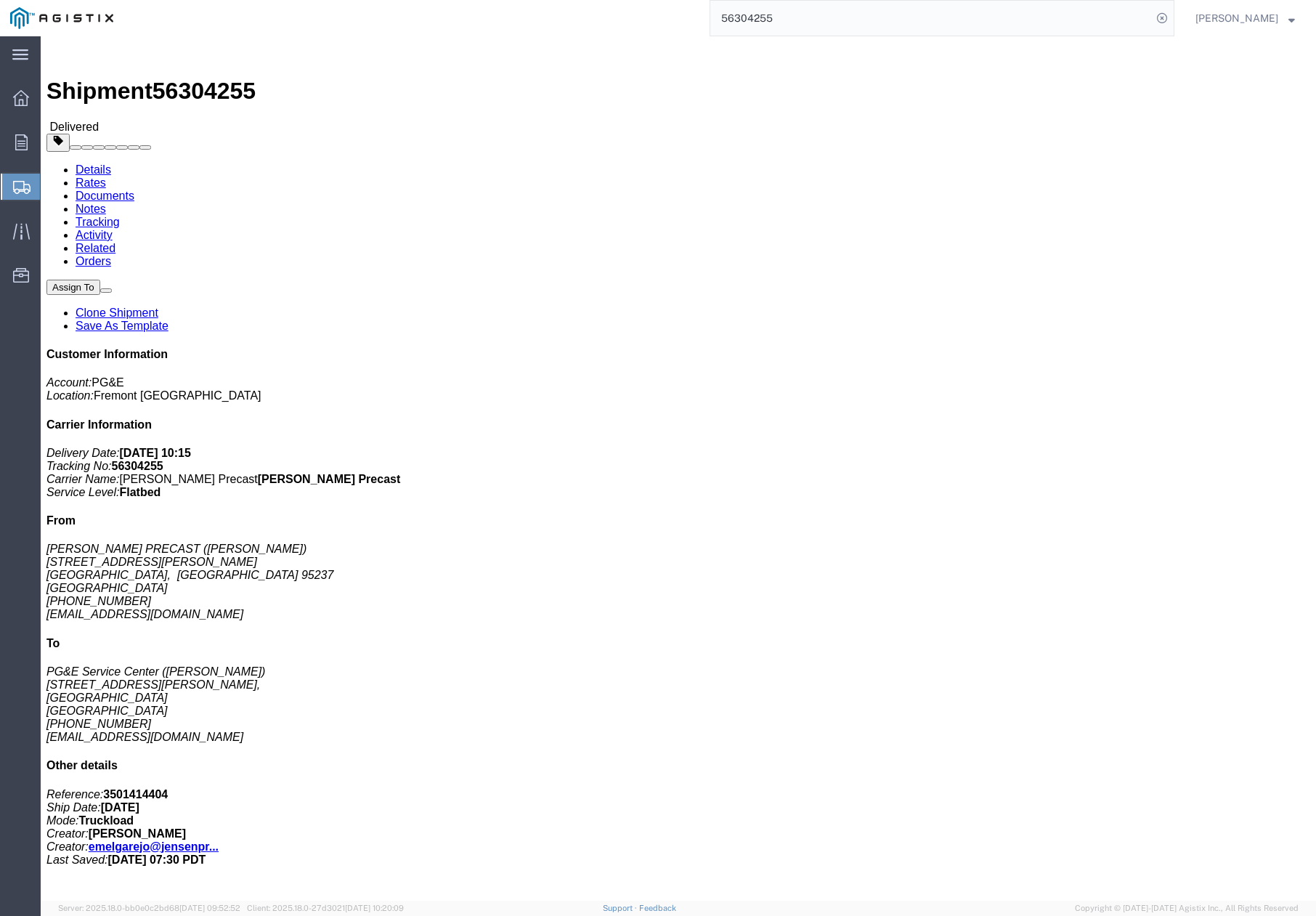
click link "Clone Shipment"
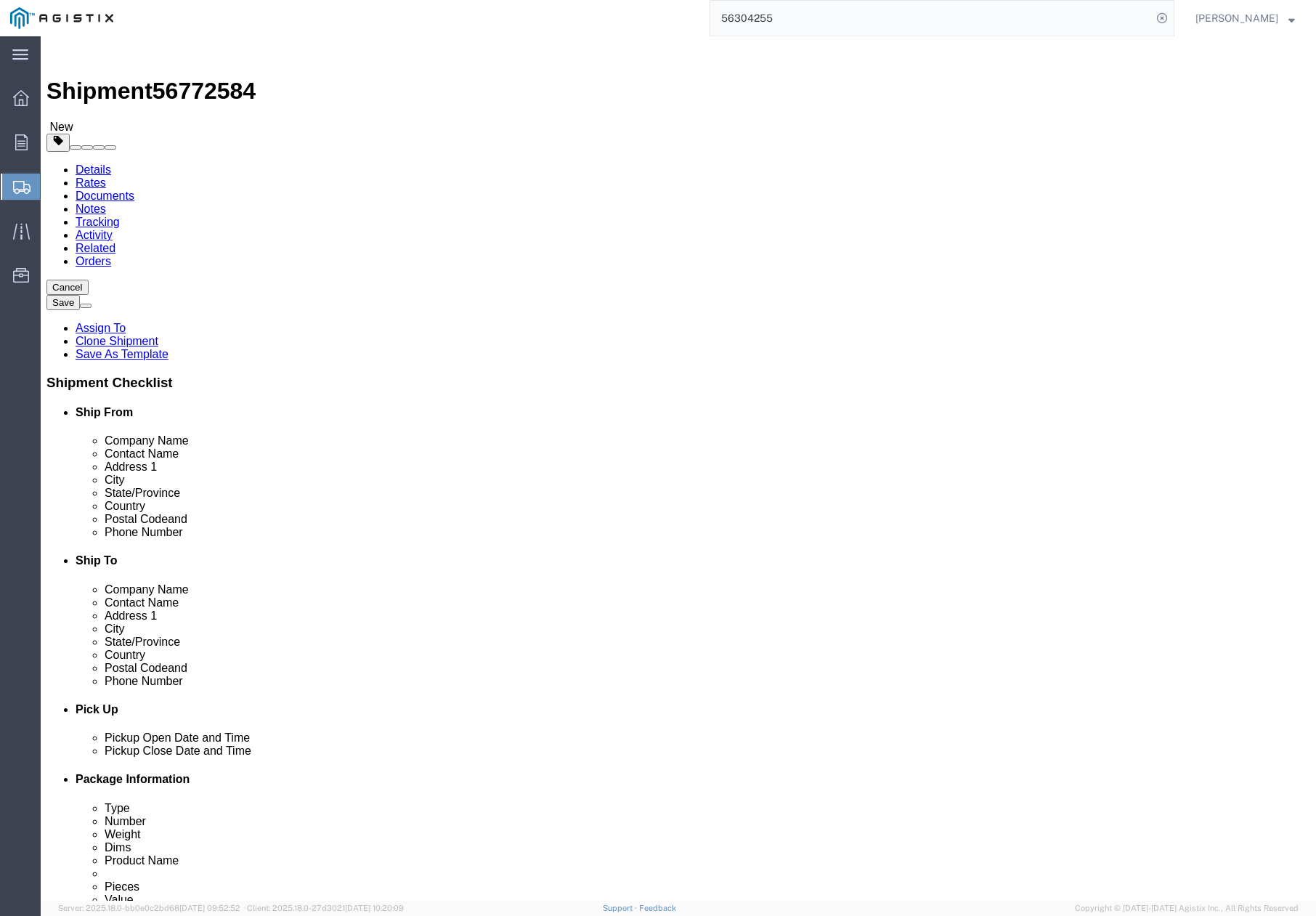
drag, startPoint x: 719, startPoint y: 423, endPoint x: 655, endPoint y: 426, distance: 64.1
click div "Contact Name [PERSON_NAME]"
paste input "[PERSON_NAME]"
type input "[PERSON_NAME]"
drag, startPoint x: 768, startPoint y: 615, endPoint x: 684, endPoint y: 608, distance: 84.3
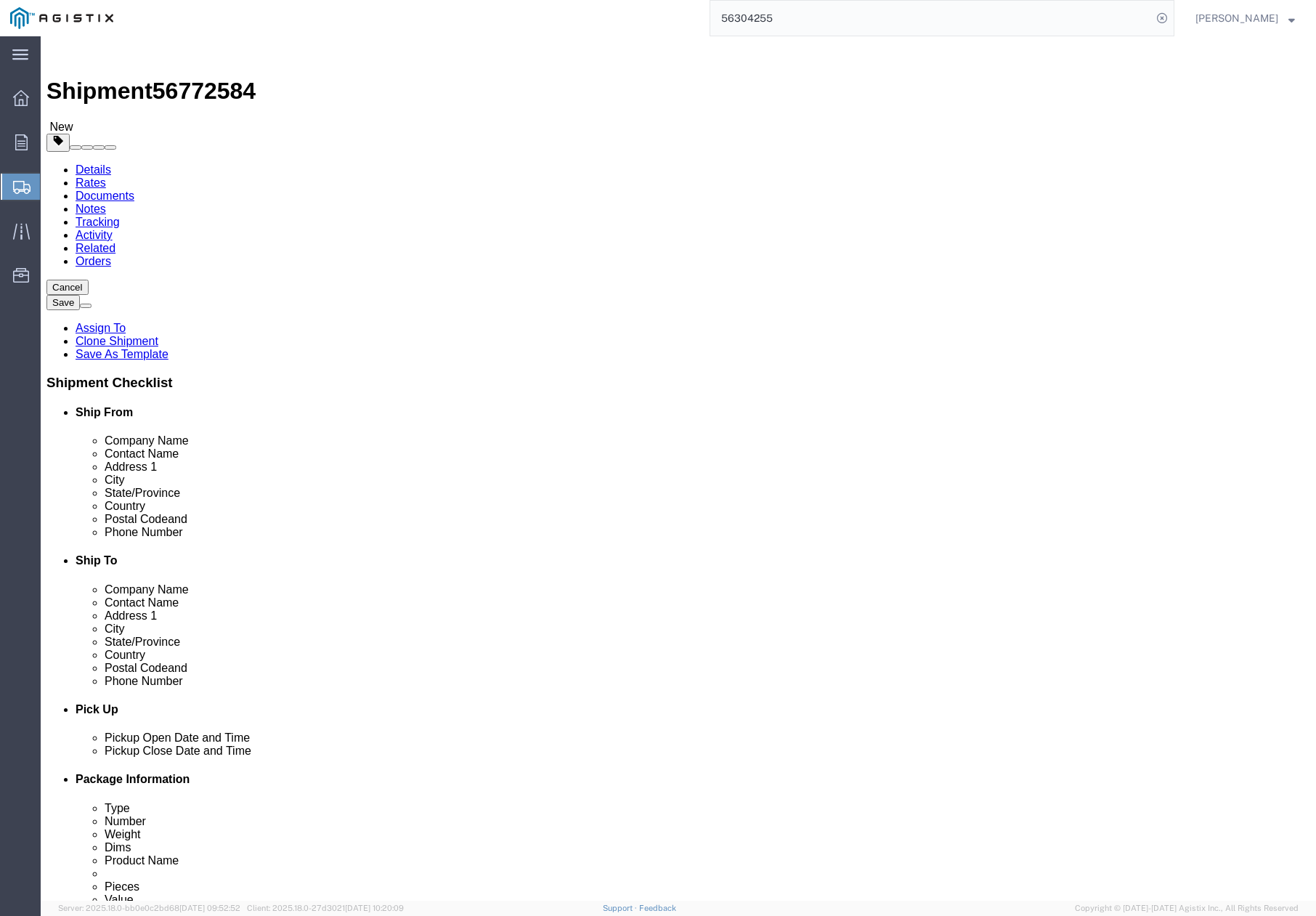
click div "[PHONE_NUMBER]"
paste input "[PHONE_NUMBER]"
type input "[PHONE_NUMBER]"
click div "Location Select Select My Profile Location (OBSOLETE) [GEOGRAPHIC_DATA] SC - GC…"
drag, startPoint x: 728, startPoint y: 646, endPoint x: 681, endPoint y: 647, distance: 47.0
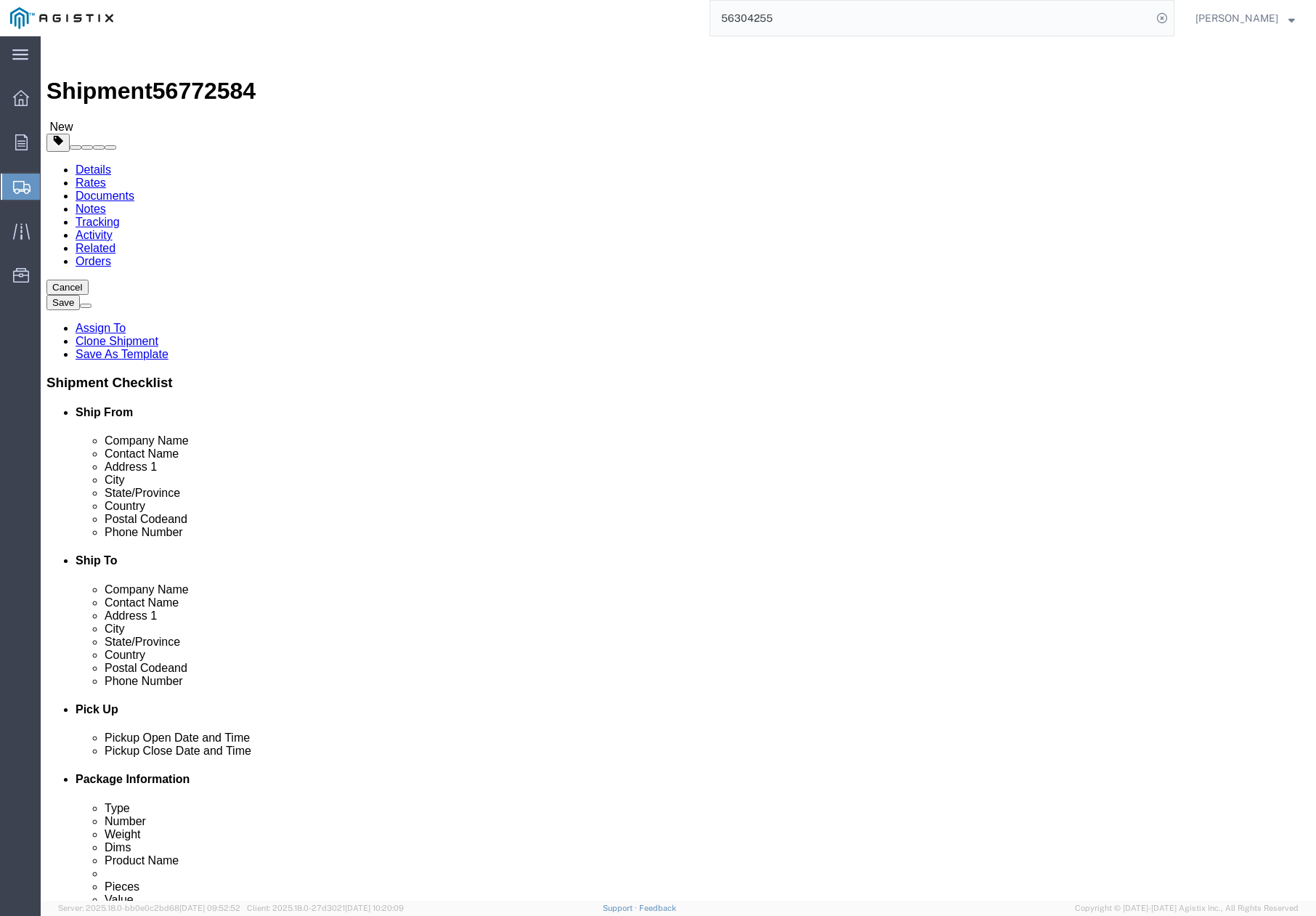
click input "[EMAIL_ADDRESS][DOMAIN_NAME]"
paste input "[PERSON_NAME] <[EMAIL_ADDRESS][DOMAIN_NAME]>"
drag, startPoint x: 757, startPoint y: 640, endPoint x: 681, endPoint y: 641, distance: 76.0
click div "[PERSON_NAME] <[EMAIL_ADDRESS][DOMAIN_NAME]>"
click input "[EMAIL_ADDRESS][DOMAIN_NAME]>"
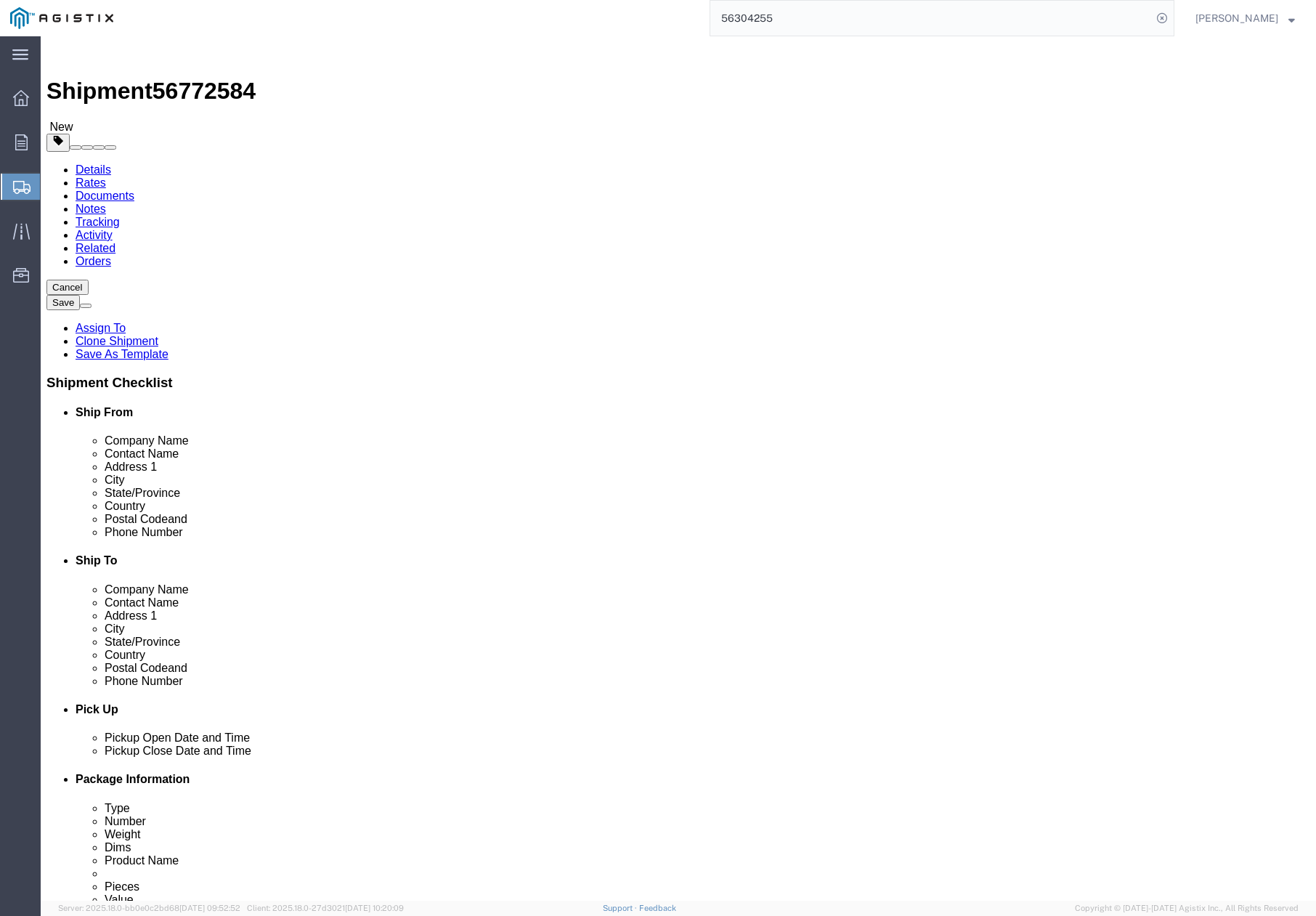
type input "[EMAIL_ADDRESS][DOMAIN_NAME]"
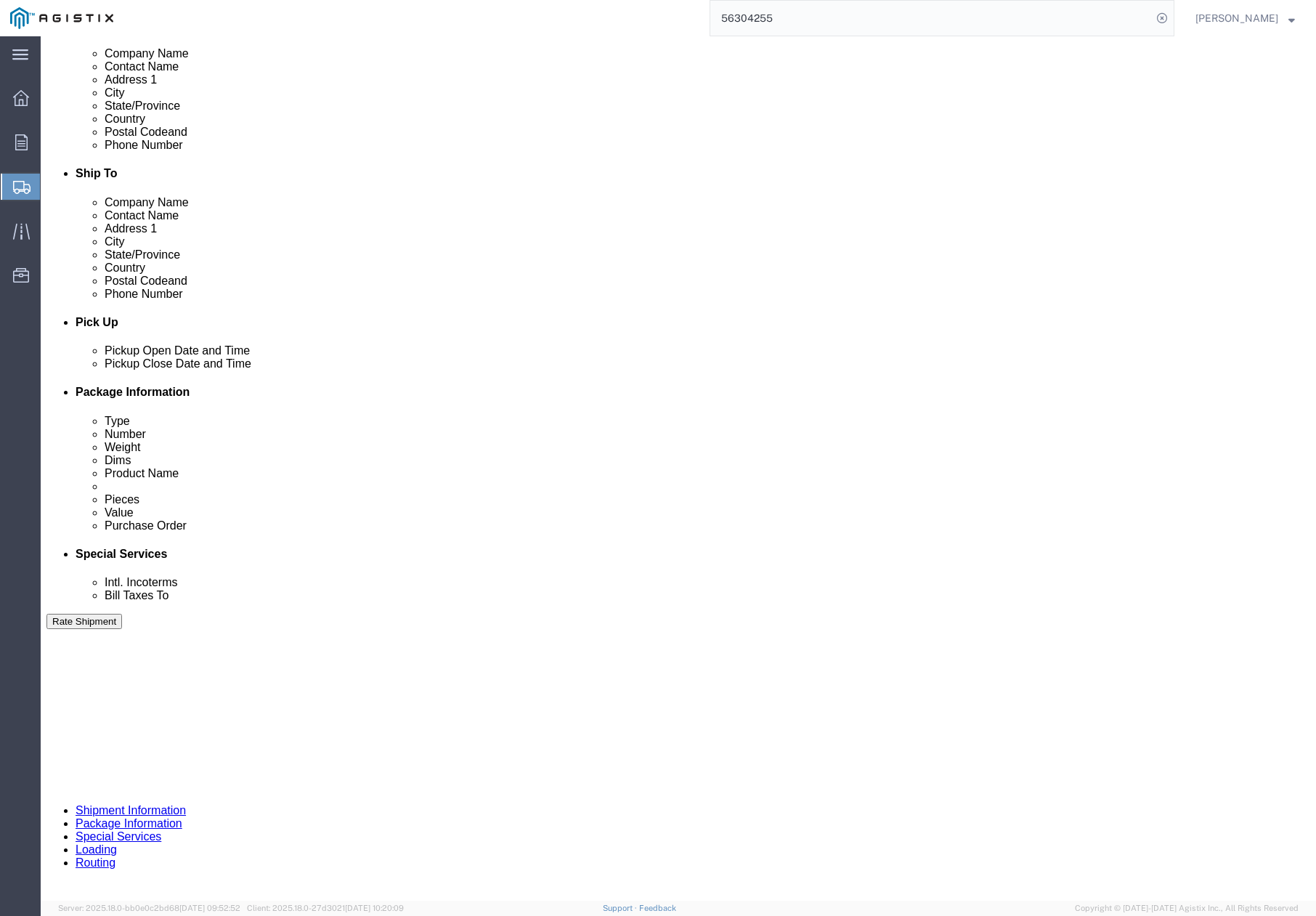
click div "[DATE] 4:15 PM"
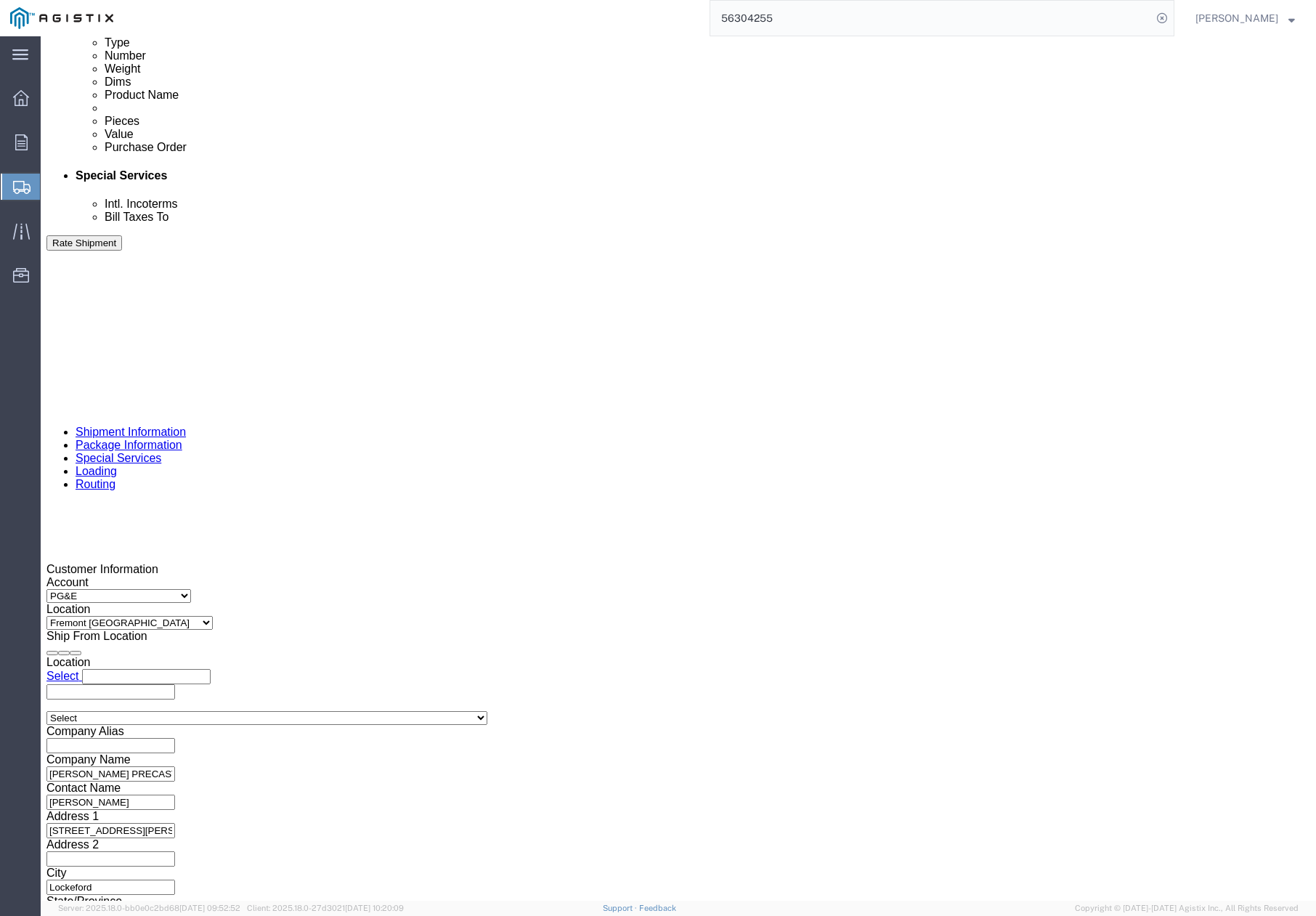
click div "Pickup Date: Pickup Start Date Pickup Start Time Pickup Open Date and Time [DAT…"
click div
click button "Apply"
click div
click button "Apply"
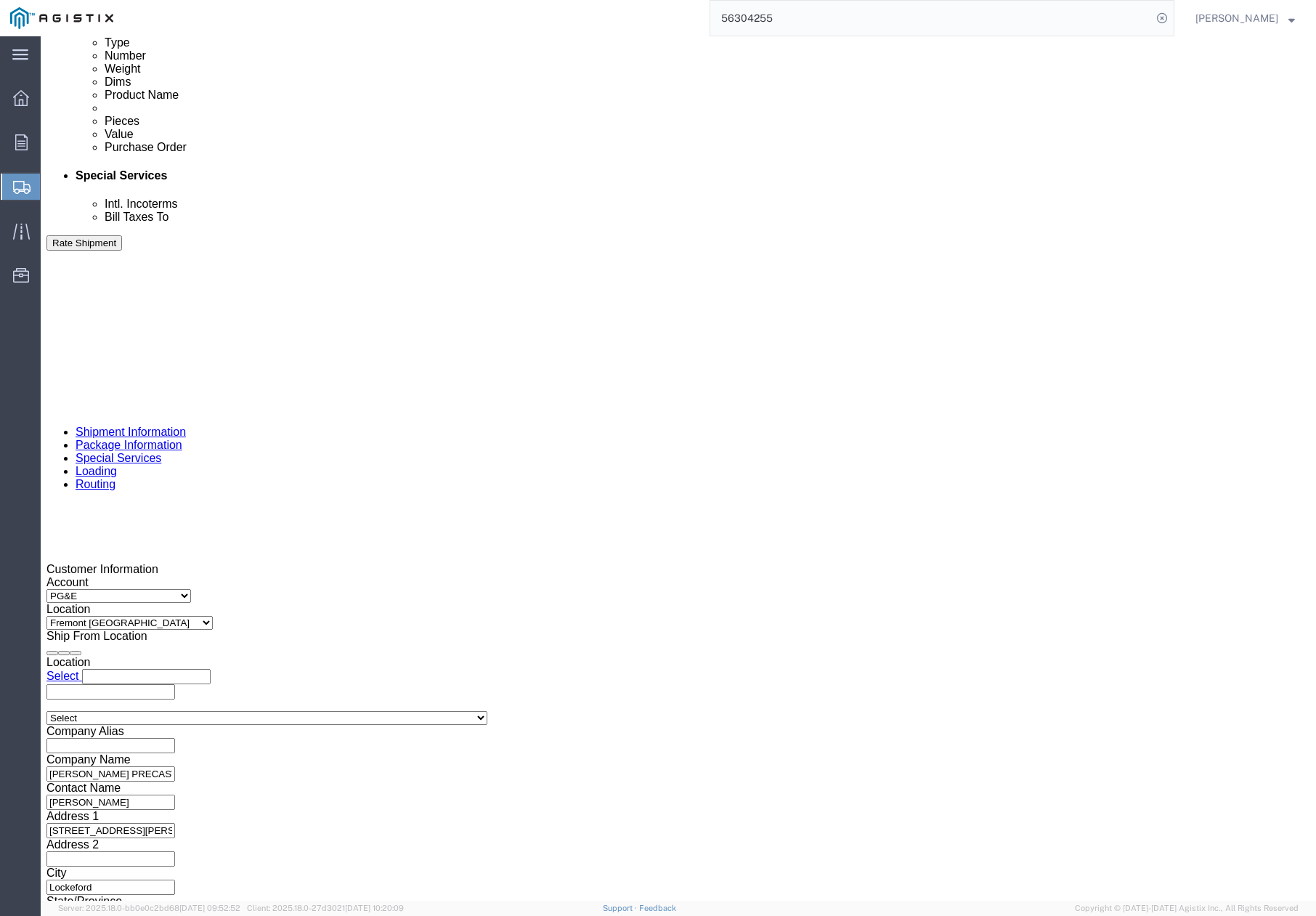
click icon "button"
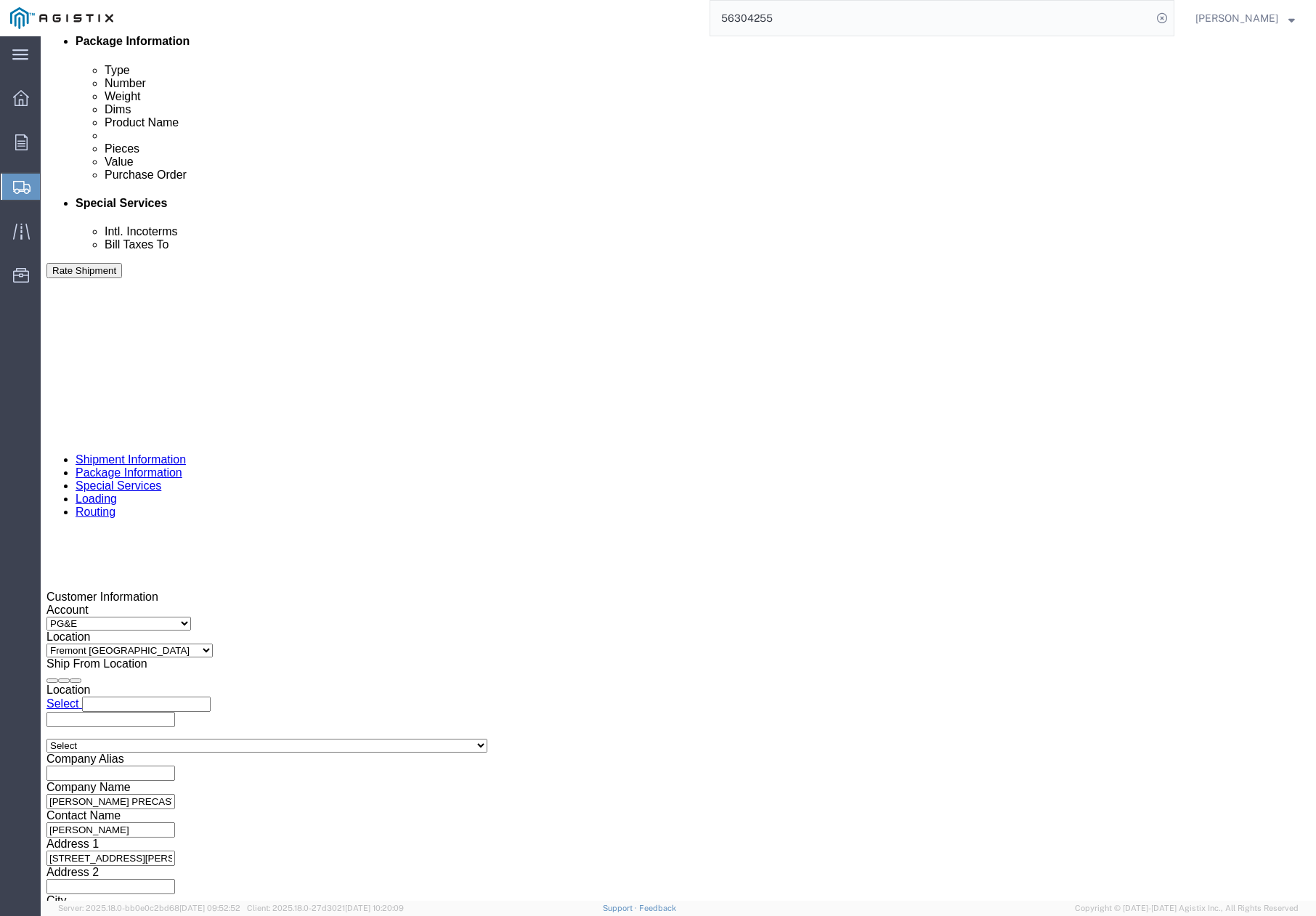
click icon "button"
drag, startPoint x: 548, startPoint y: 511, endPoint x: 465, endPoint y: 513, distance: 83.0
click div "Select Account Type Activity ID Airline Appointment Number ASN Batch Request # …"
paste input "408264"
type input "408264"
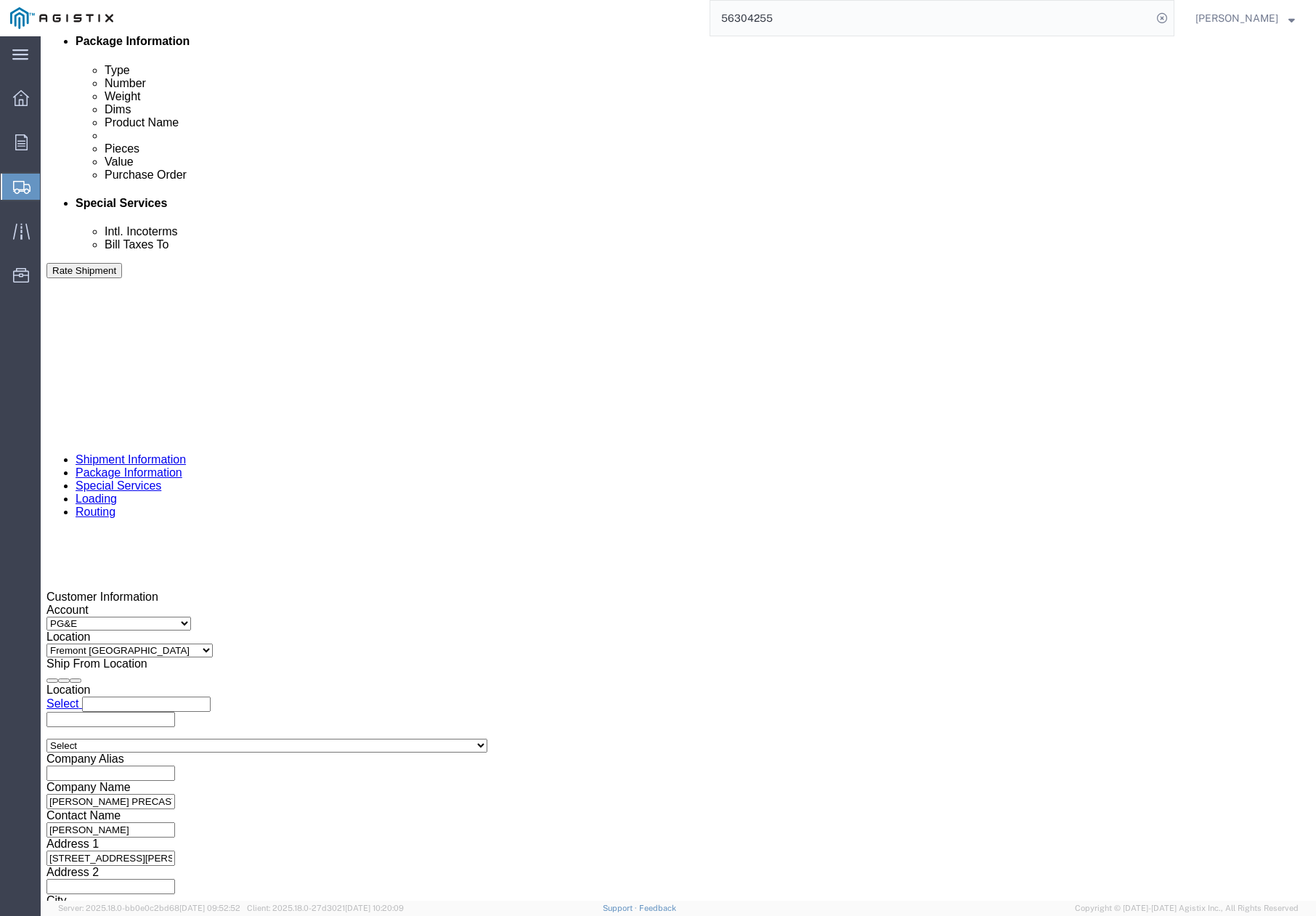
click div "Shipping Mode (Optional)"
click button "Continue"
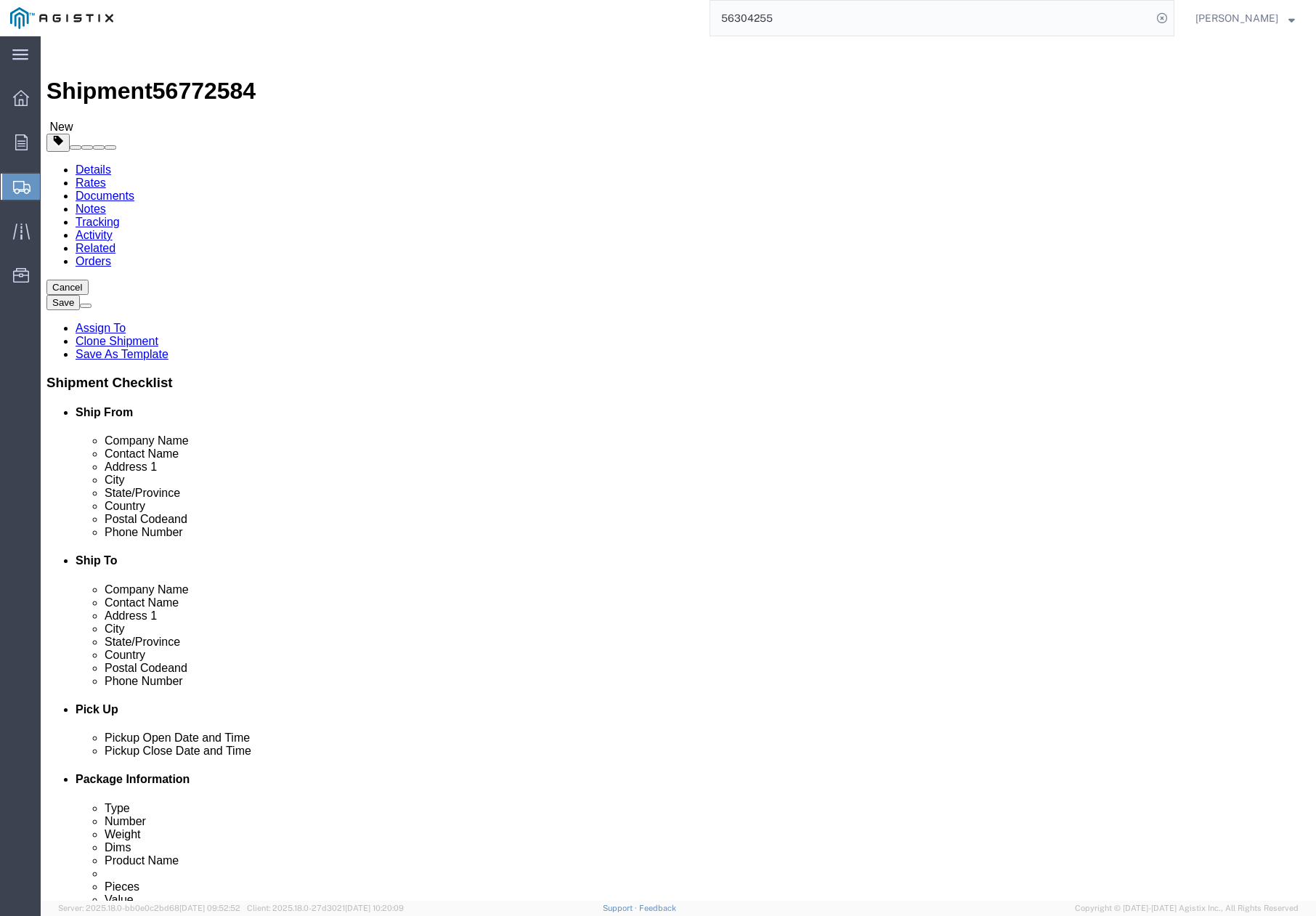
click dd "1.00 Each"
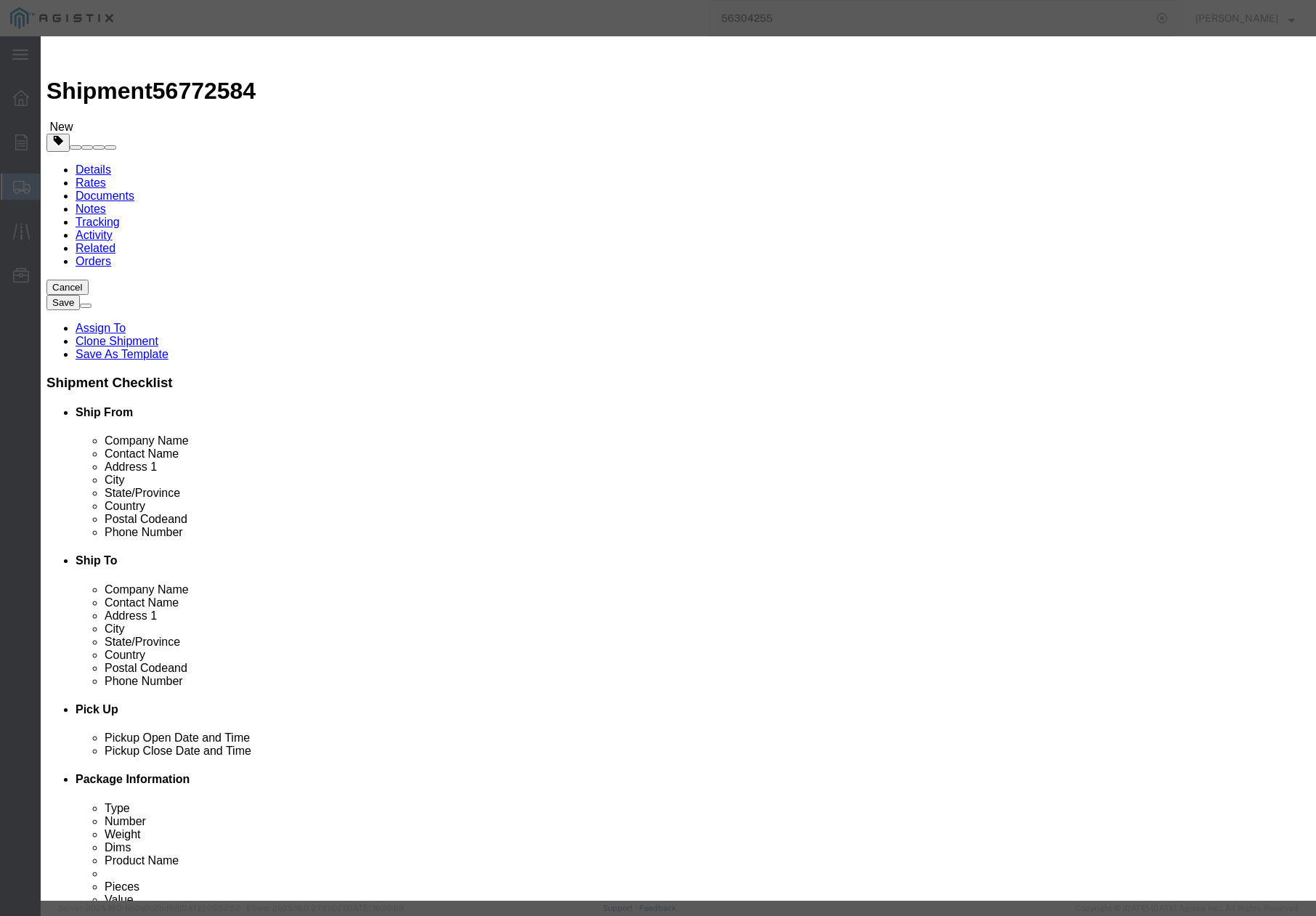
click input "# 7 TRANS IVT COVER"
drag, startPoint x: 445, startPoint y: 108, endPoint x: 411, endPoint y: 96, distance: 36.1
click div "Commodity library Product Name # 7 TRANS SPLICE IVT COVER Pieces 1.00 Select Ba…"
type input "# 7 SPLICE IVT COVER"
drag, startPoint x: 428, startPoint y: 267, endPoint x: 376, endPoint y: 267, distance: 52.0
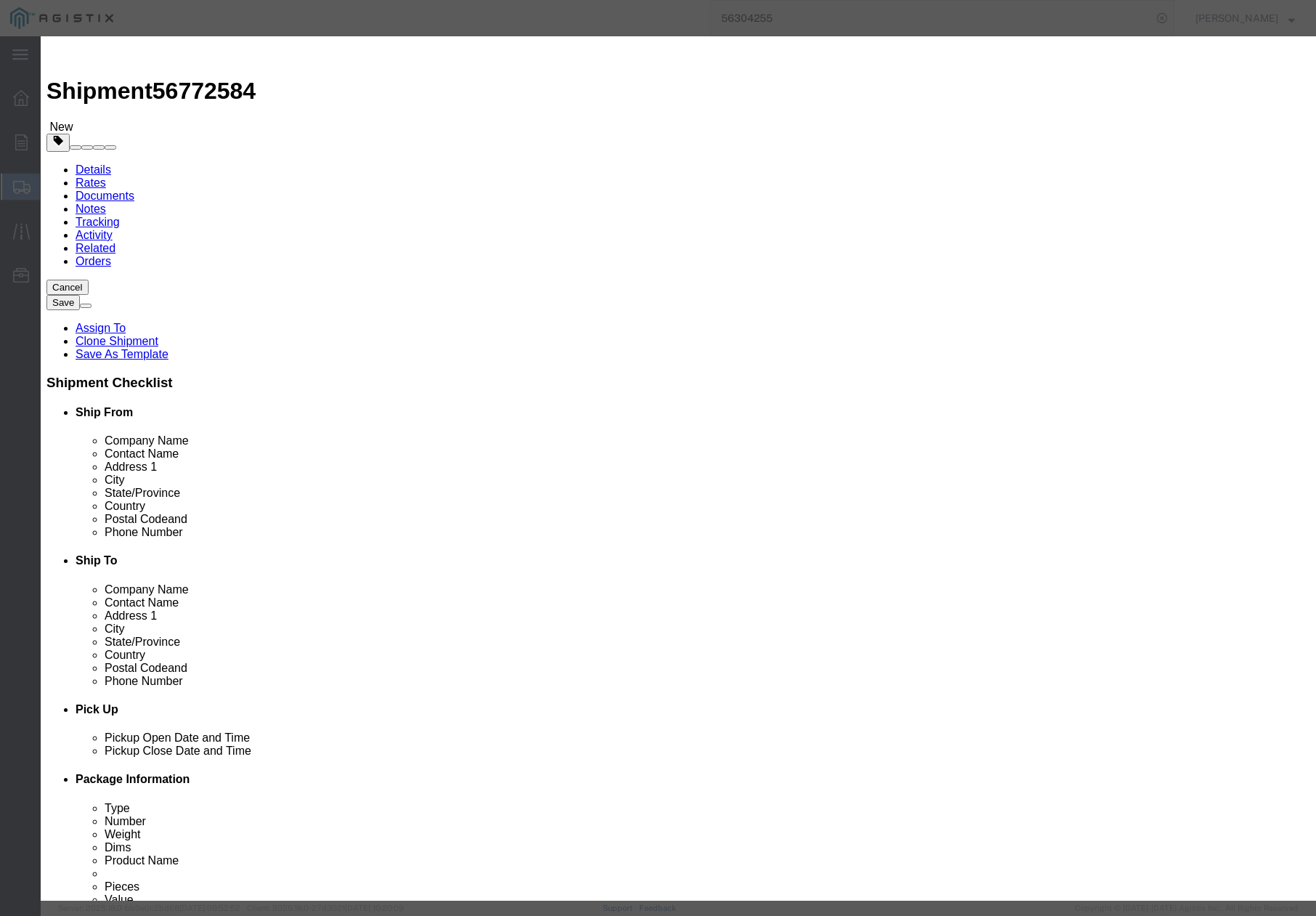
click div "031830"
type input "04-0642"
click button "Save & Close"
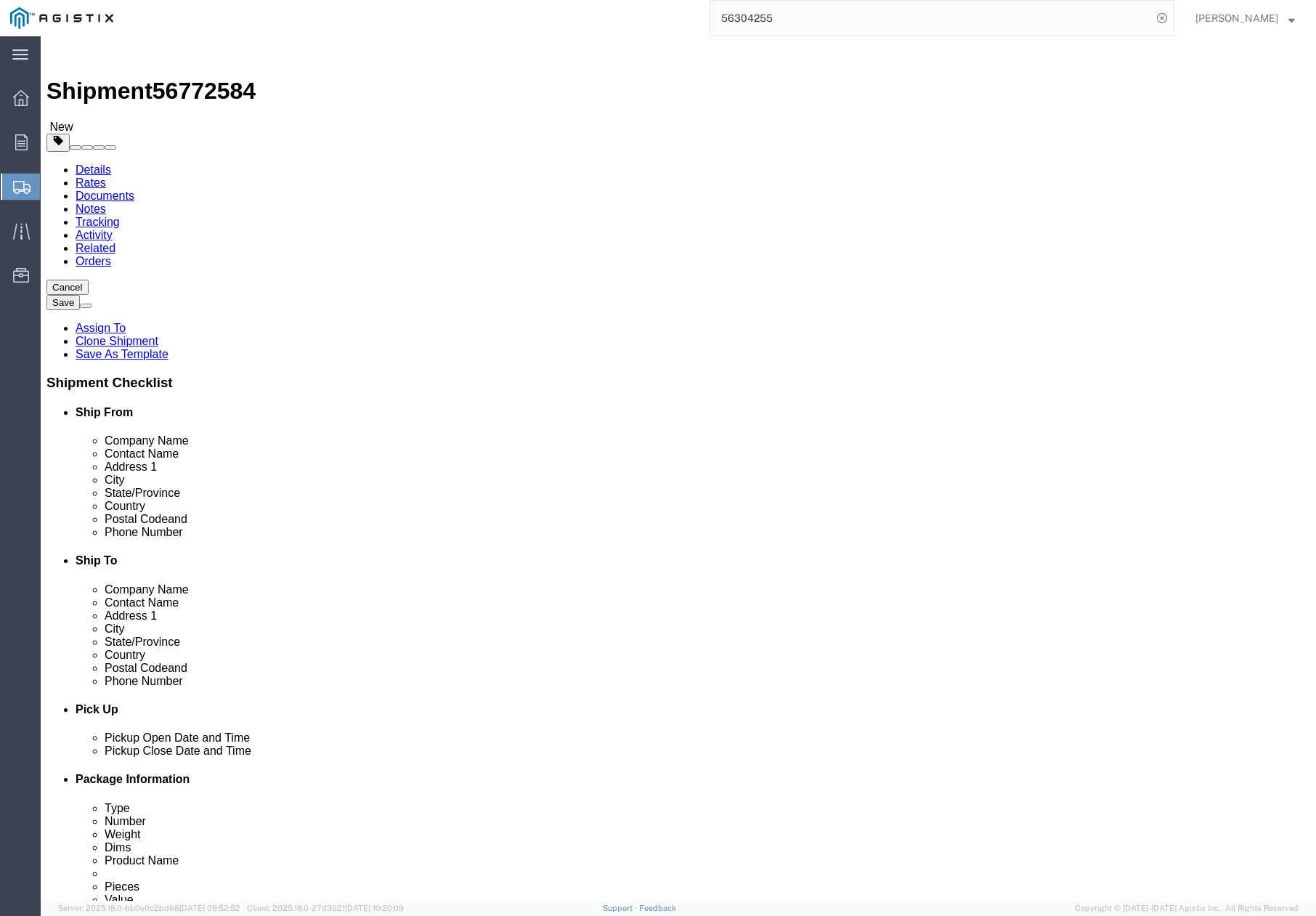
click div "1 x Pallet(s) Standard (Not Stackable) Package Type Select Bulk Bundle(s) Cardb…"
click div "Package Type Select Bulk Bundle(s) Cardboard Box(es) Carton(s) Crate(s) Drum(s)…"
drag, startPoint x: 124, startPoint y: 20, endPoint x: 197, endPoint y: 14, distance: 73.2
click span "56772584"
copy span "56772584"
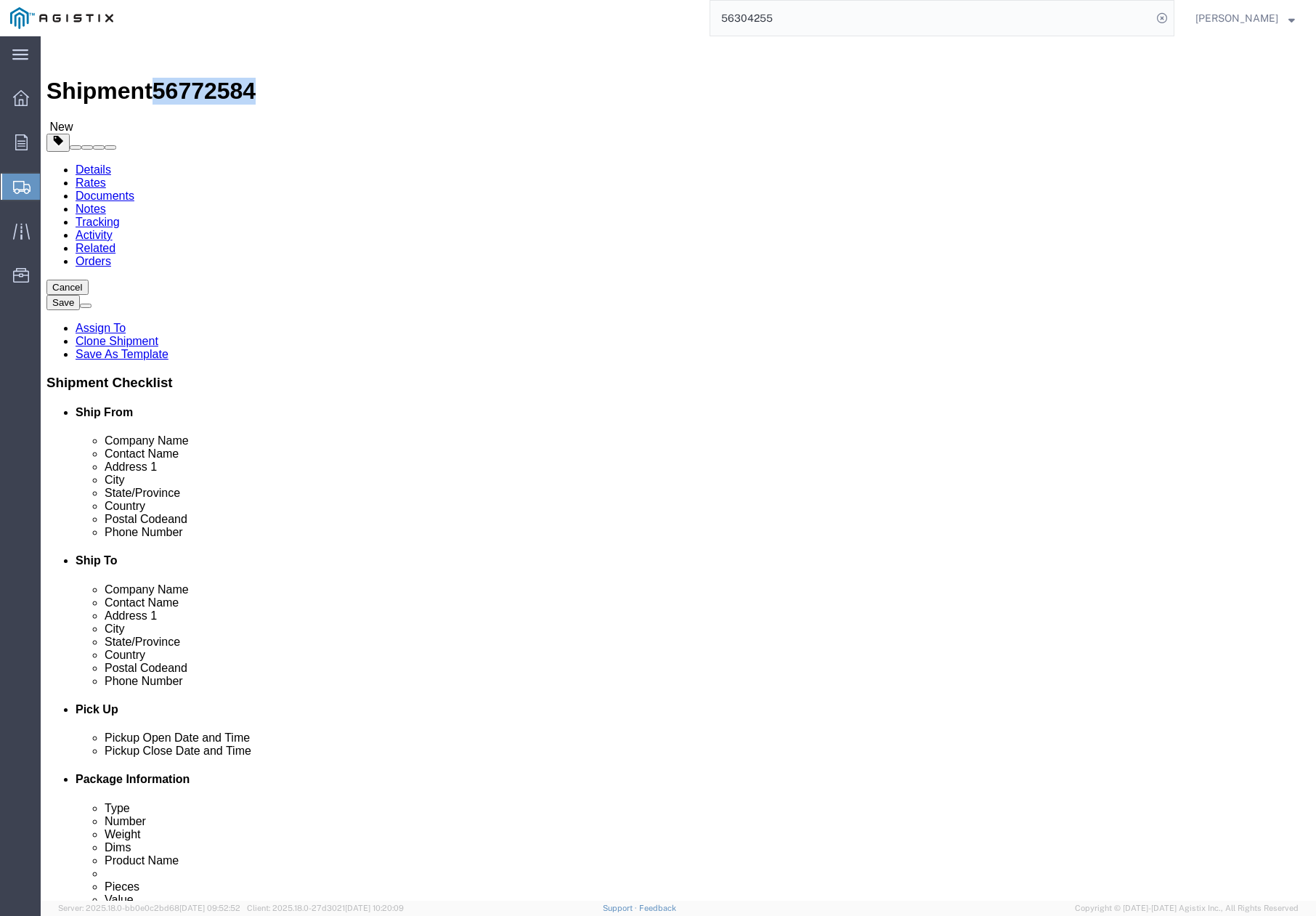
click button "Rate Shipment"
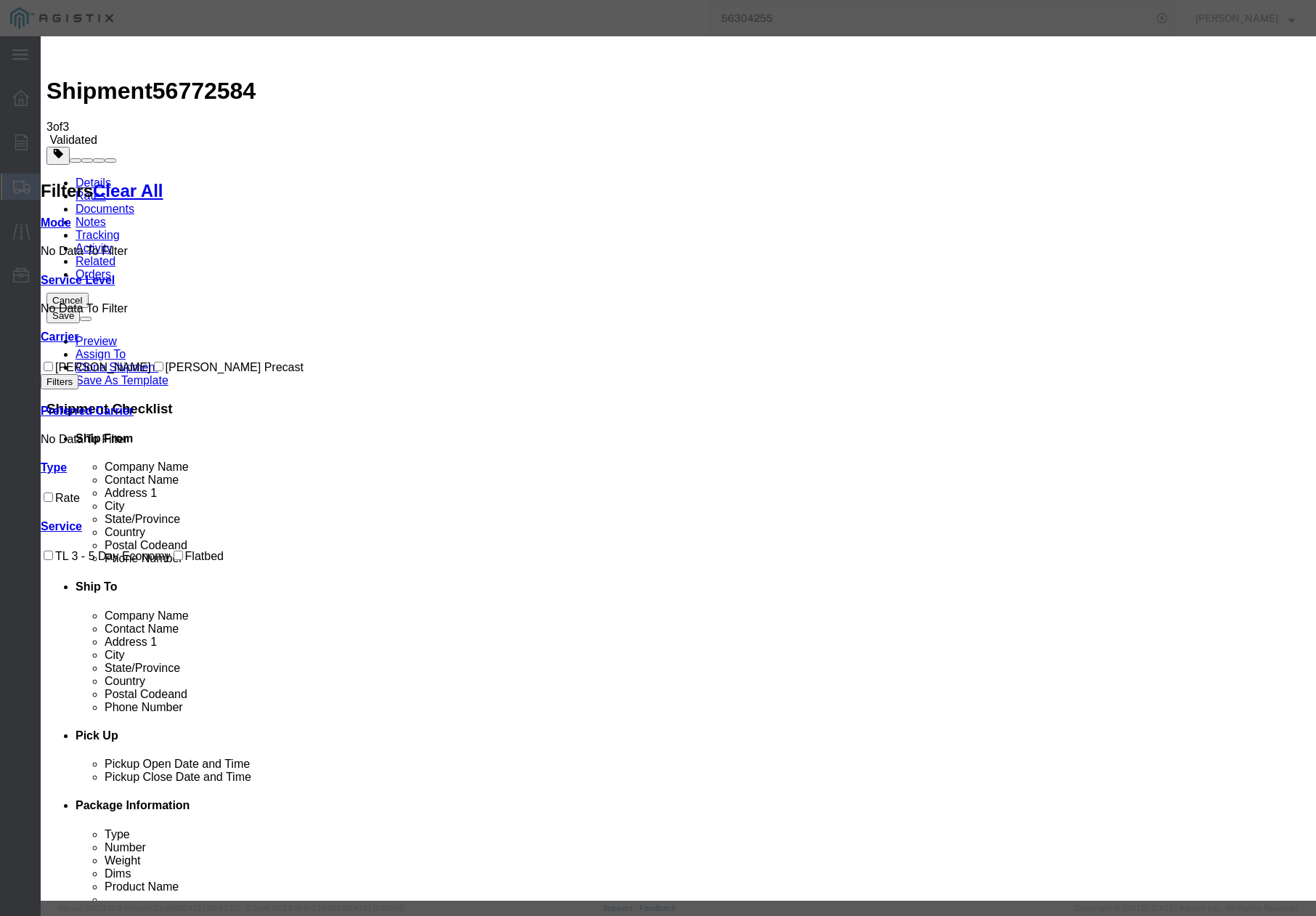
drag, startPoint x: 538, startPoint y: 138, endPoint x: 430, endPoint y: 130, distance: 108.3
paste input "56772584"
type input "56772584"
